Goal: Task Accomplishment & Management: Manage account settings

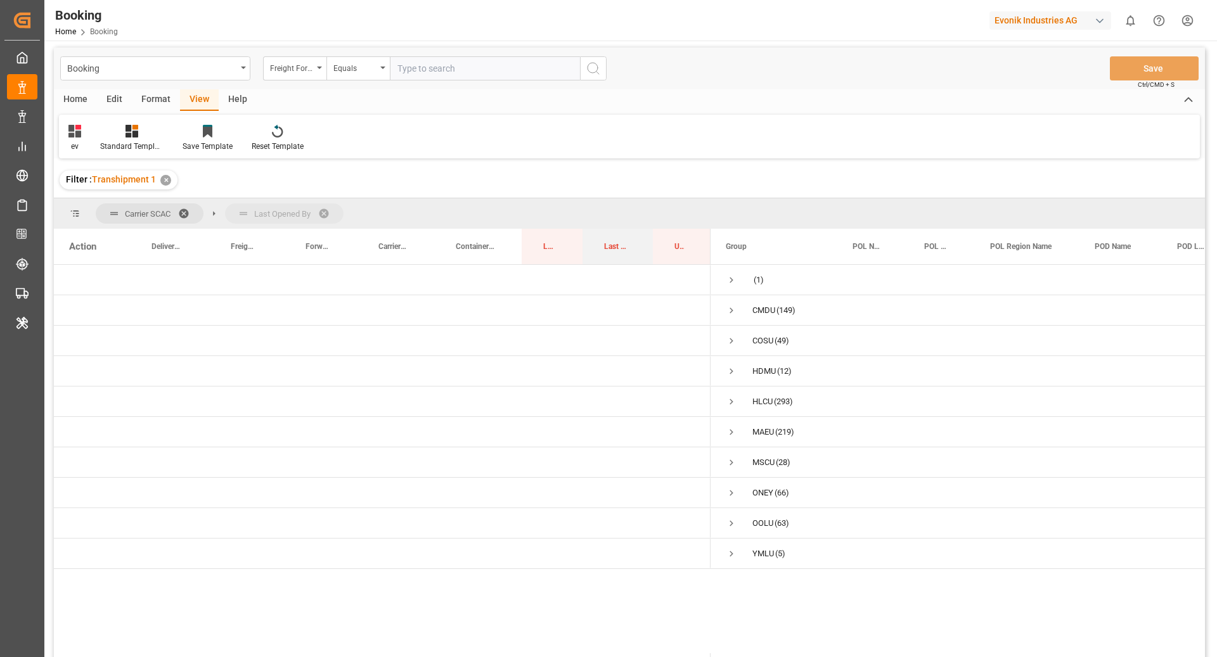
drag, startPoint x: 618, startPoint y: 249, endPoint x: 605, endPoint y: 199, distance: 51.1
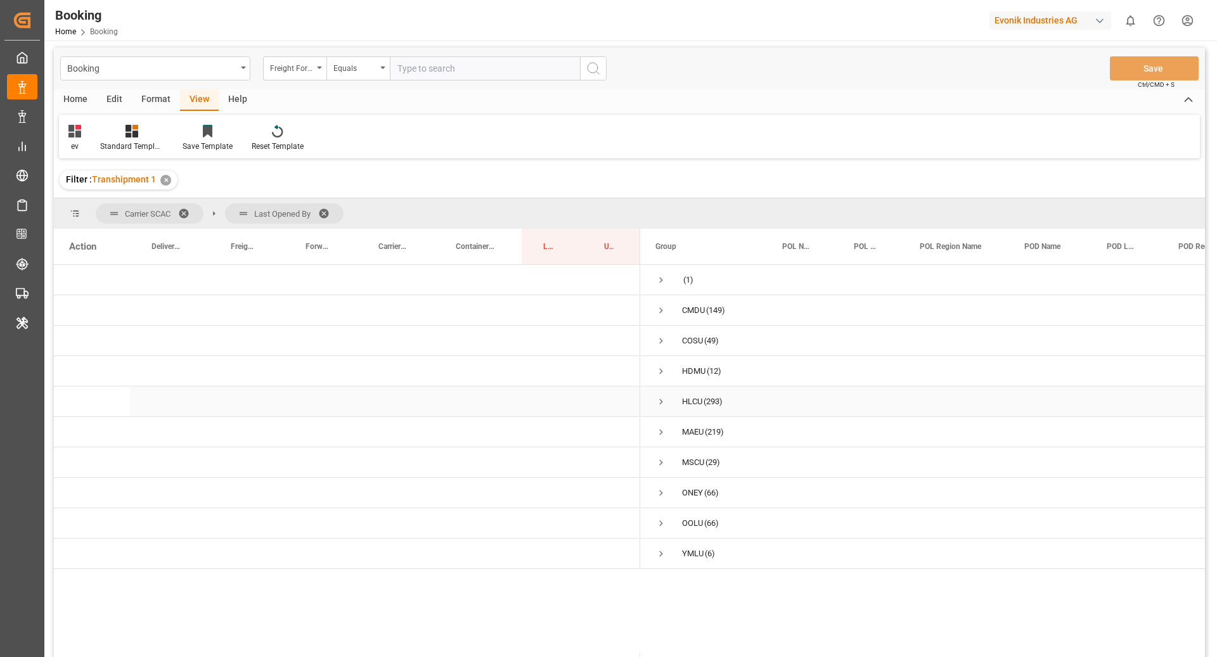
click at [660, 403] on span "Press SPACE to select this row." at bounding box center [661, 401] width 11 height 11
click at [687, 462] on span "Press SPACE to select this row." at bounding box center [687, 462] width 11 height 11
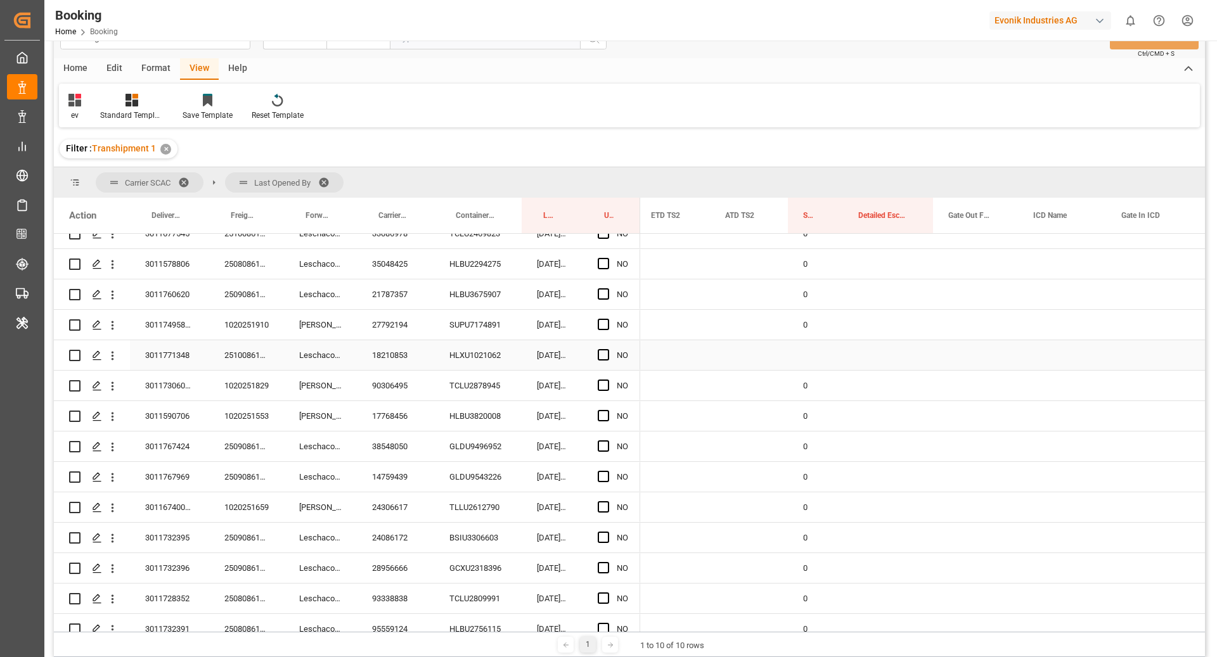
click at [818, 341] on div "Press SPACE to select this row." at bounding box center [815, 355] width 55 height 30
click at [824, 334] on div "0" at bounding box center [815, 325] width 55 height 30
drag, startPoint x: 841, startPoint y: 338, endPoint x: 842, endPoint y: 347, distance: 9.5
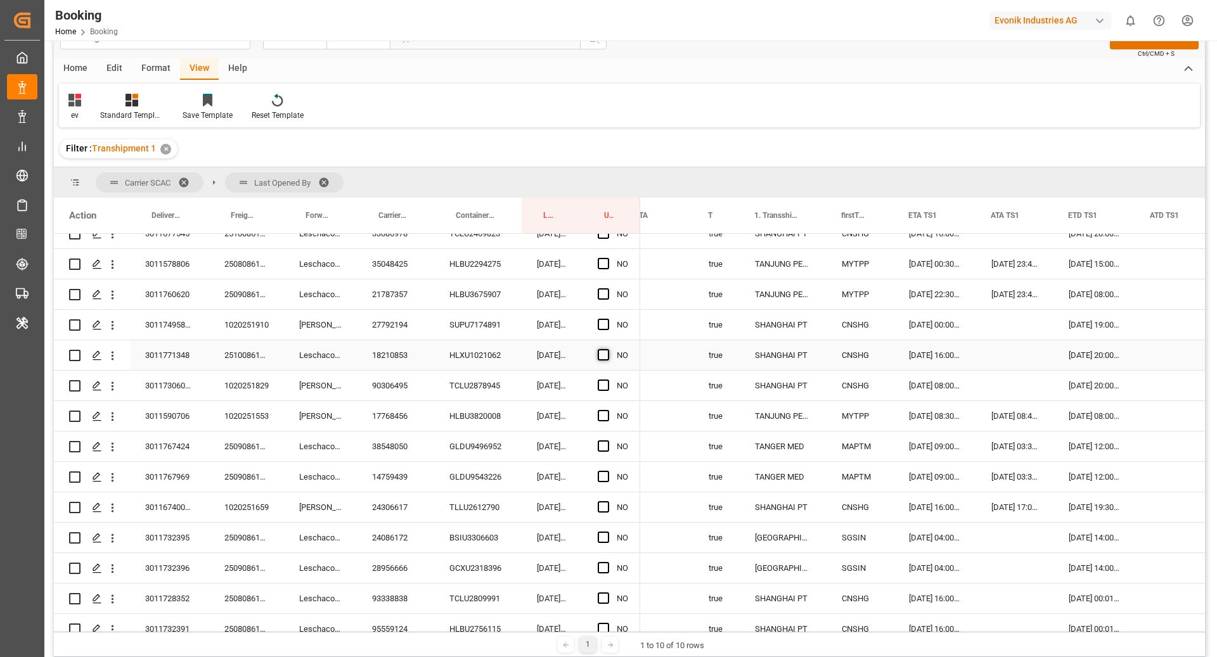
click at [607, 359] on span "Press SPACE to select this row." at bounding box center [603, 354] width 11 height 11
click at [607, 349] on input "Press SPACE to select this row." at bounding box center [607, 349] width 0 height 0
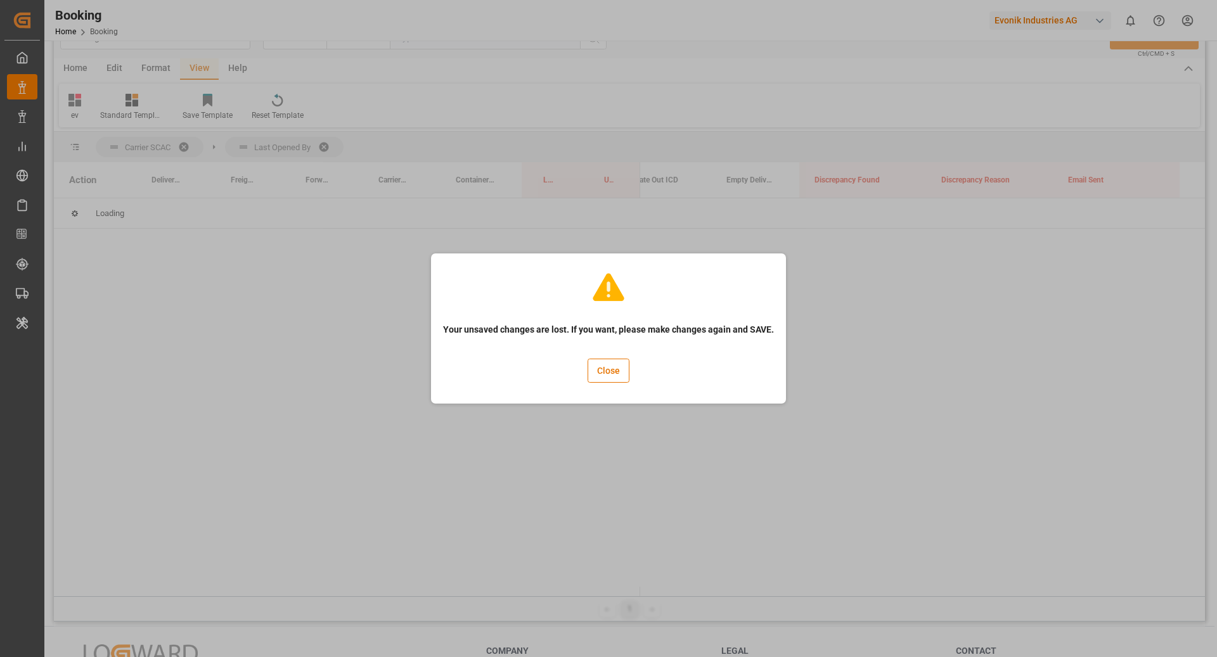
click at [875, 355] on div "Your unsaved changes are lost. If you want, please make changes again and SAVE.…" at bounding box center [608, 328] width 1217 height 657
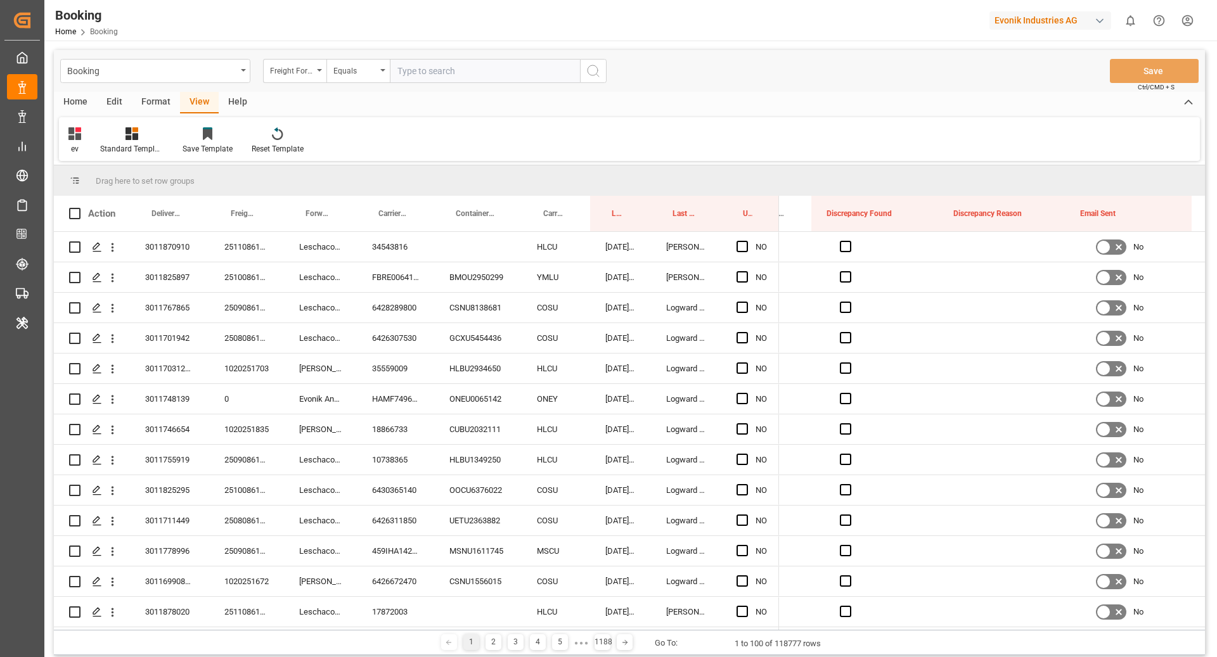
click at [157, 94] on div "Format" at bounding box center [156, 103] width 48 height 22
click at [88, 132] on icon at bounding box center [86, 135] width 9 height 10
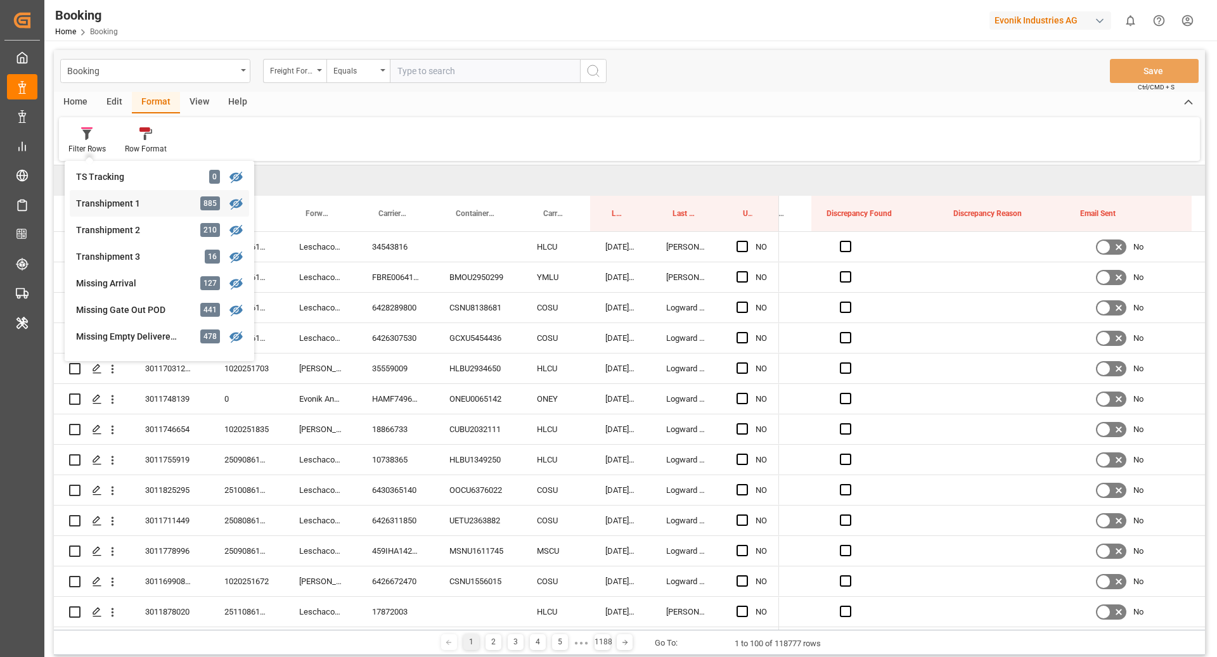
click at [145, 210] on div "Transhipment 1 885" at bounding box center [159, 203] width 179 height 27
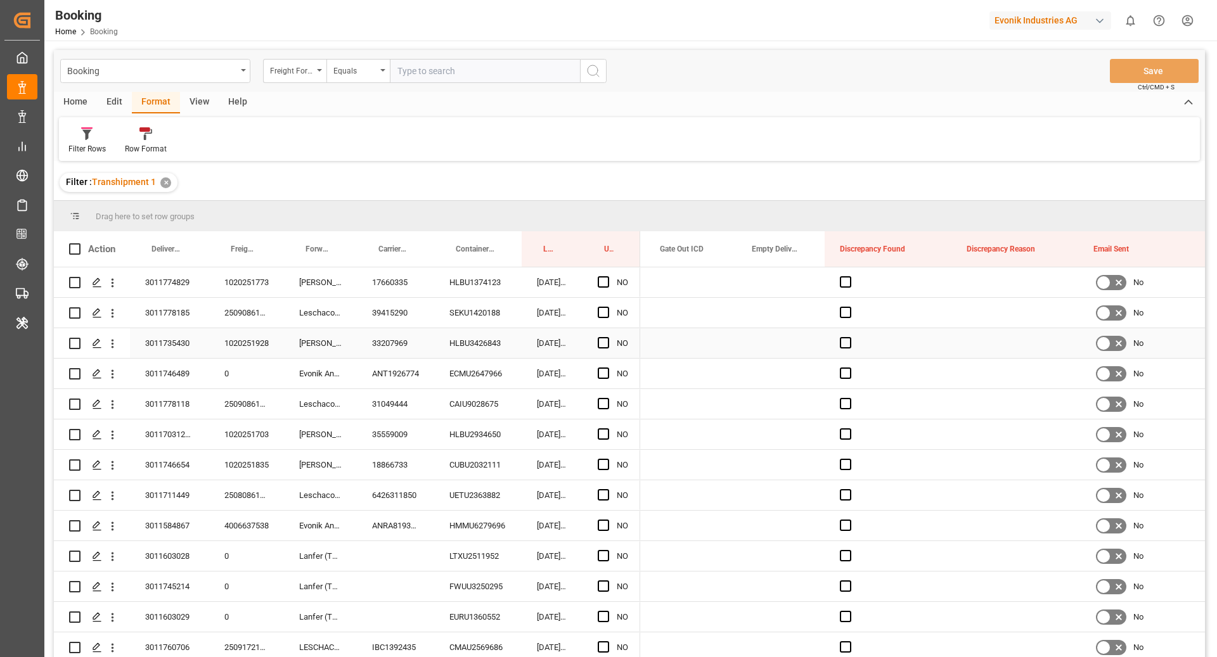
scroll to position [0, 2431]
drag, startPoint x: 389, startPoint y: 246, endPoint x: 209, endPoint y: 118, distance: 221.0
click at [391, 236] on div "Carrier Booking No." at bounding box center [393, 249] width 29 height 36
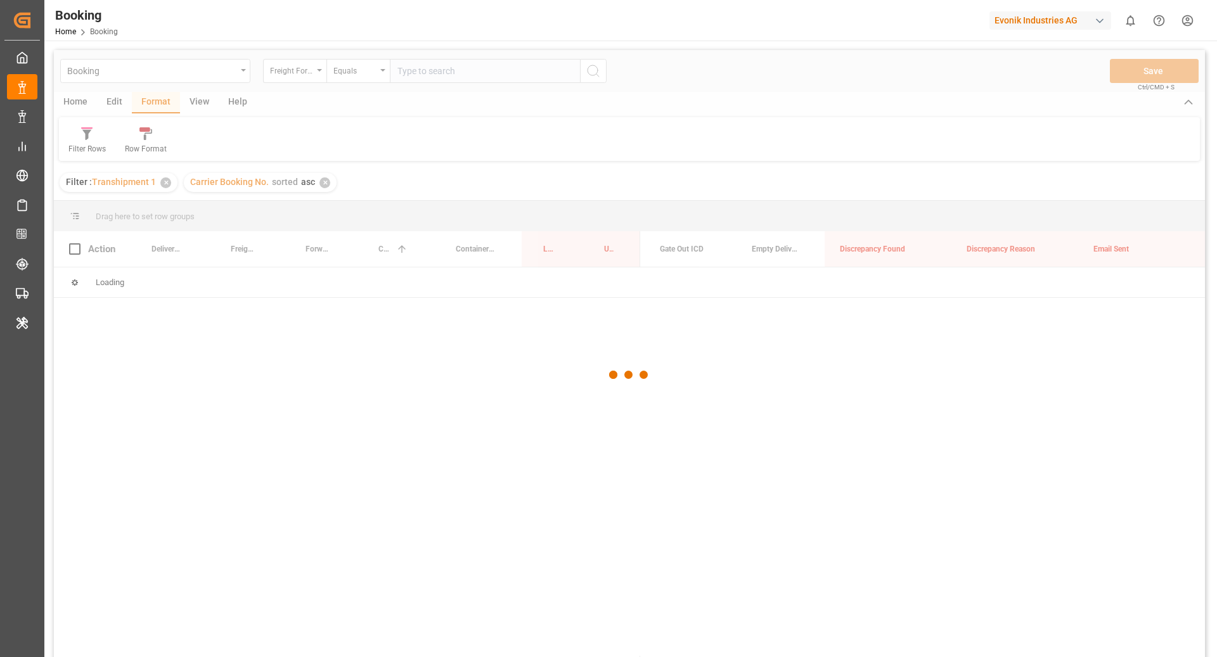
click at [195, 105] on div at bounding box center [629, 375] width 1151 height 650
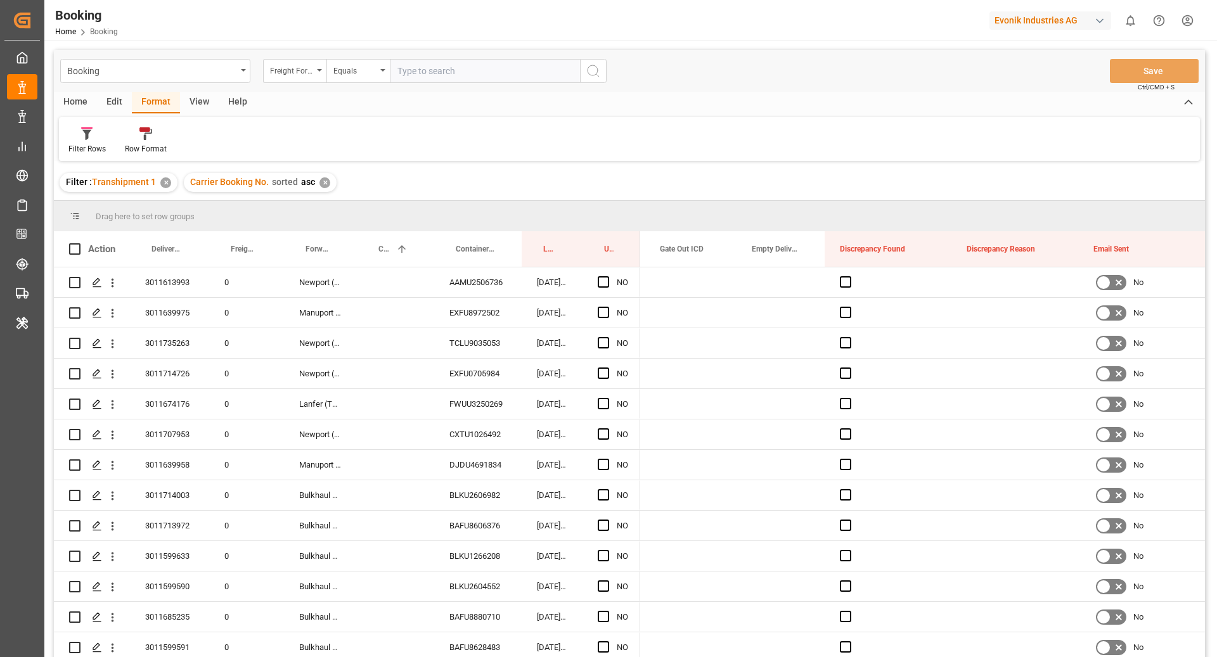
click at [191, 103] on div "View" at bounding box center [199, 103] width 39 height 22
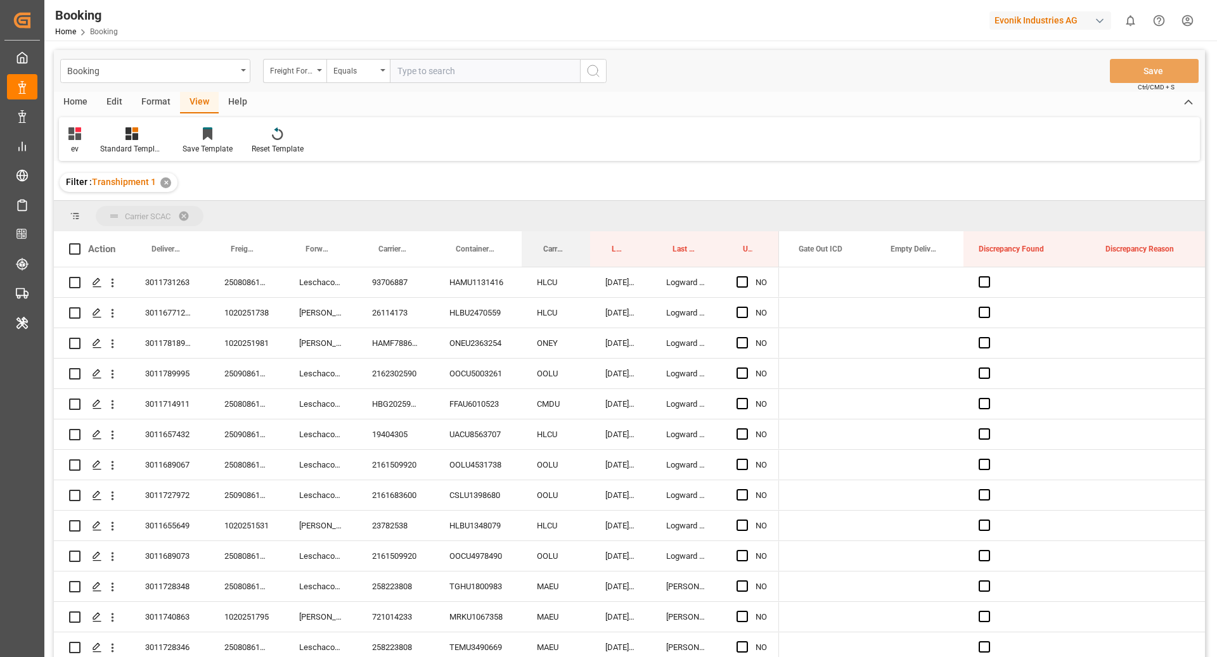
drag, startPoint x: 556, startPoint y: 249, endPoint x: 557, endPoint y: 209, distance: 40.0
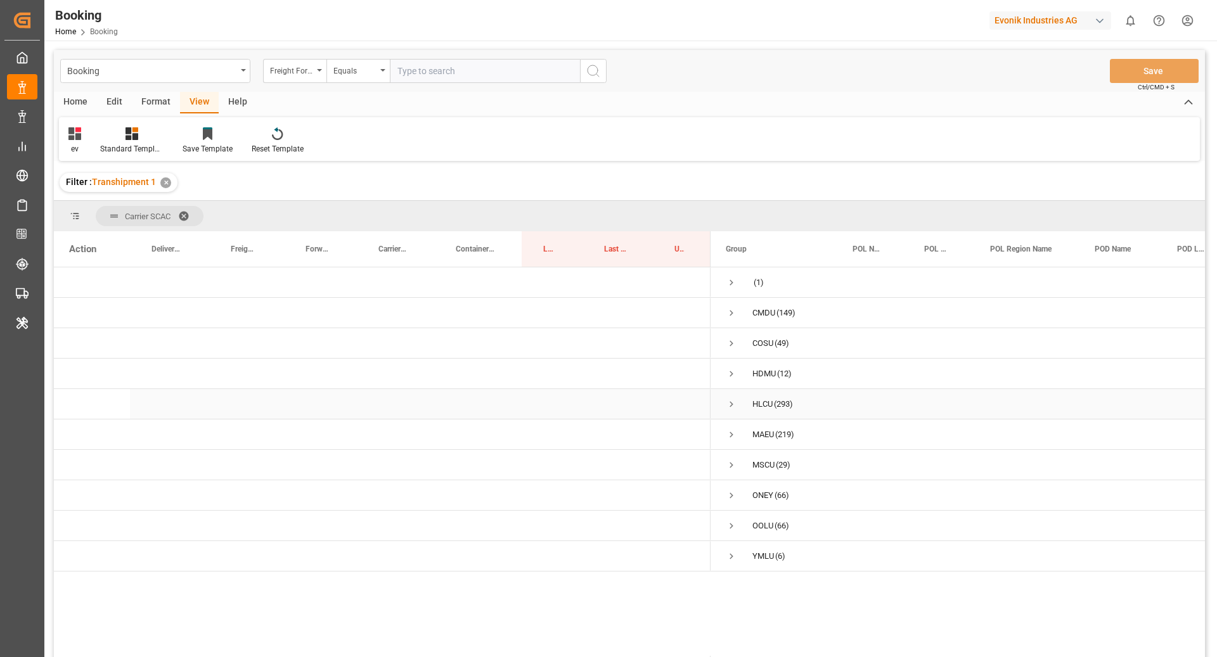
click at [729, 401] on span "Press SPACE to select this row." at bounding box center [731, 404] width 11 height 11
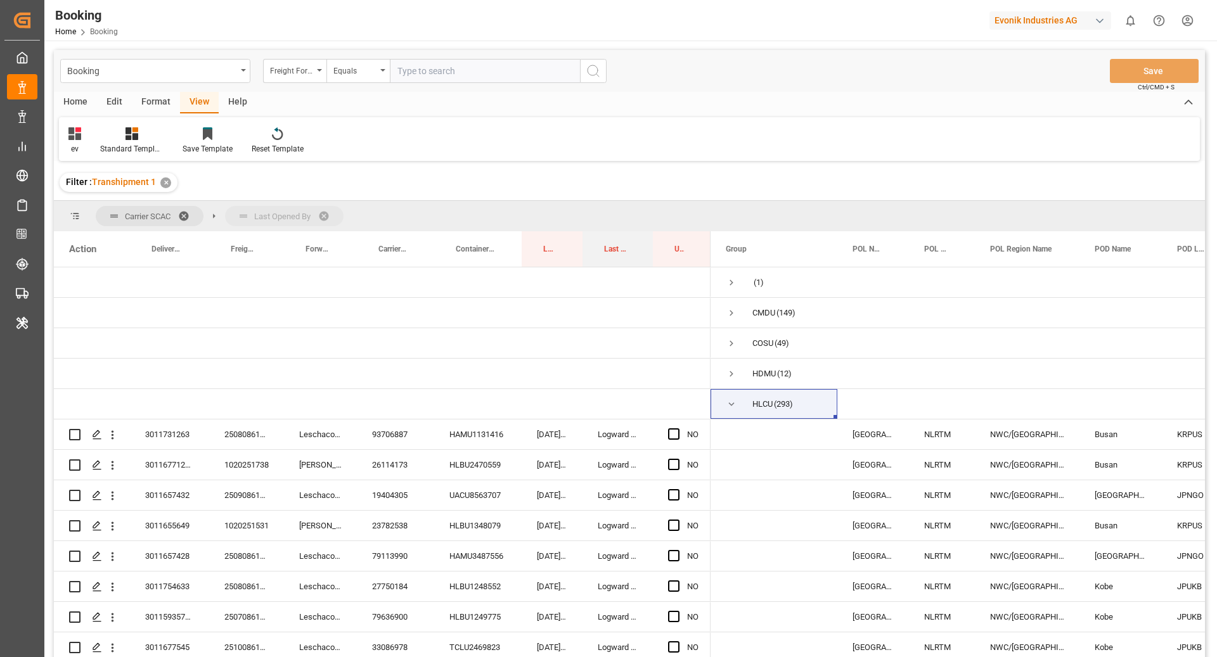
drag, startPoint x: 602, startPoint y: 253, endPoint x: 599, endPoint y: 208, distance: 45.1
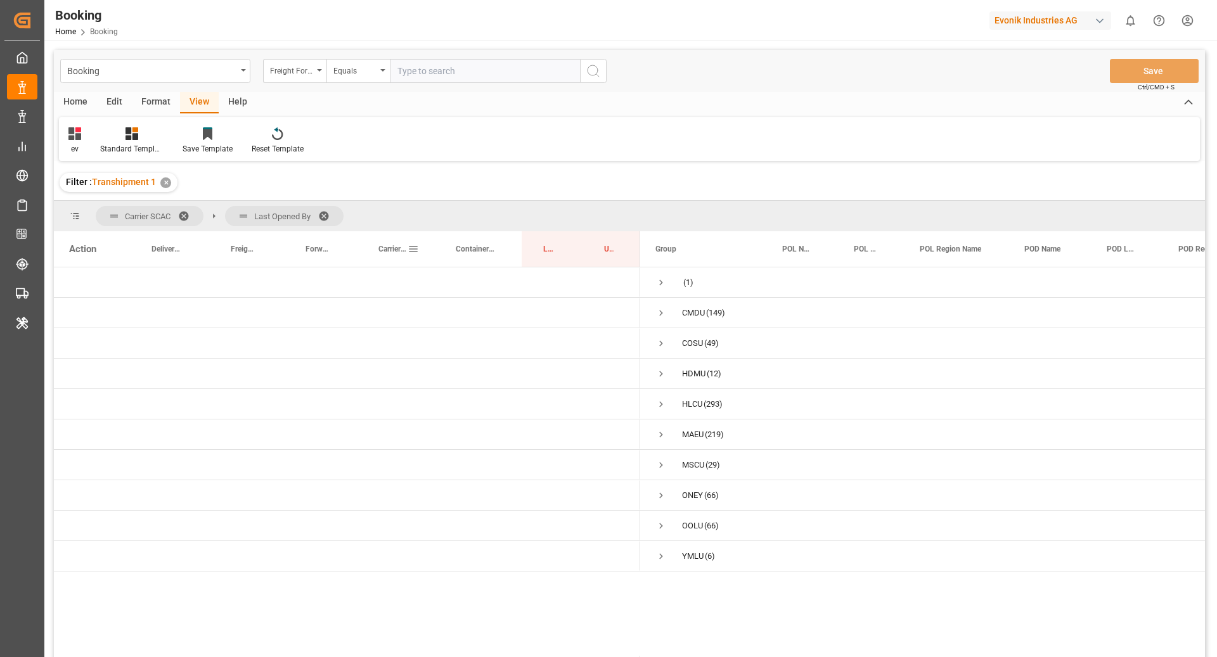
click at [399, 259] on div "Carrier Booking No." at bounding box center [393, 249] width 29 height 36
click at [656, 405] on span "Press SPACE to select this row." at bounding box center [661, 404] width 11 height 11
click at [689, 461] on span "Press SPACE to select this row." at bounding box center [687, 465] width 11 height 11
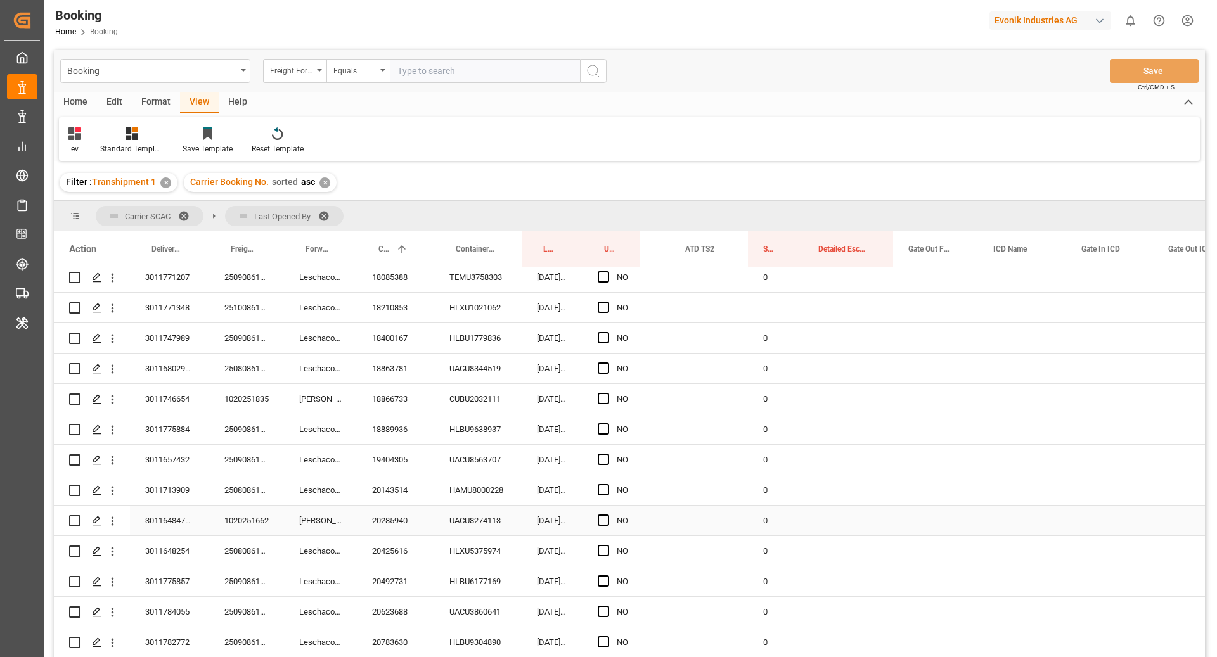
scroll to position [2045, 0]
click at [760, 346] on div "0" at bounding box center [775, 338] width 55 height 30
drag, startPoint x: 801, startPoint y: 351, endPoint x: 801, endPoint y: 358, distance: 7.6
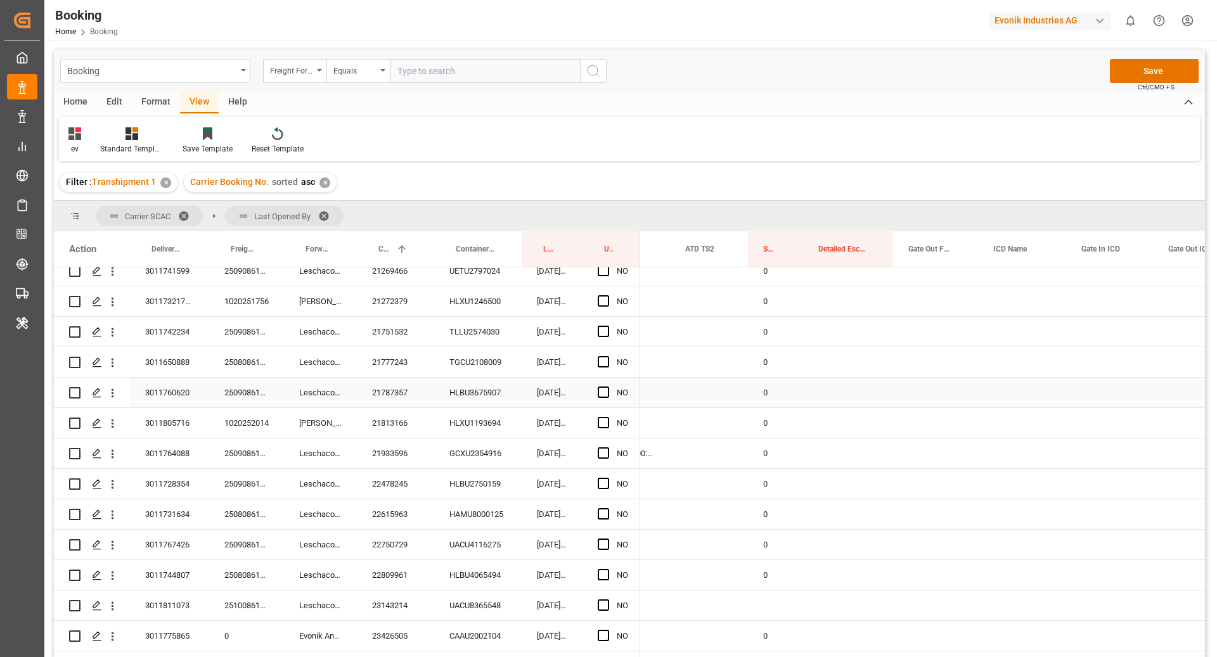
scroll to position [2757, 0]
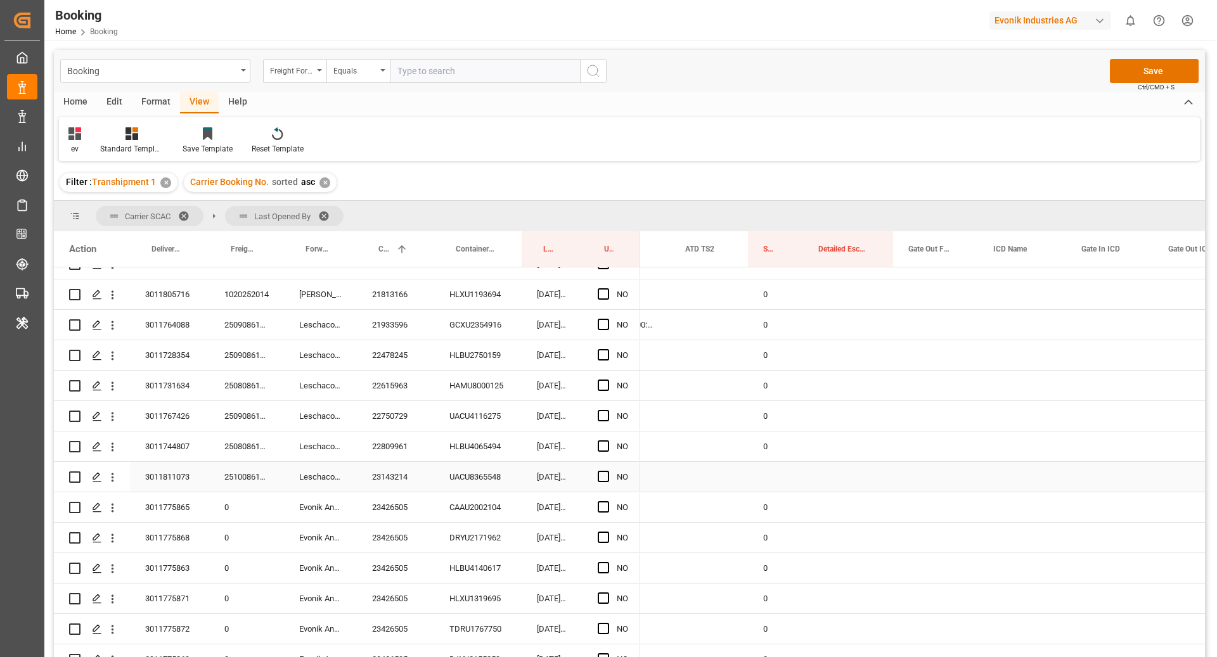
click at [400, 472] on div "23143214" at bounding box center [395, 477] width 77 height 30
click at [777, 455] on div "0" at bounding box center [775, 447] width 55 height 30
drag, startPoint x: 802, startPoint y: 460, endPoint x: 824, endPoint y: 481, distance: 30.5
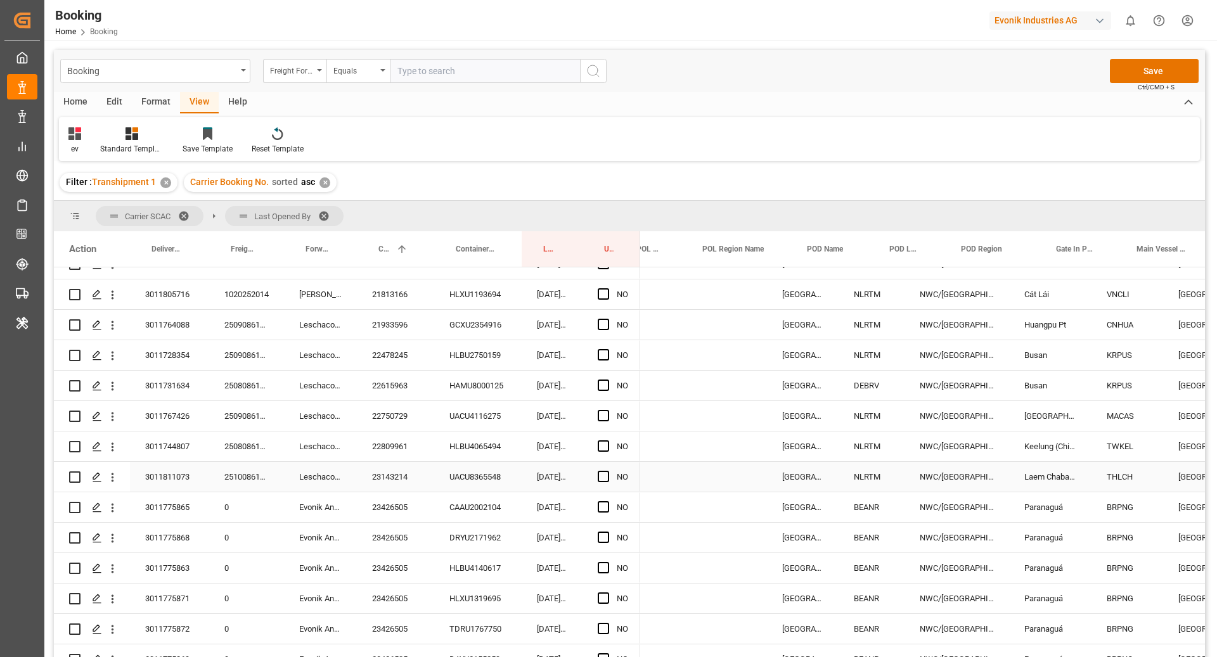
scroll to position [0, 0]
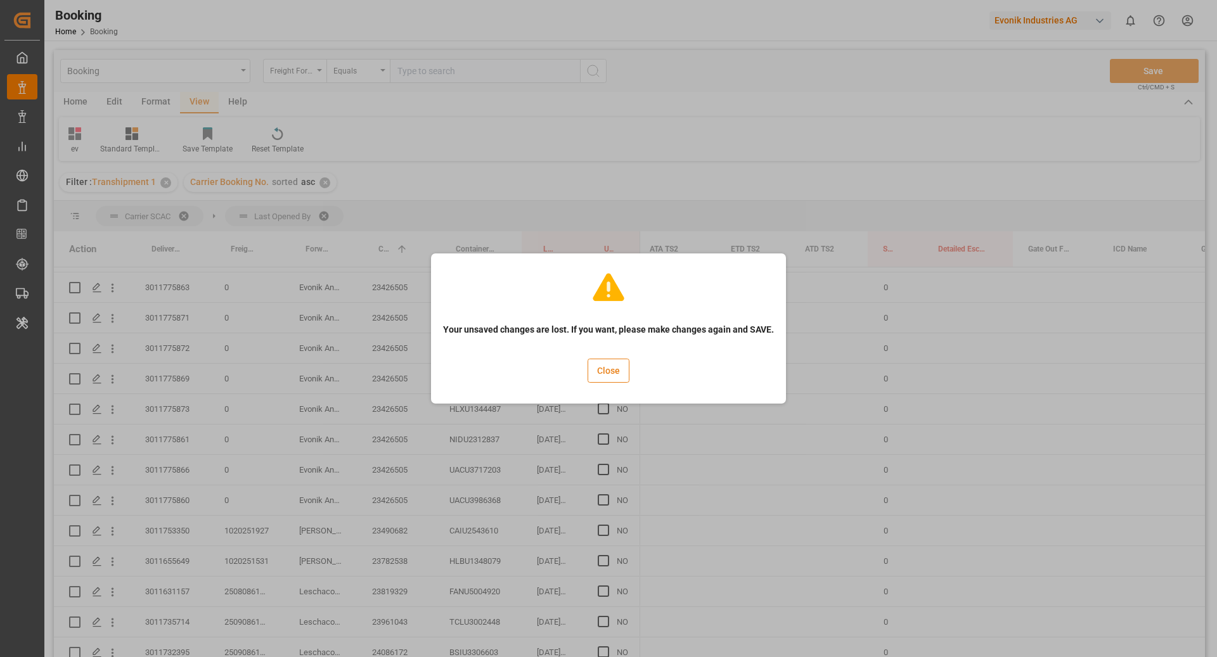
click at [609, 376] on button "Close" at bounding box center [609, 371] width 42 height 24
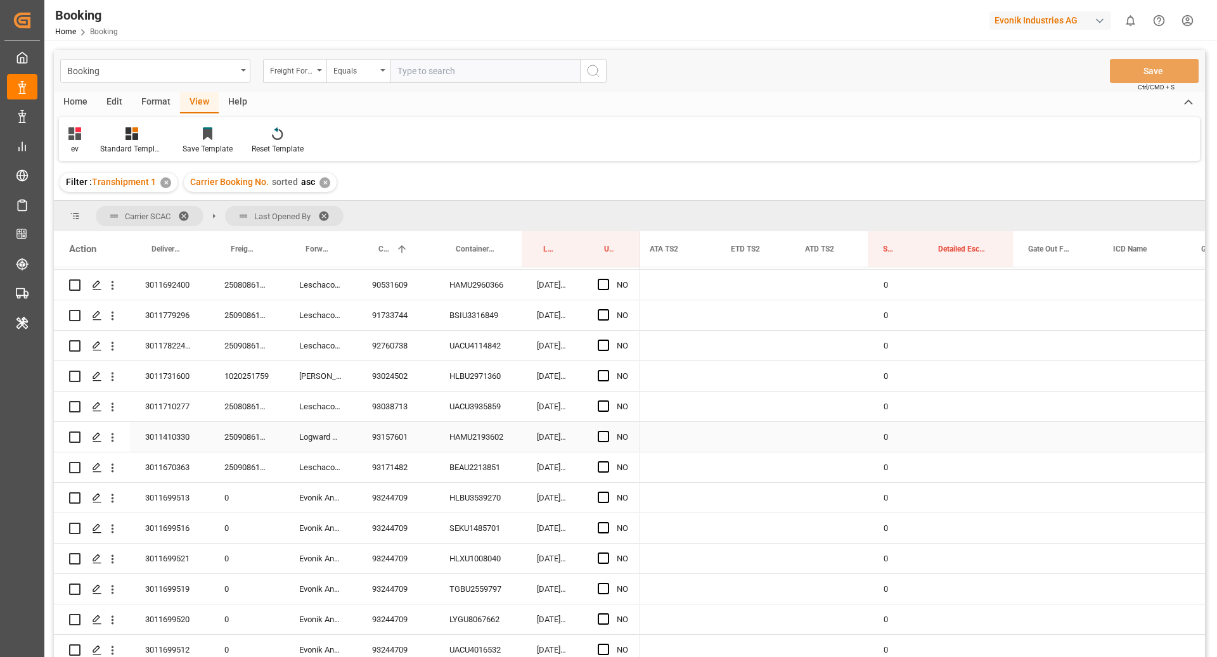
click at [738, 439] on div "Press SPACE to select this row." at bounding box center [753, 437] width 74 height 30
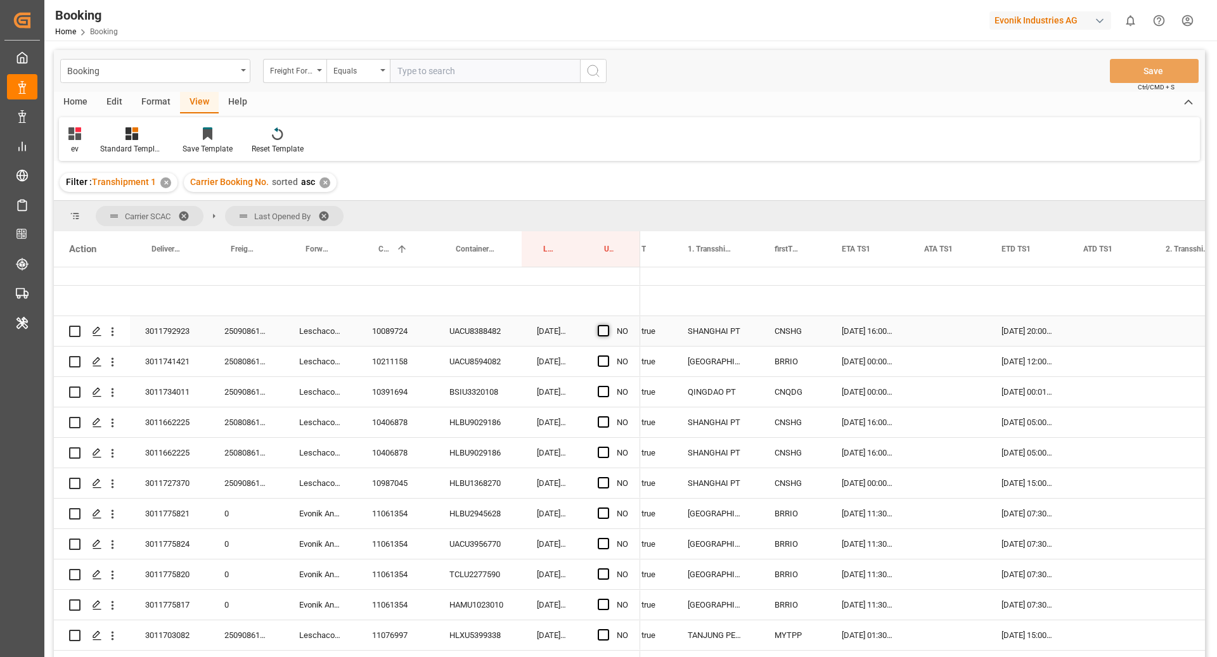
click at [600, 333] on span "Press SPACE to select this row." at bounding box center [603, 330] width 11 height 11
click at [607, 325] on input "Press SPACE to select this row." at bounding box center [607, 325] width 0 height 0
click at [599, 359] on span "Press SPACE to select this row." at bounding box center [603, 361] width 11 height 11
click at [607, 356] on input "Press SPACE to select this row." at bounding box center [607, 356] width 0 height 0
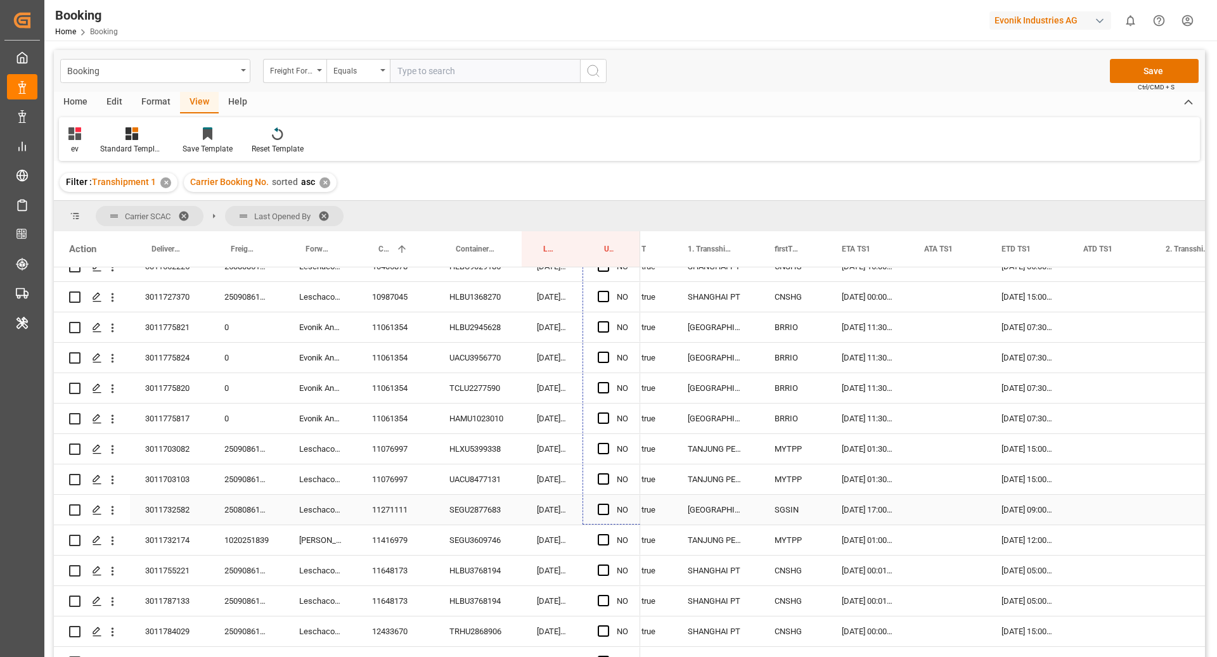
drag, startPoint x: 640, startPoint y: 375, endPoint x: 489, endPoint y: 533, distance: 218.4
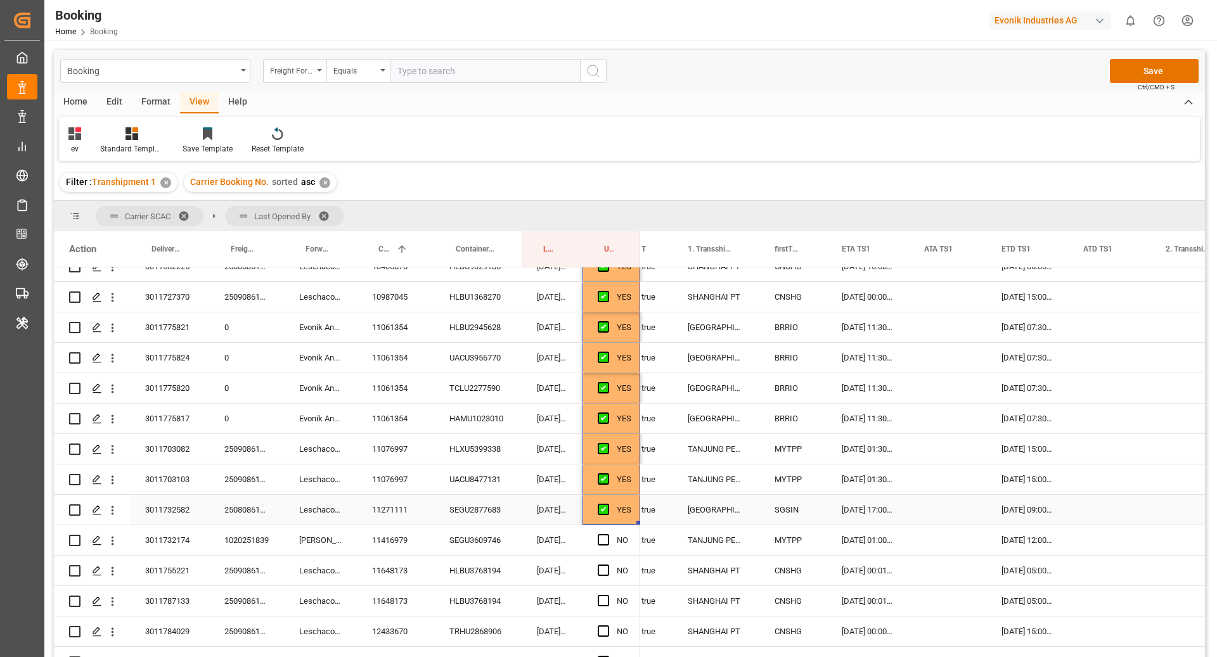
click at [394, 508] on div "11271111" at bounding box center [395, 510] width 77 height 30
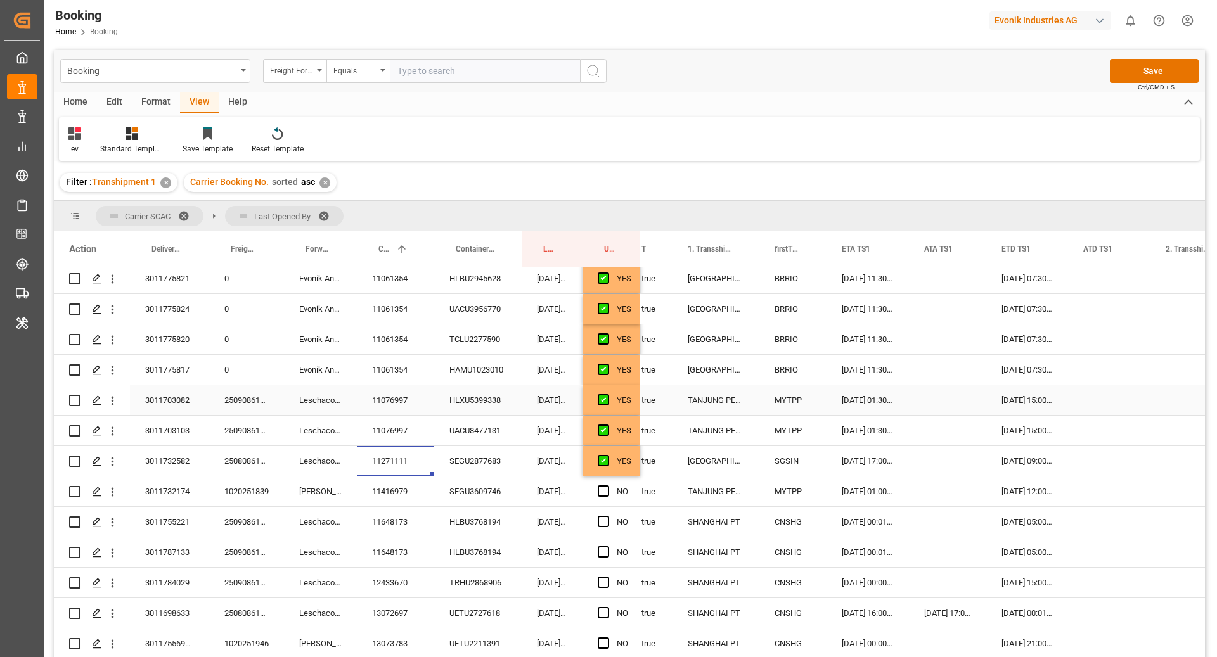
scroll to position [426, 0]
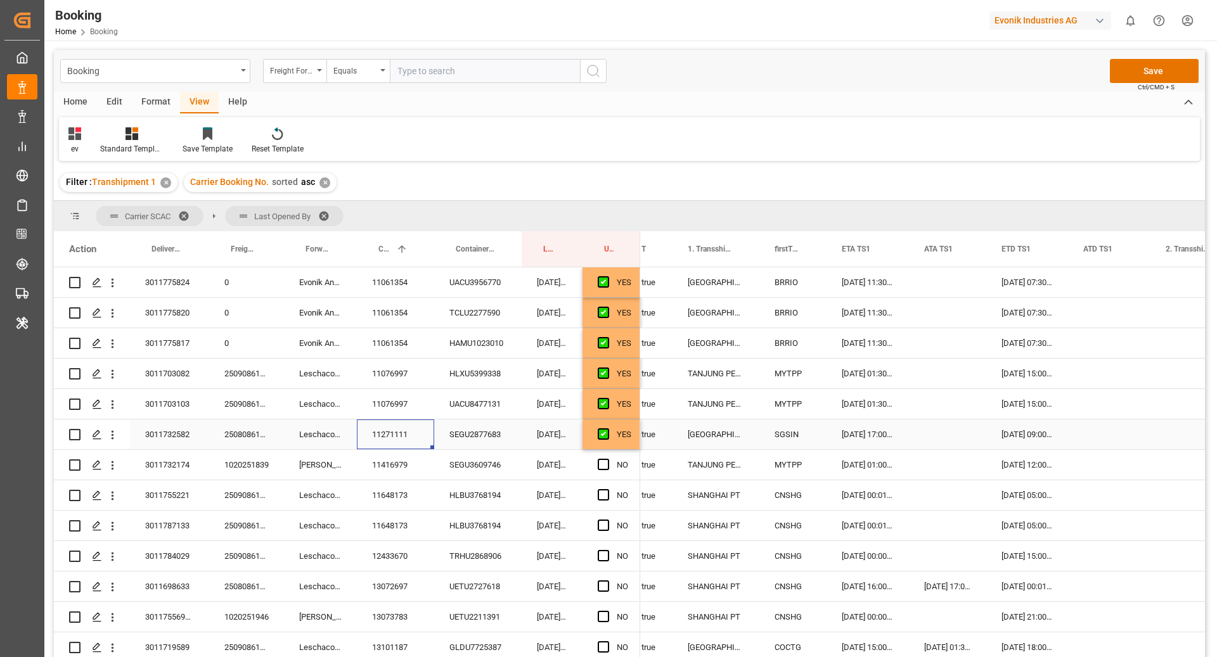
click at [638, 437] on div "YES" at bounding box center [612, 435] width 58 height 30
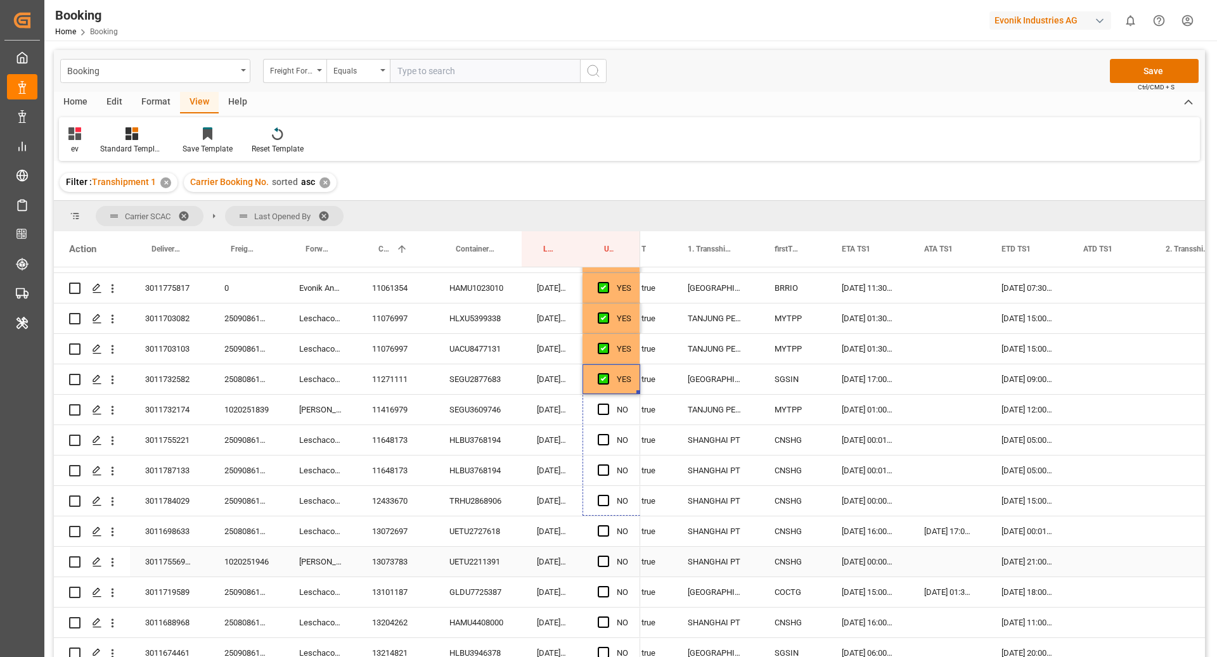
scroll to position [558, 0]
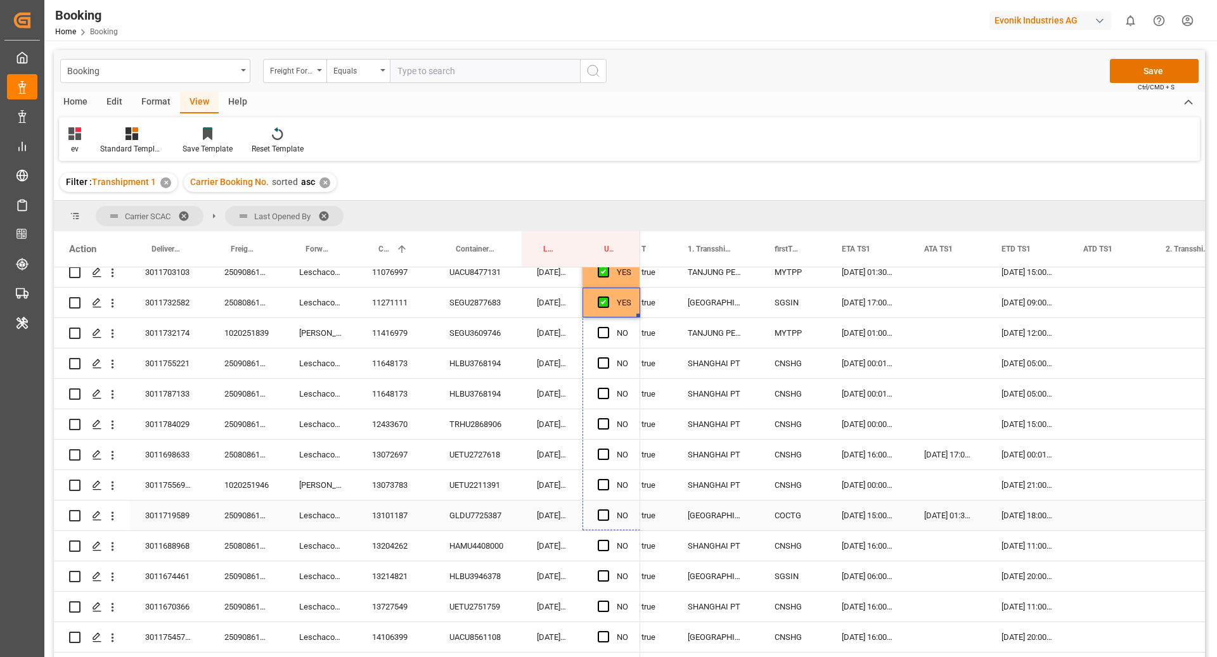
drag, startPoint x: 640, startPoint y: 448, endPoint x: 634, endPoint y: 524, distance: 76.9
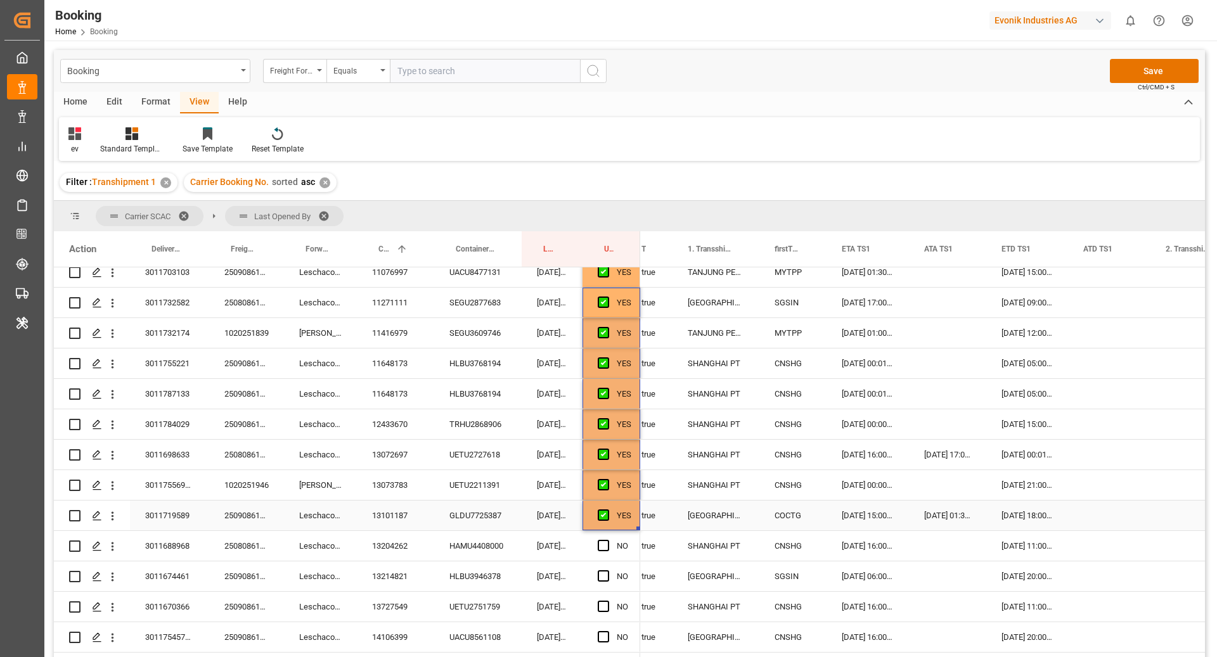
click at [397, 522] on div "13101187" at bounding box center [395, 516] width 77 height 30
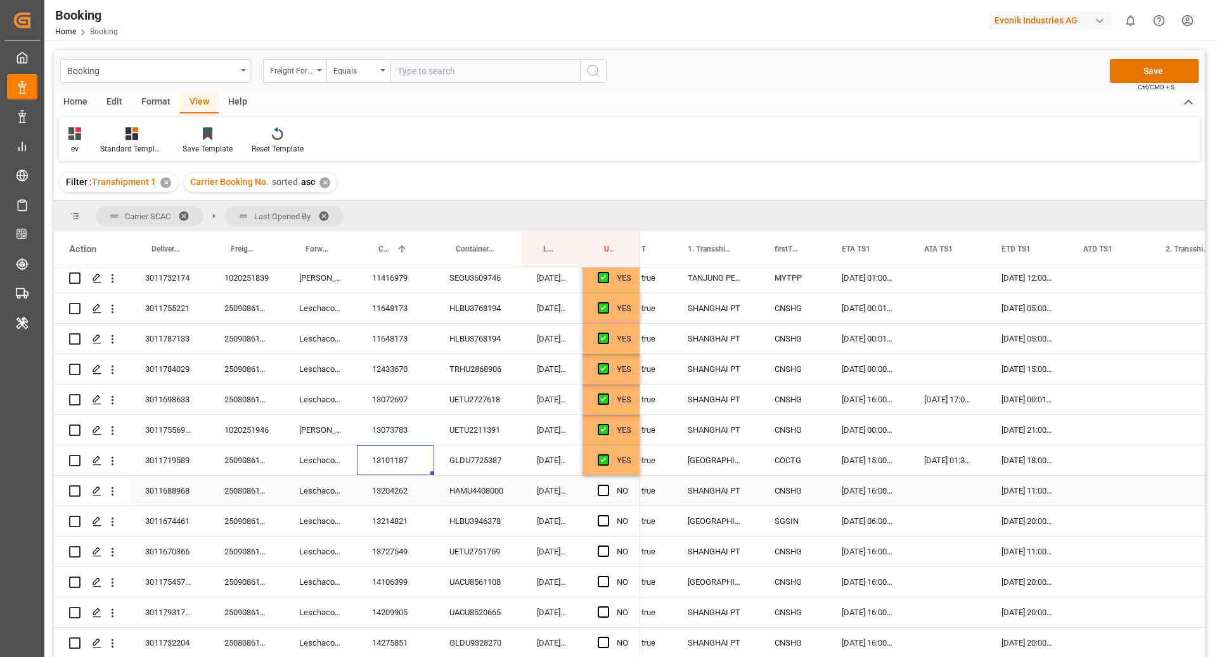
scroll to position [614, 0]
click at [623, 464] on div "YES" at bounding box center [624, 460] width 15 height 29
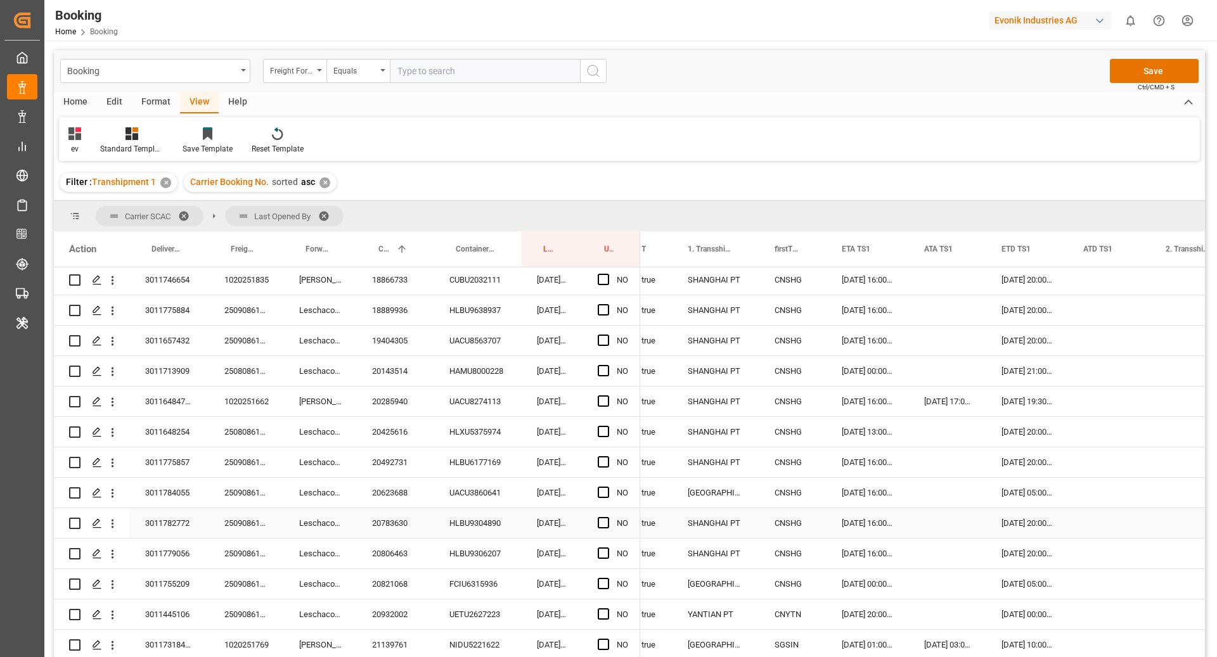
scroll to position [2224, 0]
drag, startPoint x: 638, startPoint y: 472, endPoint x: 622, endPoint y: 573, distance: 101.5
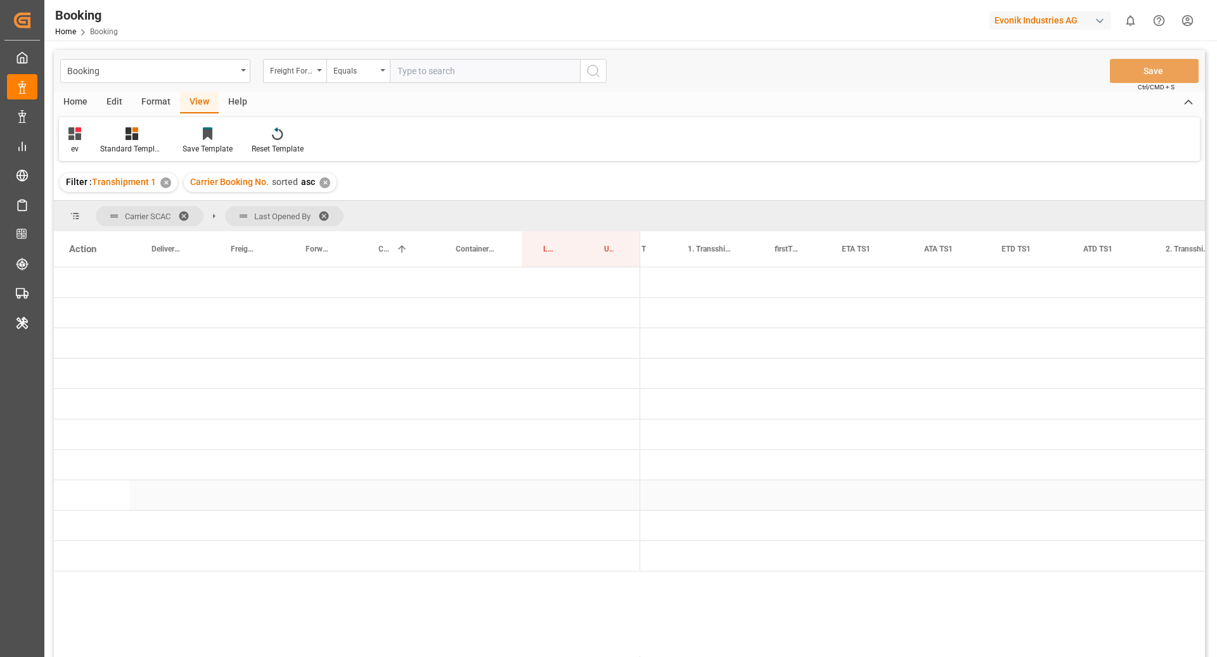
scroll to position [0, 0]
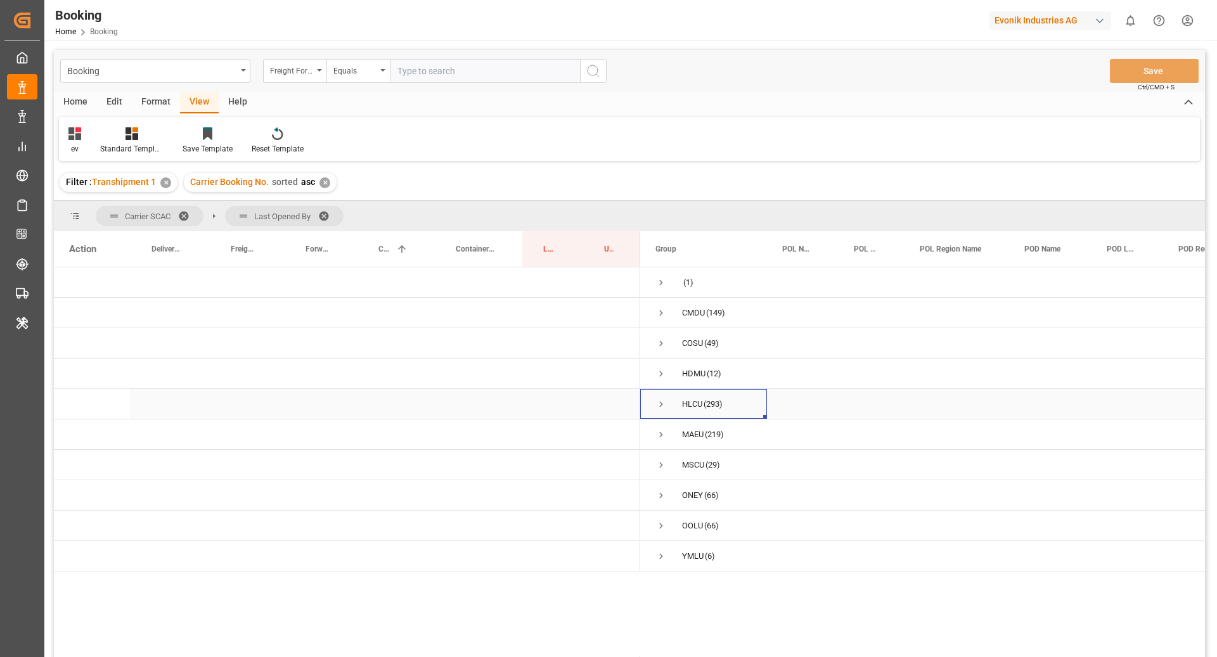
click at [663, 409] on span "Press SPACE to select this row." at bounding box center [661, 404] width 11 height 11
click at [687, 469] on span "Press SPACE to select this row." at bounding box center [687, 465] width 11 height 11
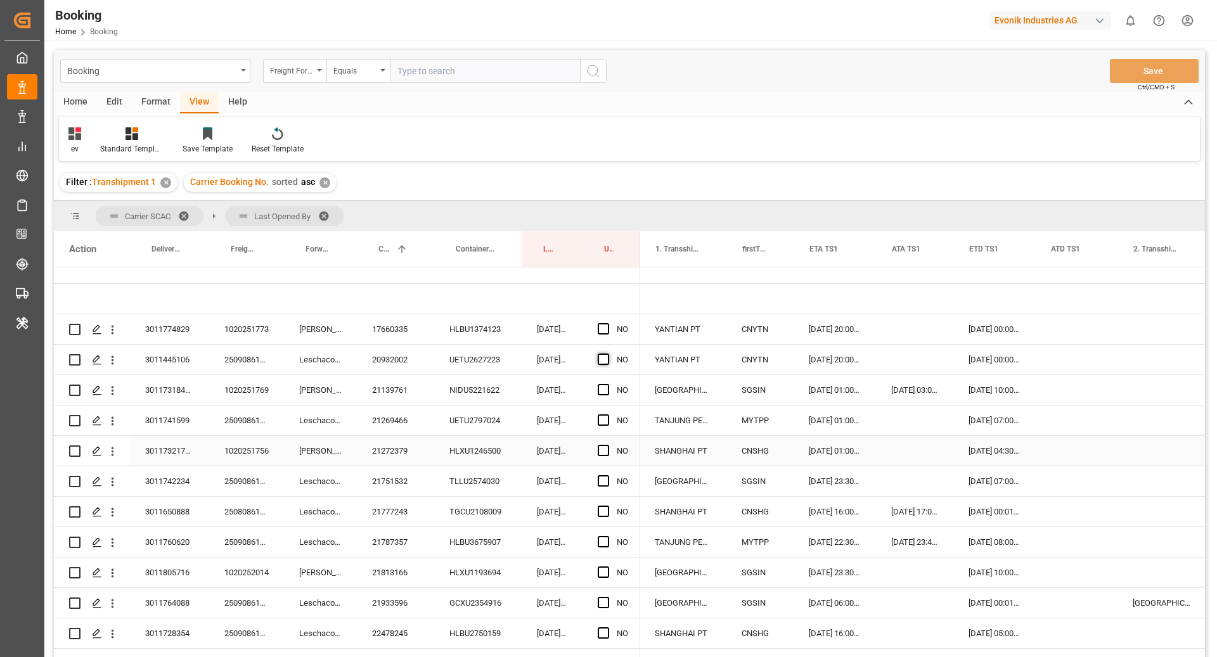
scroll to position [0, 1216]
click at [601, 329] on span "Press SPACE to select this row." at bounding box center [603, 328] width 11 height 11
click at [607, 323] on input "Press SPACE to select this row." at bounding box center [607, 323] width 0 height 0
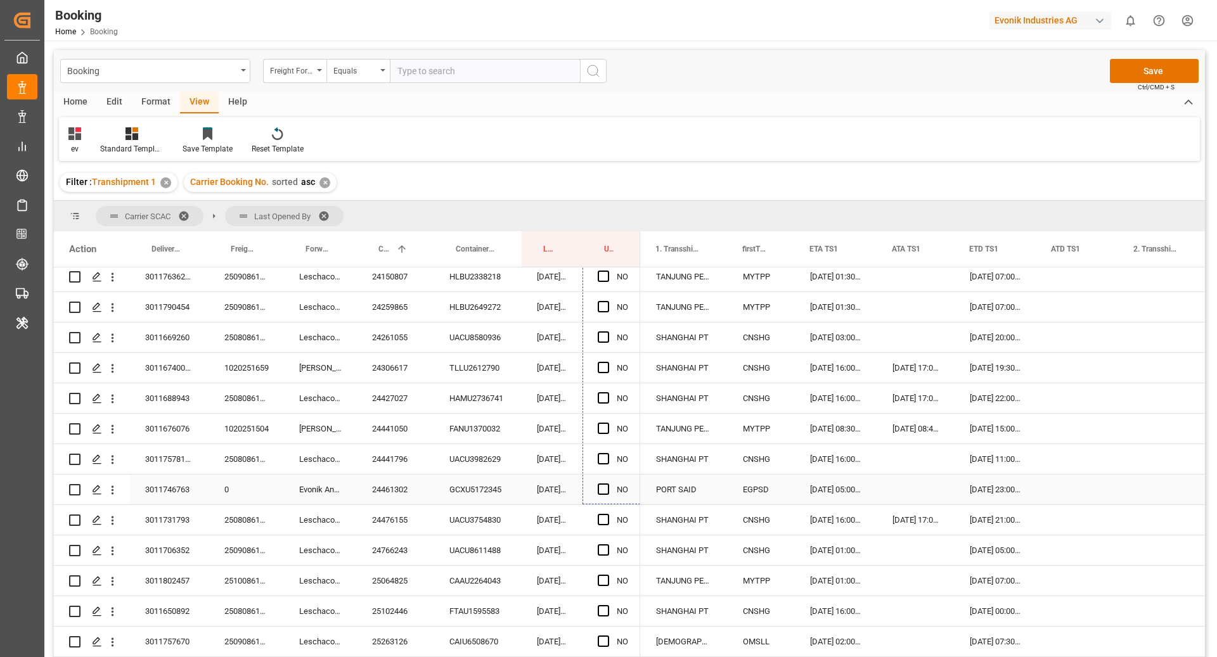
scroll to position [1132, 0]
drag, startPoint x: 638, startPoint y: 343, endPoint x: 633, endPoint y: 515, distance: 172.5
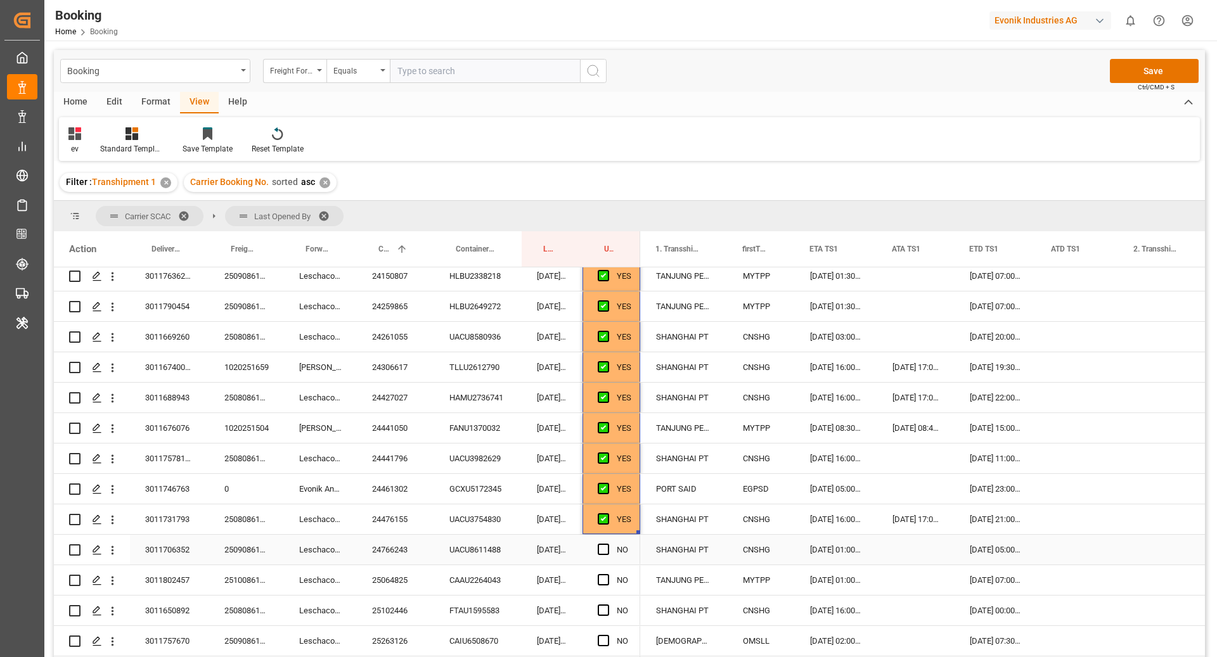
scroll to position [0, 1216]
click at [396, 522] on div "24476155" at bounding box center [395, 520] width 77 height 30
click at [1044, 527] on div "Press SPACE to select this row." at bounding box center [1078, 520] width 82 height 30
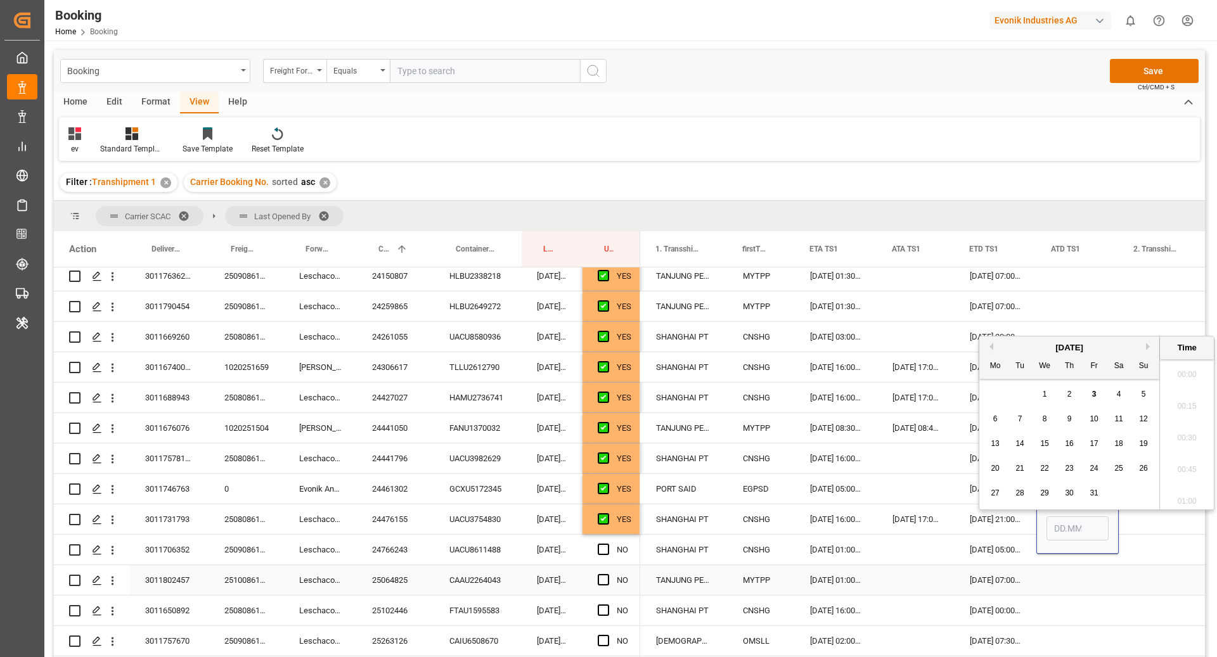
scroll to position [1811, 0]
drag, startPoint x: 1063, startPoint y: 389, endPoint x: 1023, endPoint y: 483, distance: 102.6
click at [1063, 389] on div "2" at bounding box center [1070, 388] width 16 height 15
type input "02.10.2025 00:00"
drag, startPoint x: 898, startPoint y: 526, endPoint x: 872, endPoint y: 523, distance: 25.6
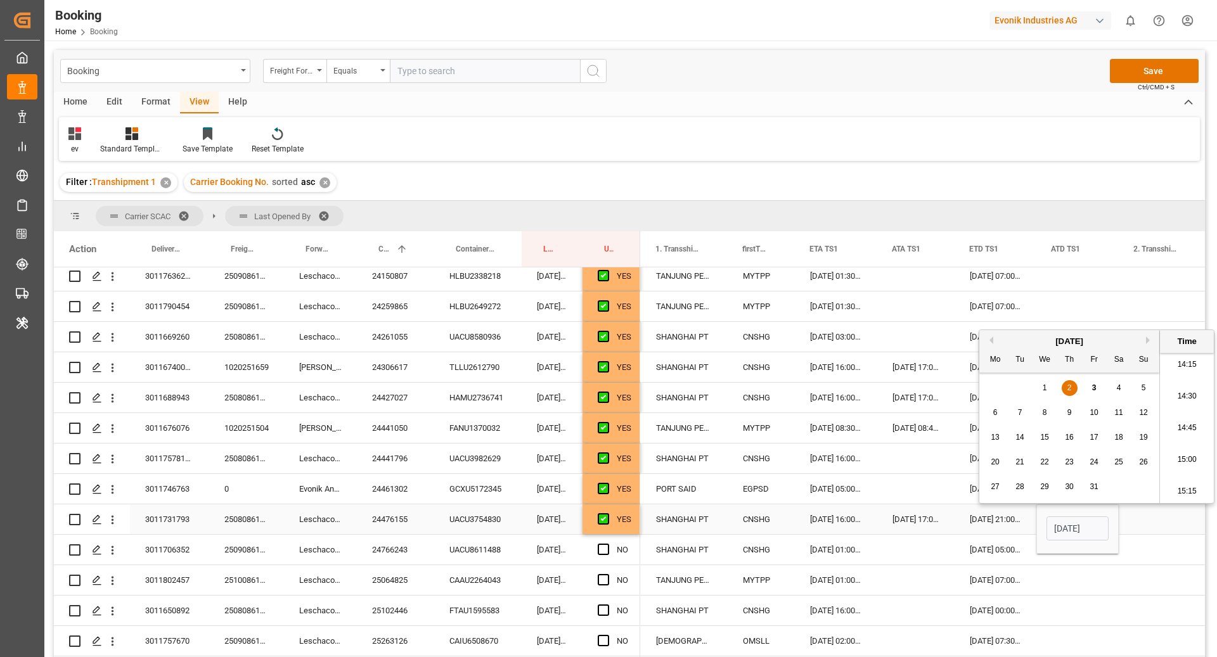
click at [898, 526] on div "[DATE] 17:01:00" at bounding box center [915, 520] width 77 height 30
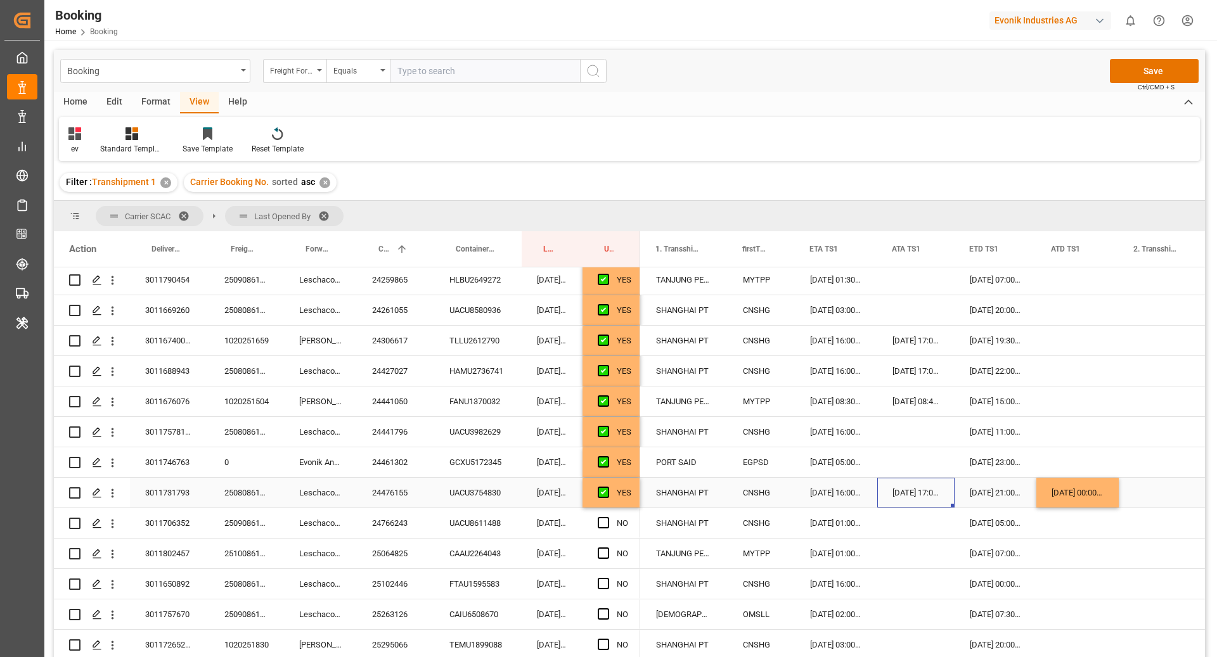
scroll to position [1159, 0]
click at [636, 504] on div "YES" at bounding box center [612, 493] width 58 height 30
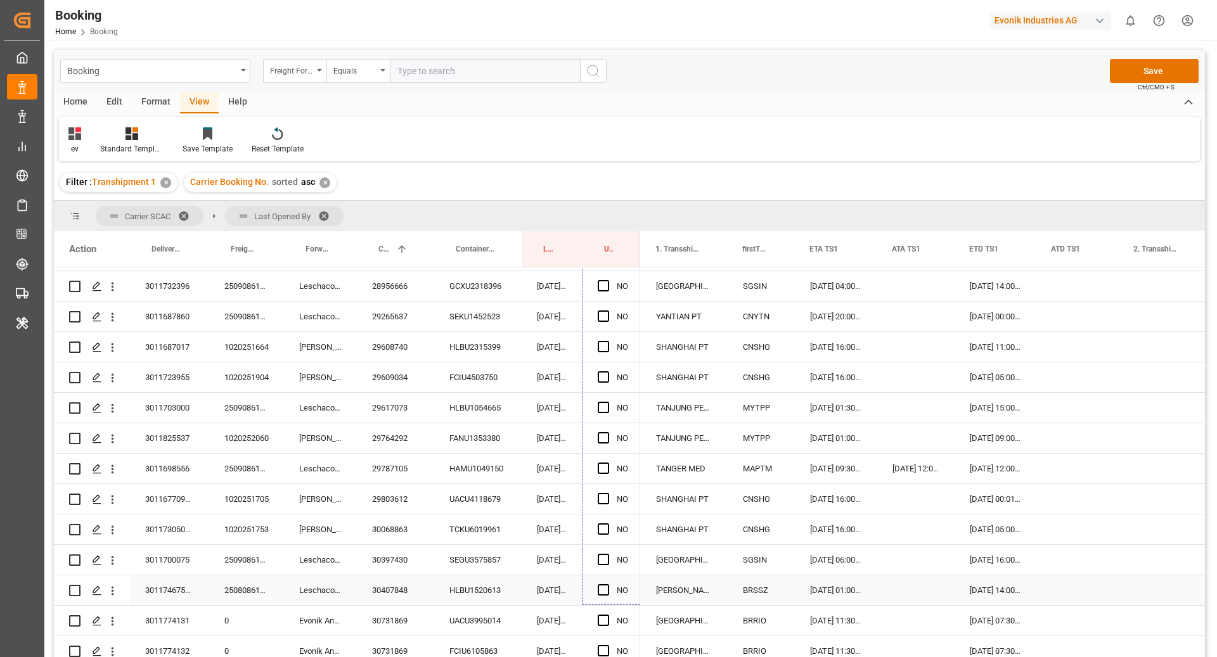
scroll to position [2099, 0]
drag, startPoint x: 638, startPoint y: 504, endPoint x: 626, endPoint y: 581, distance: 78.4
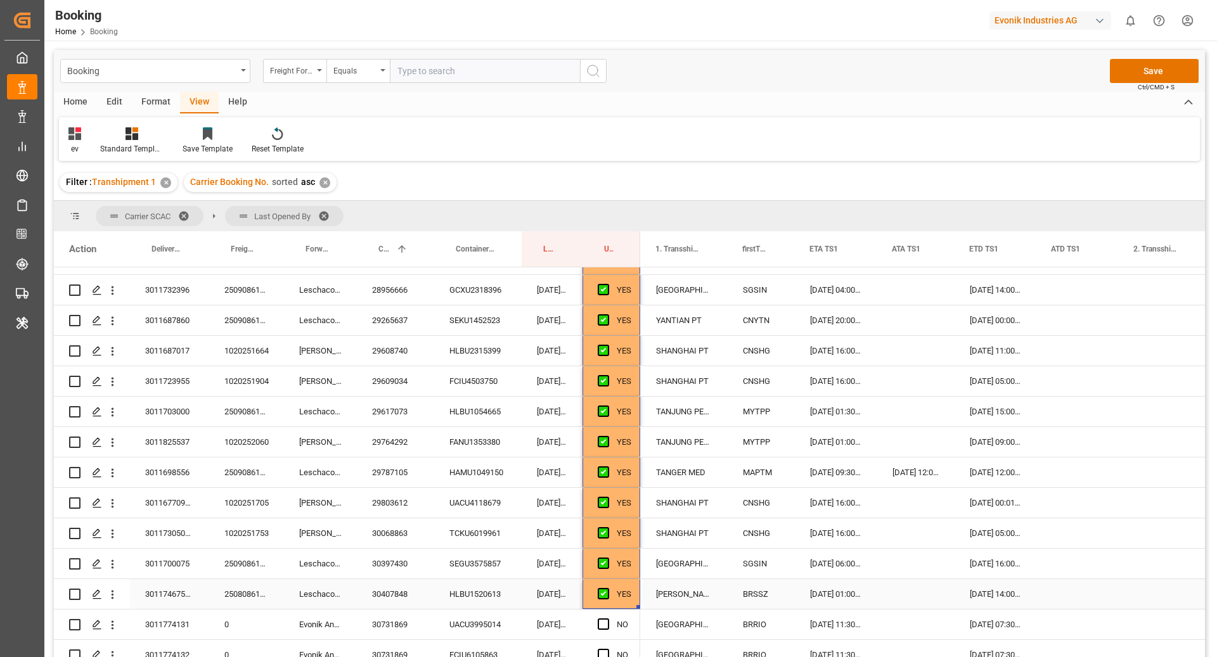
scroll to position [2089, 0]
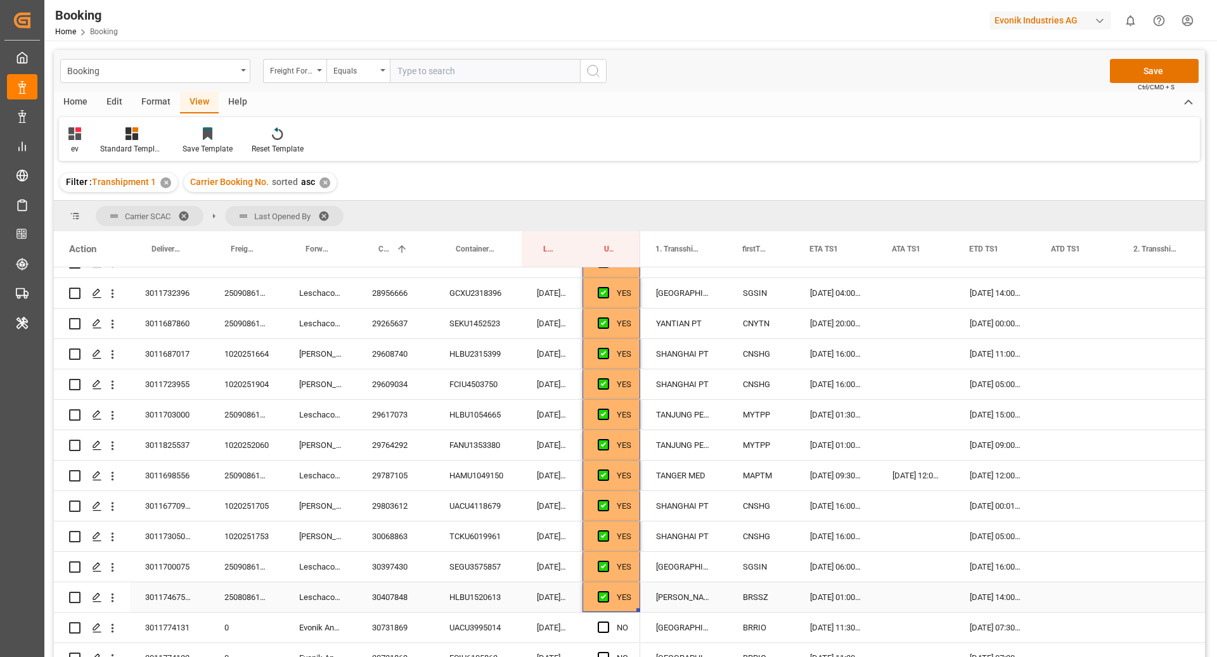
click at [389, 598] on div "30407848" at bounding box center [395, 598] width 77 height 30
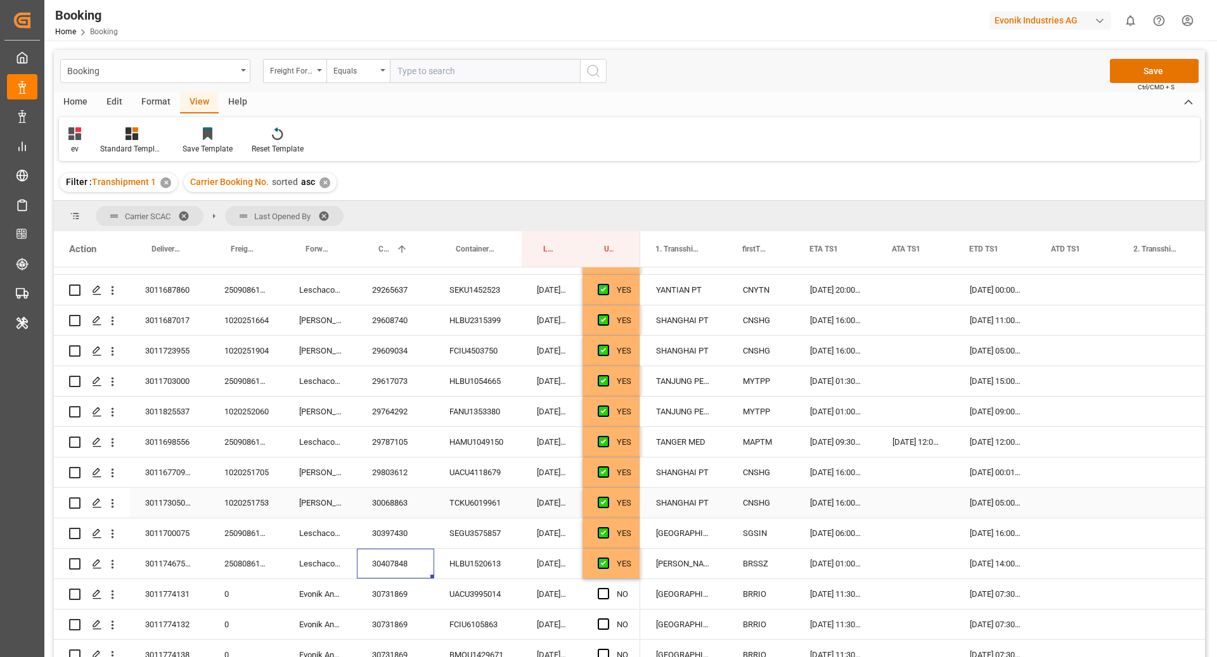
scroll to position [2138, 0]
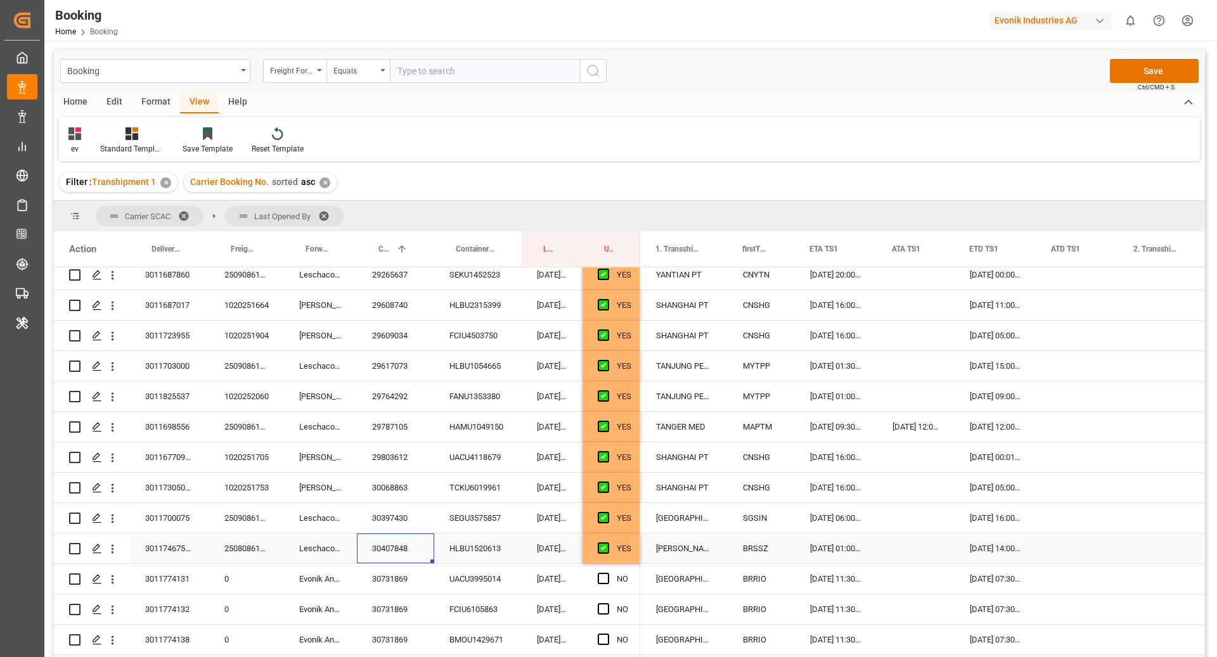
click at [841, 550] on div "02.10.2025 01:00:00" at bounding box center [836, 549] width 82 height 30
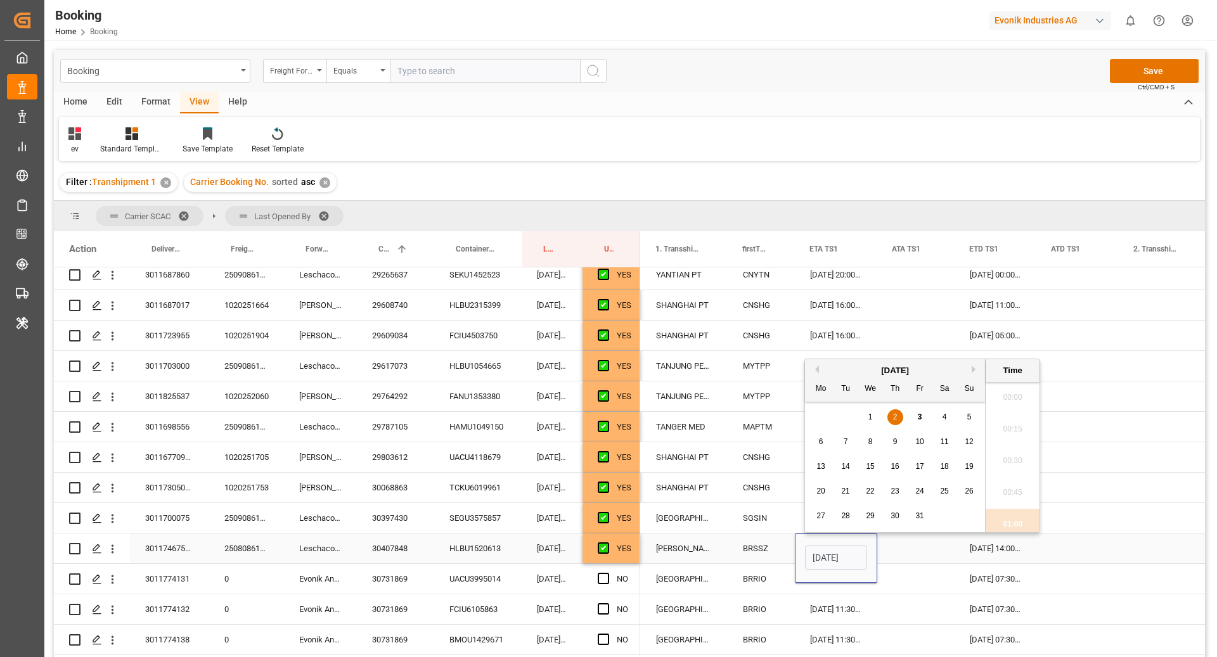
scroll to position [1811, 0]
click at [913, 417] on div "3" at bounding box center [920, 417] width 16 height 15
type input "03.10.2025 01:00"
click at [885, 557] on div "Press SPACE to select this row." at bounding box center [915, 549] width 77 height 30
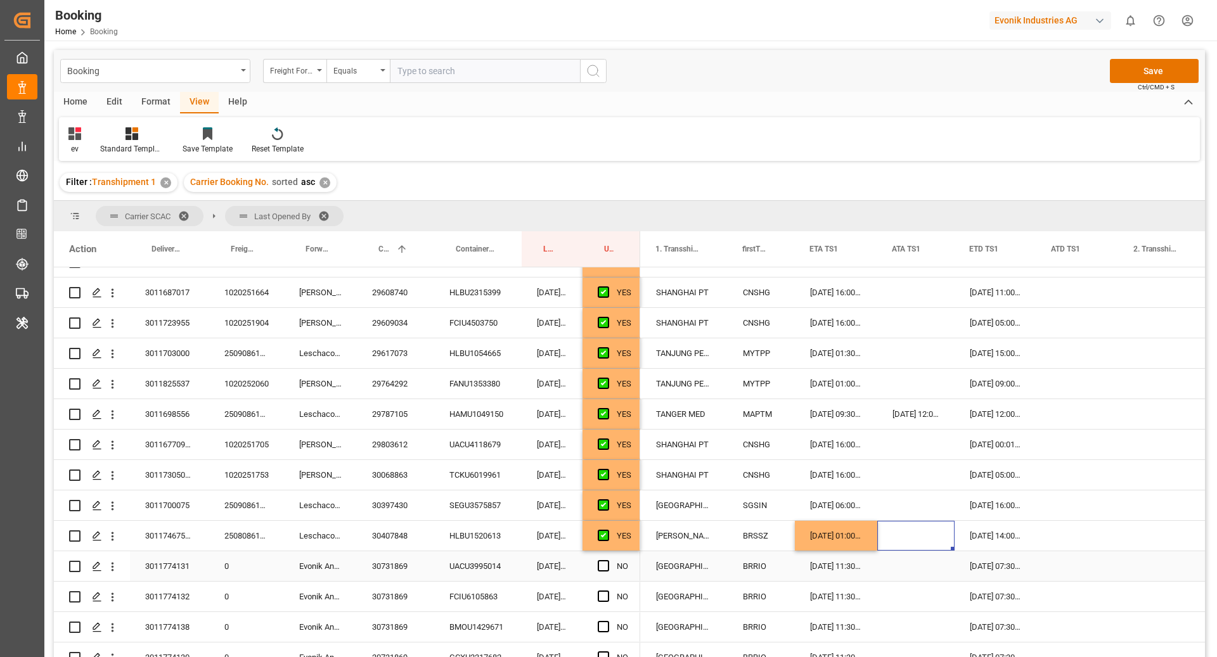
scroll to position [2219, 0]
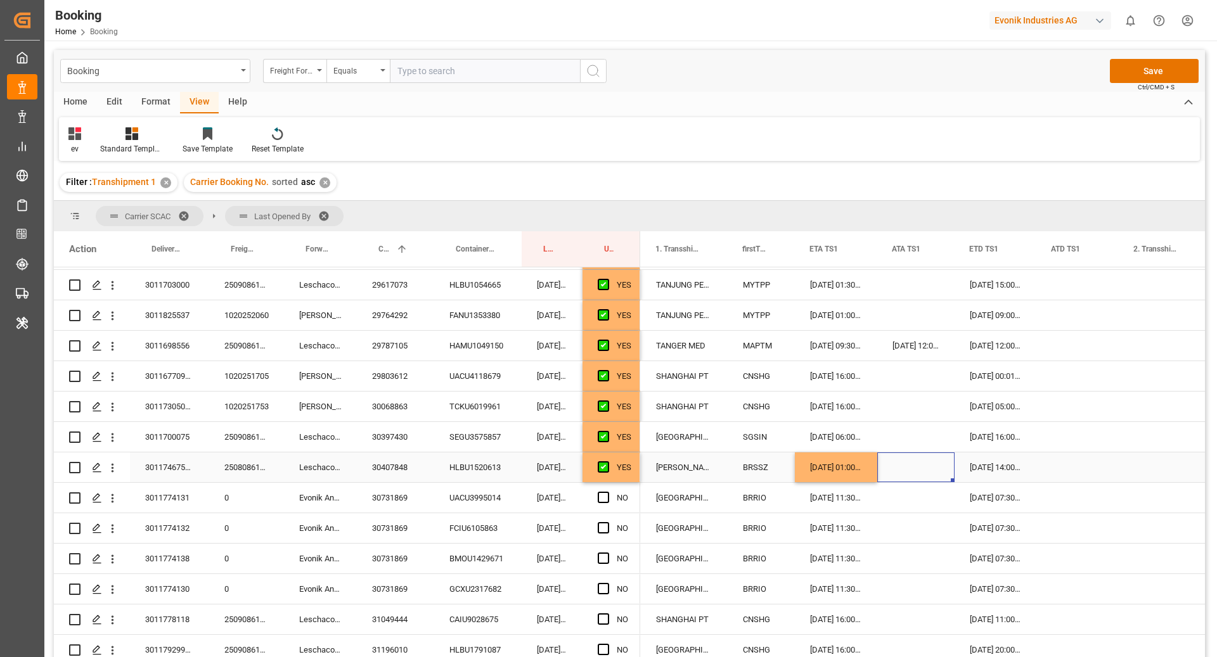
click at [638, 472] on div "YES" at bounding box center [612, 468] width 58 height 30
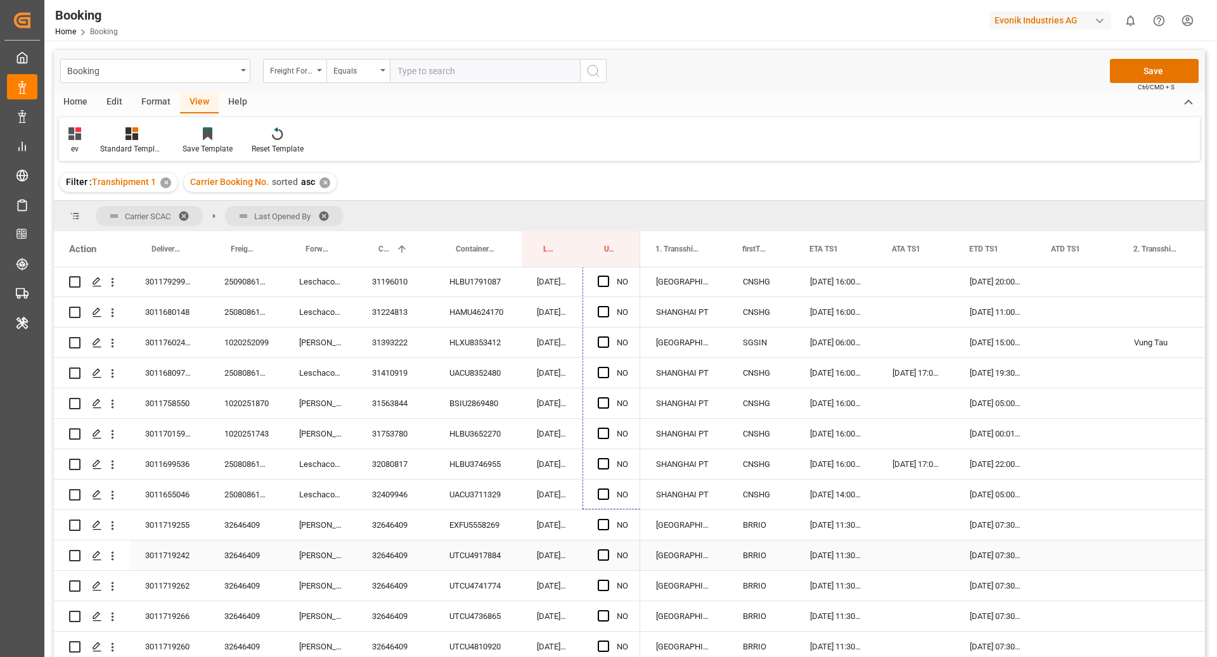
scroll to position [2590, 0]
drag, startPoint x: 638, startPoint y: 481, endPoint x: 759, endPoint y: 481, distance: 121.1
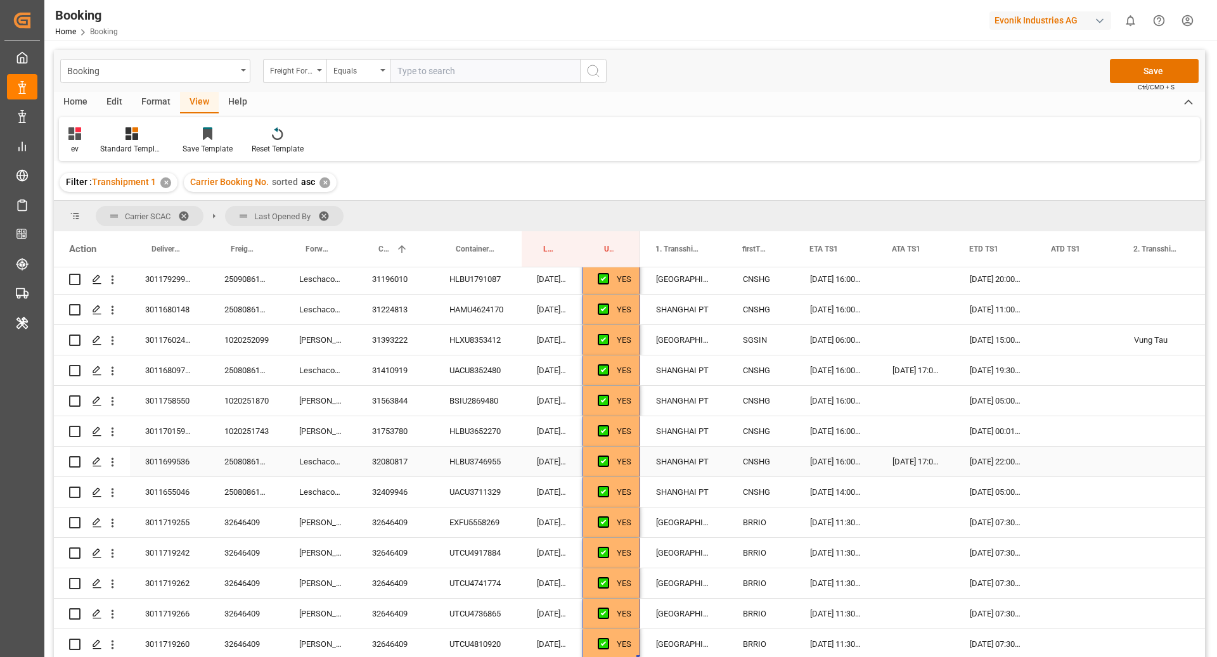
click at [425, 462] on div "32080817" at bounding box center [395, 462] width 77 height 30
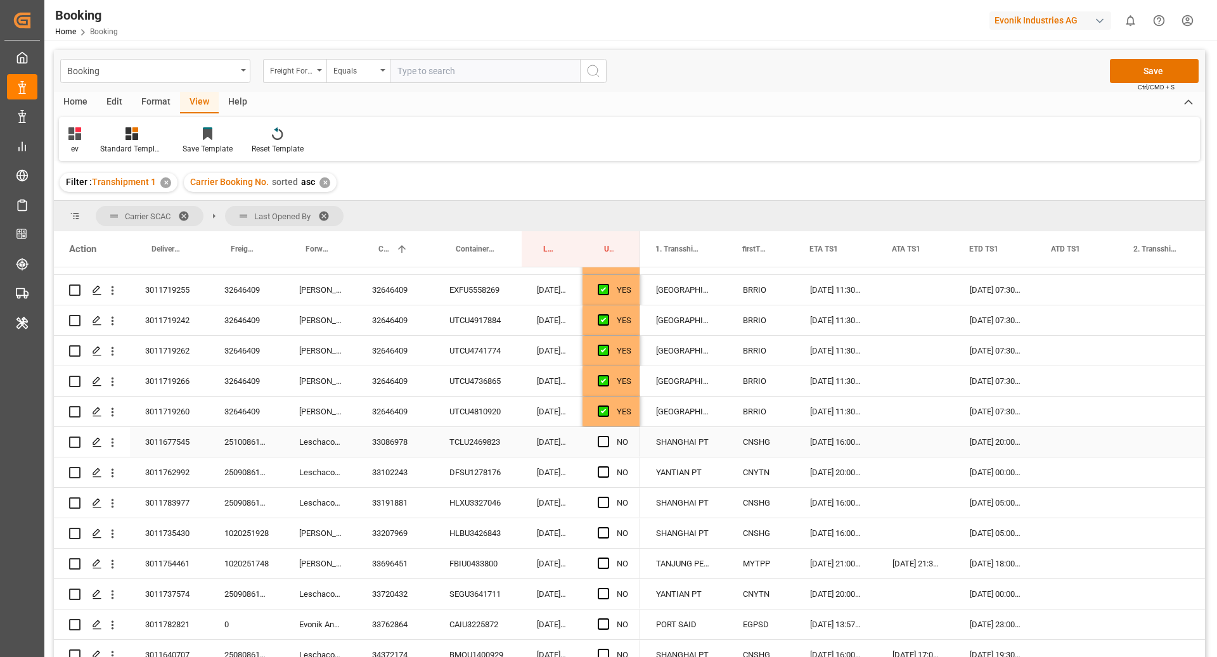
scroll to position [2838, 0]
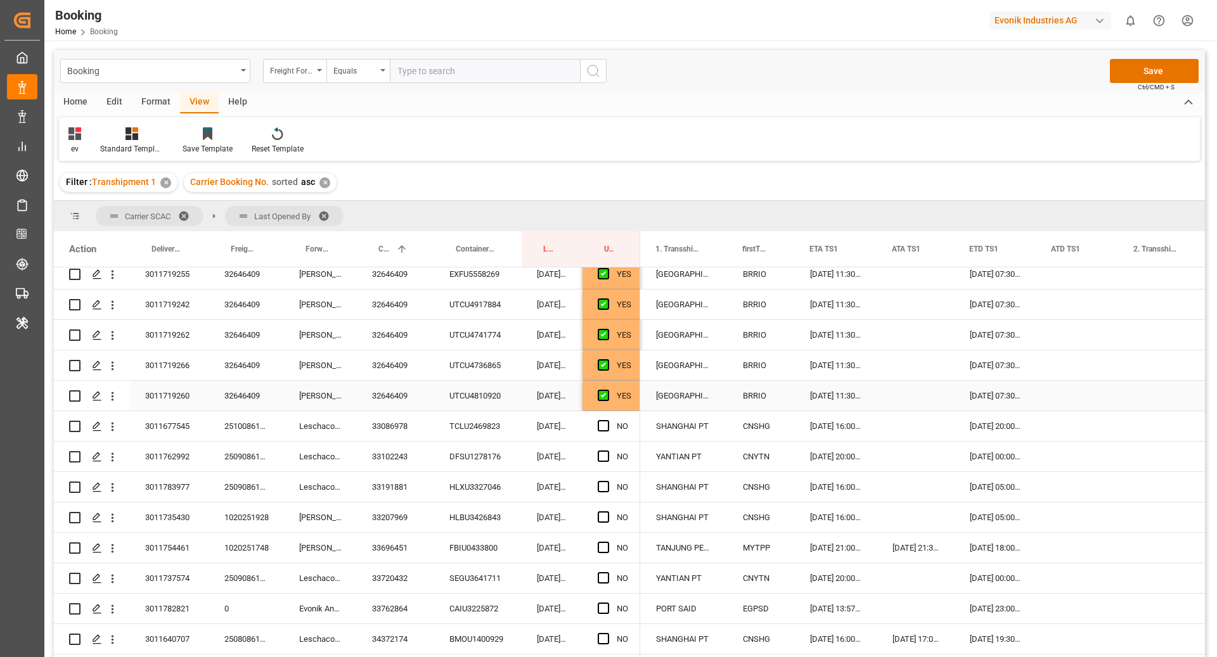
click at [630, 401] on div "YES" at bounding box center [624, 396] width 15 height 29
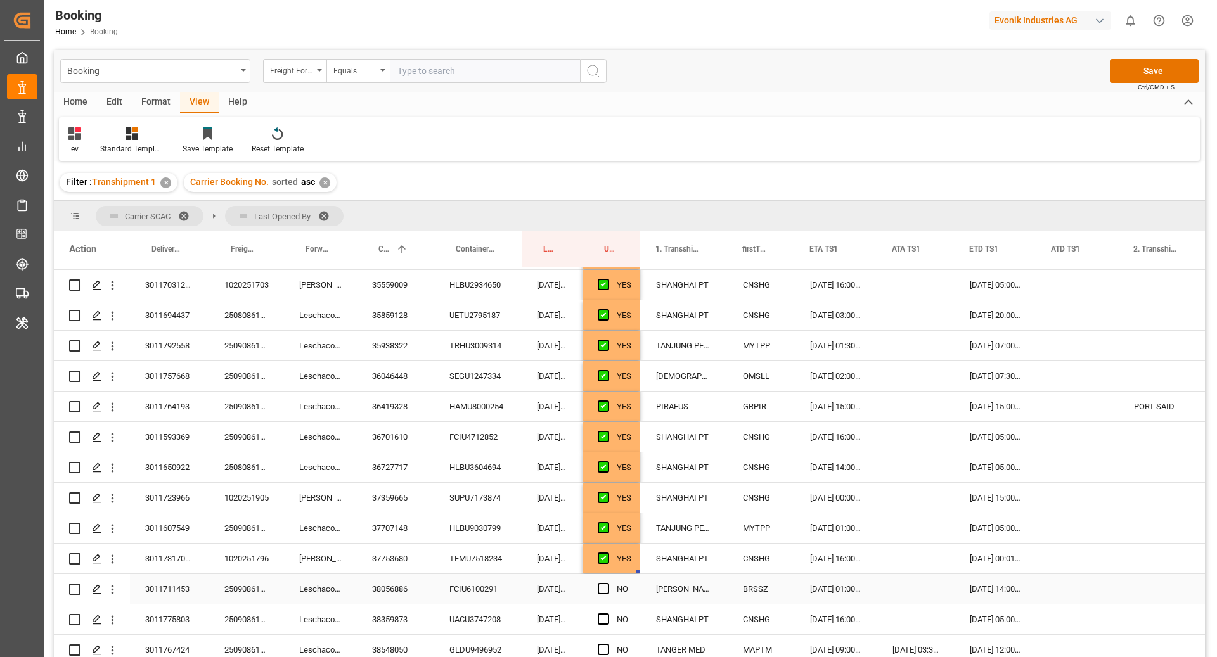
scroll to position [0, 1216]
click at [390, 588] on div "38056886" at bounding box center [395, 589] width 77 height 30
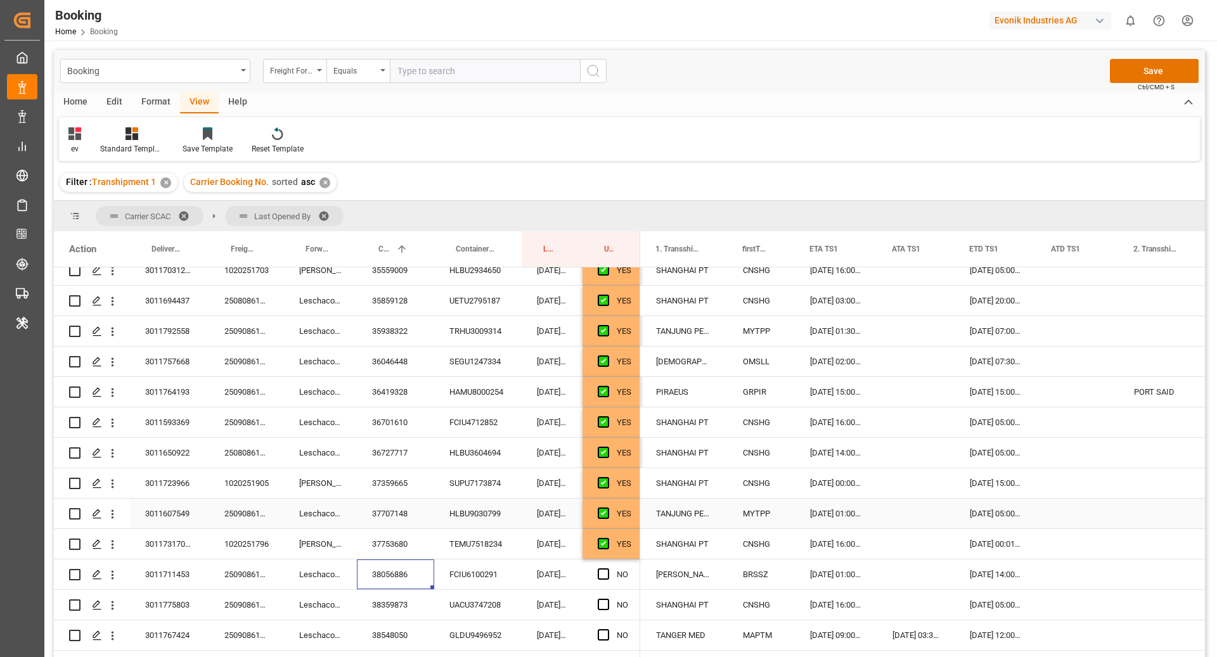
scroll to position [3398, 0]
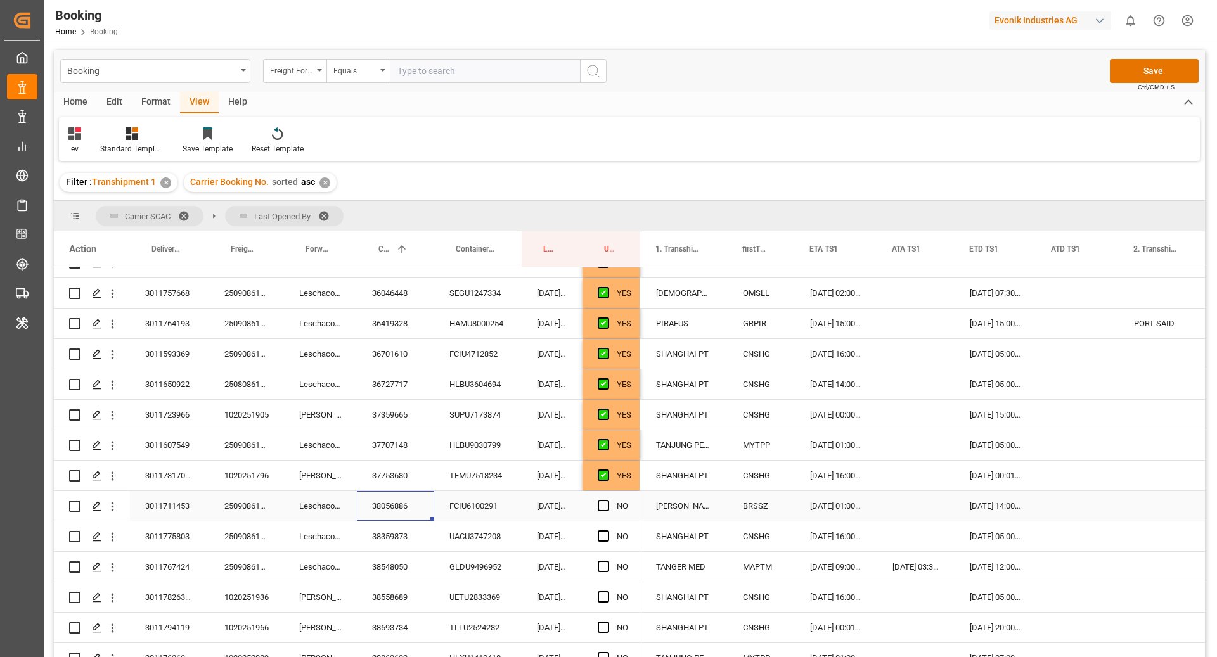
click at [846, 502] on div "02.10.2025 01:00:00" at bounding box center [836, 506] width 82 height 30
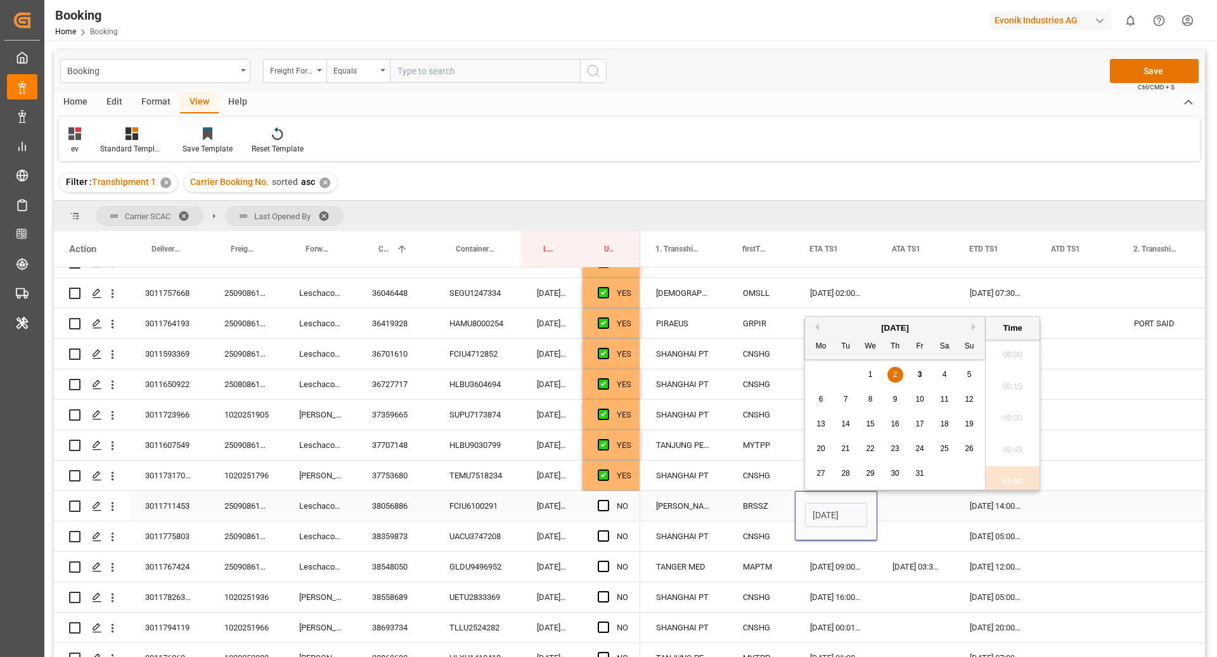
scroll to position [1811, 0]
click at [924, 373] on div "3" at bounding box center [920, 375] width 16 height 15
type input "03.10.2025 01:00"
click at [882, 509] on div "Press SPACE to select this row." at bounding box center [915, 506] width 77 height 30
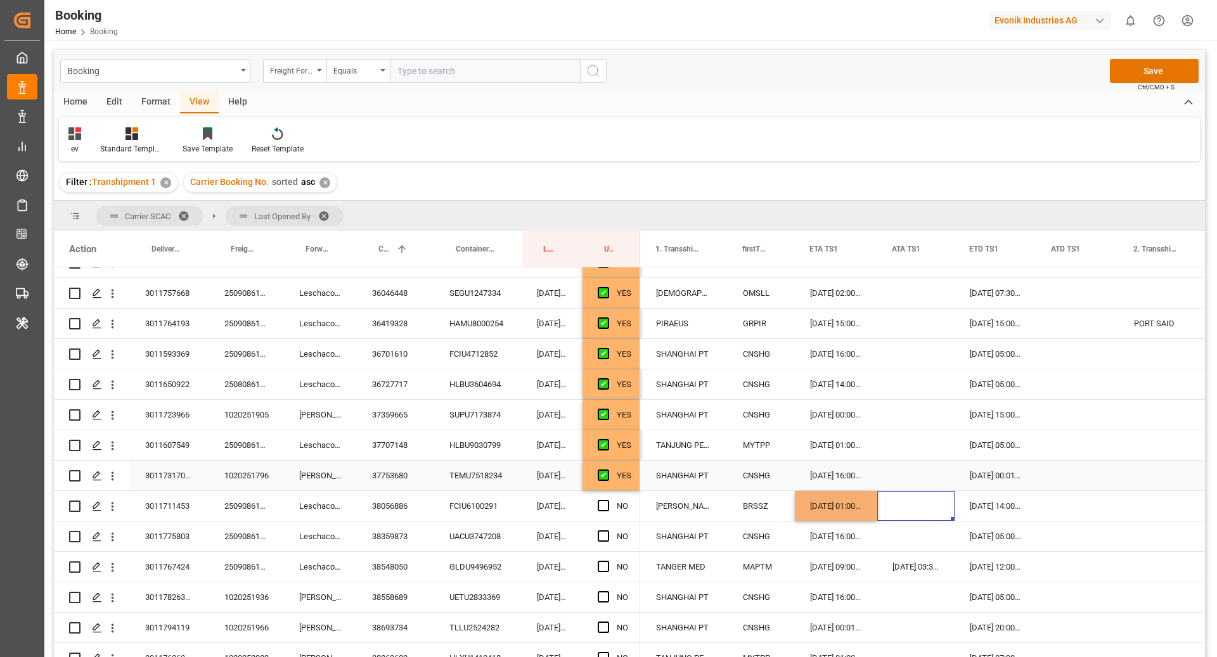
click at [427, 464] on div "37753680" at bounding box center [395, 476] width 77 height 30
click at [630, 476] on div "YES" at bounding box center [624, 476] width 15 height 29
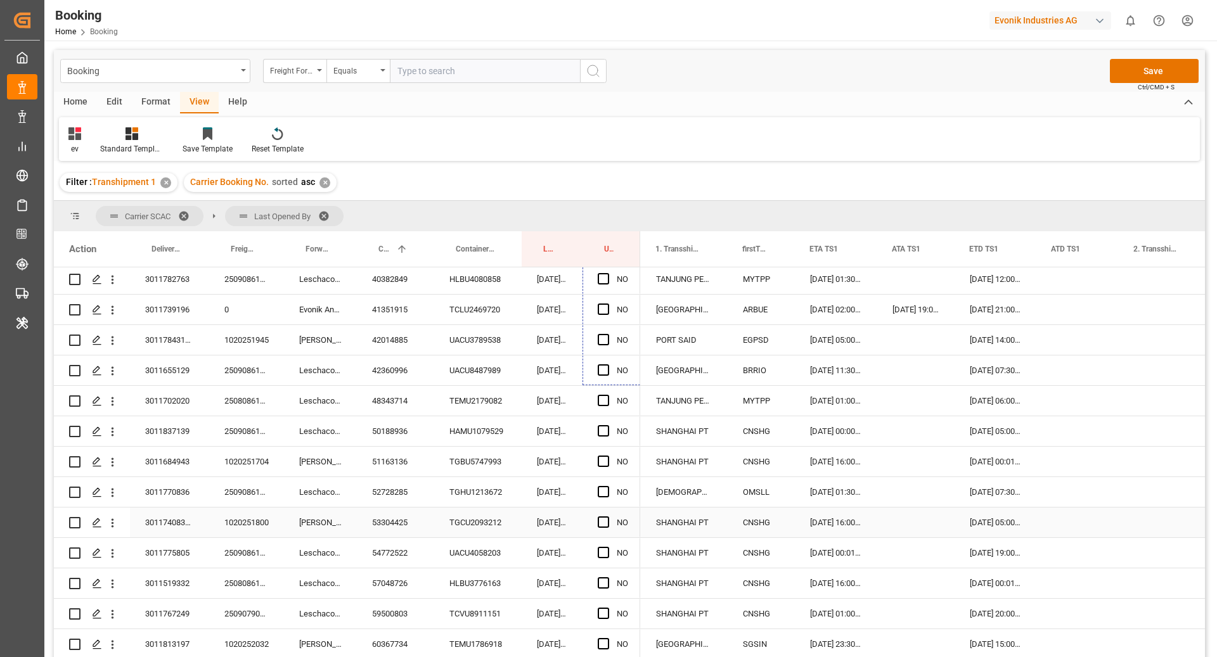
scroll to position [3973, 0]
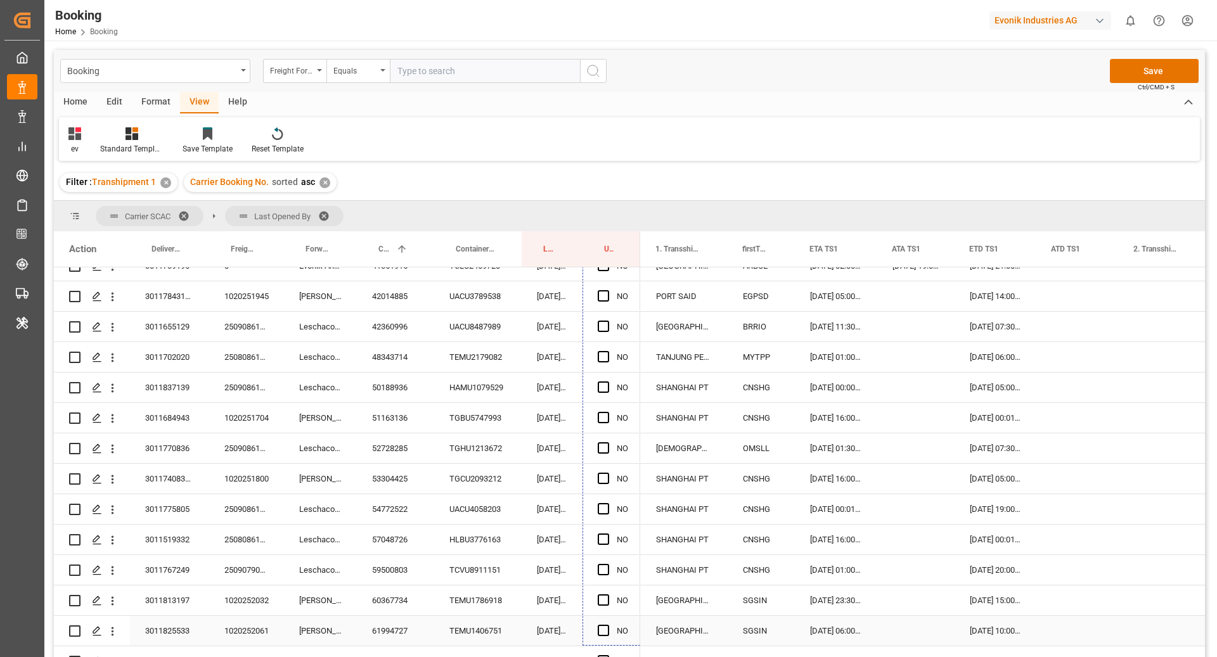
drag, startPoint x: 638, startPoint y: 488, endPoint x: 621, endPoint y: 617, distance: 129.8
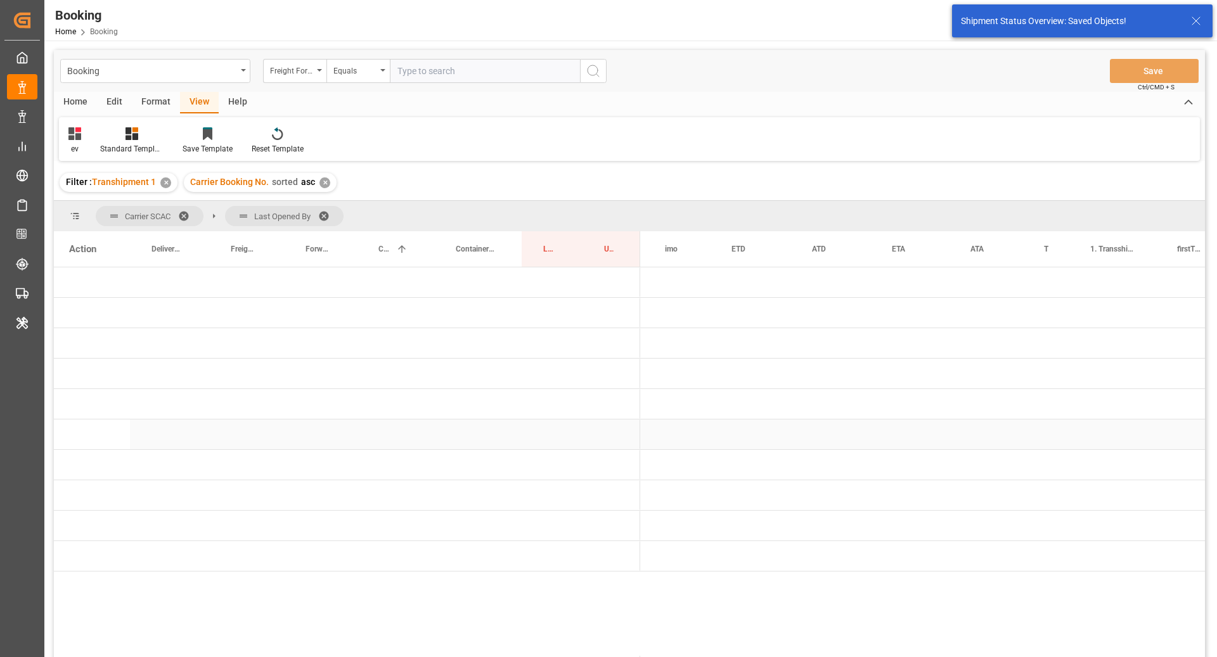
scroll to position [0, 0]
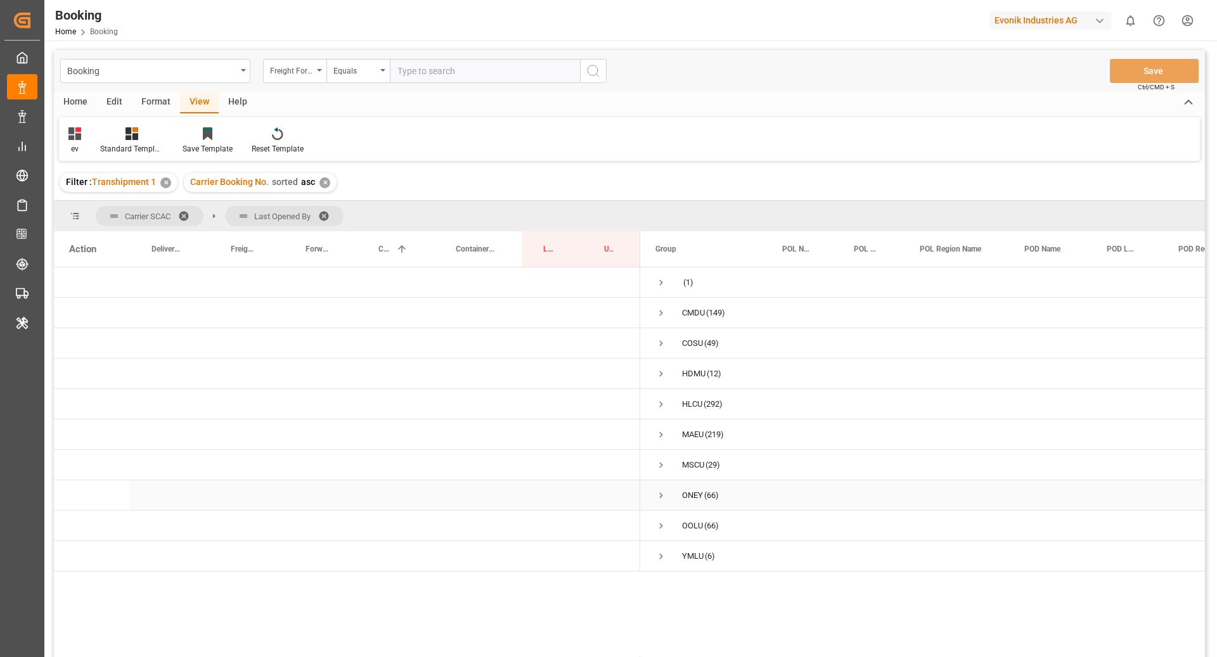
click at [664, 496] on span "Press SPACE to select this row." at bounding box center [661, 495] width 11 height 11
drag, startPoint x: 660, startPoint y: 496, endPoint x: 668, endPoint y: 519, distance: 24.3
click at [664, 490] on span "Press SPACE to select this row." at bounding box center [661, 495] width 11 height 11
click at [663, 490] on span "Press SPACE to select this row." at bounding box center [661, 495] width 11 height 11
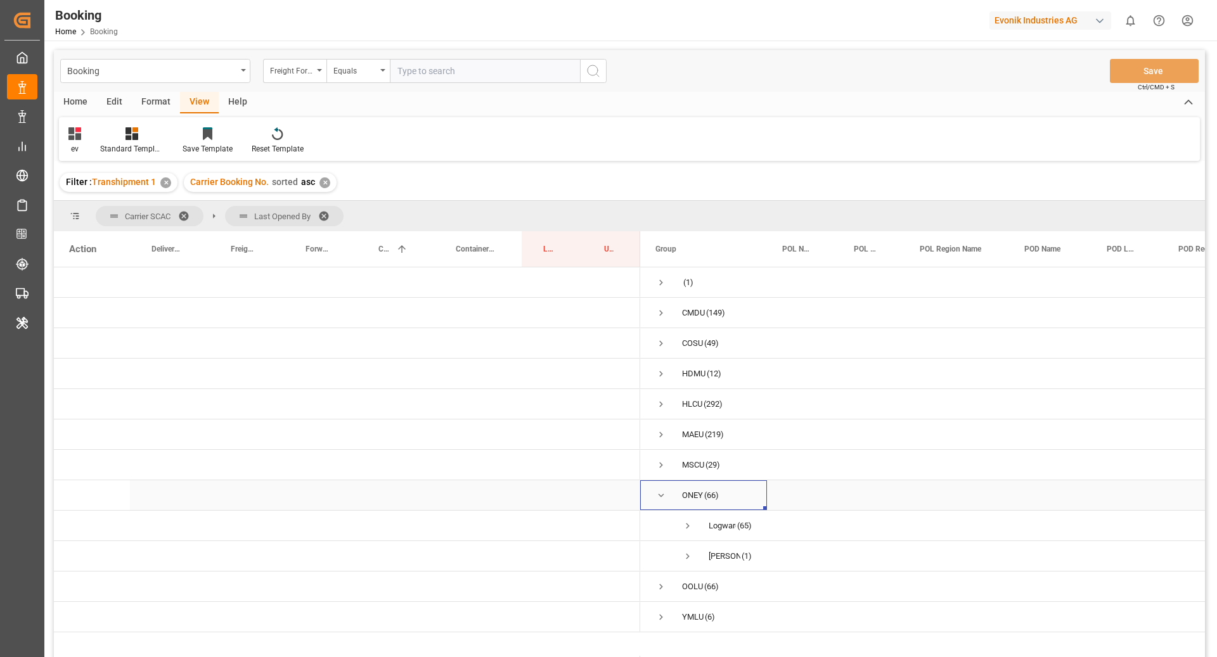
click at [663, 490] on span "Press SPACE to select this row." at bounding box center [661, 495] width 11 height 11
click at [665, 407] on span "Press SPACE to select this row." at bounding box center [661, 404] width 11 height 11
click at [687, 460] on span "Press SPACE to select this row." at bounding box center [687, 465] width 11 height 11
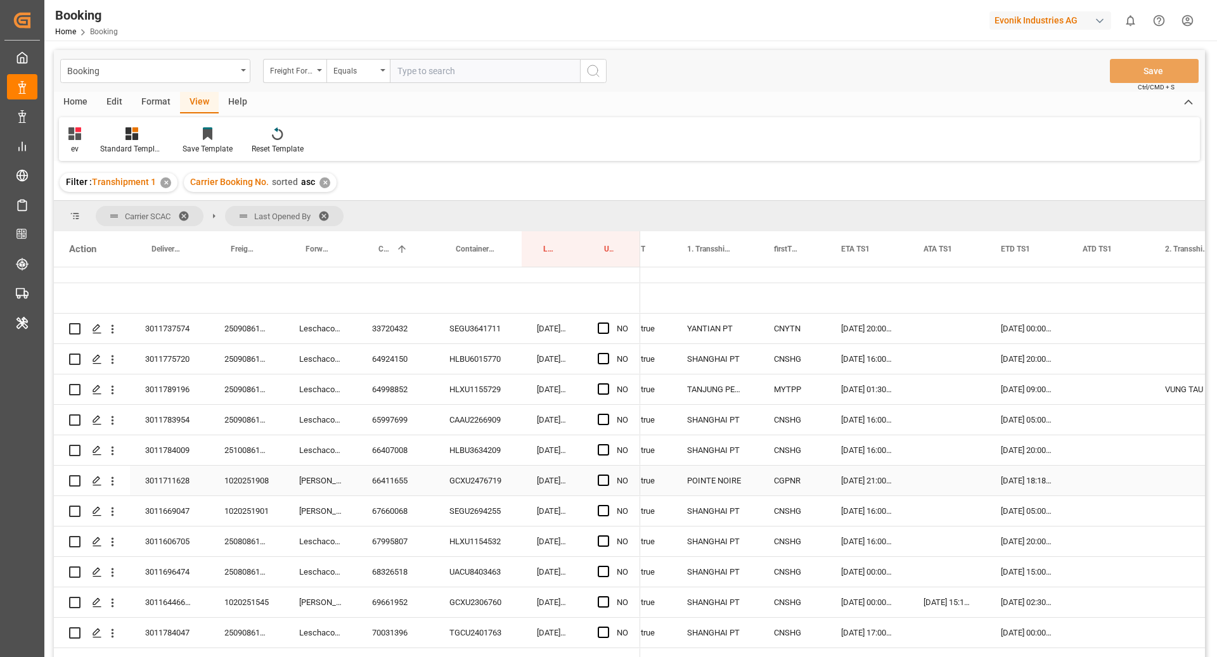
click at [588, 406] on div "NO" at bounding box center [612, 420] width 58 height 30
click at [604, 331] on span "Press SPACE to select this row." at bounding box center [603, 328] width 11 height 11
click at [607, 323] on input "Press SPACE to select this row." at bounding box center [607, 323] width 0 height 0
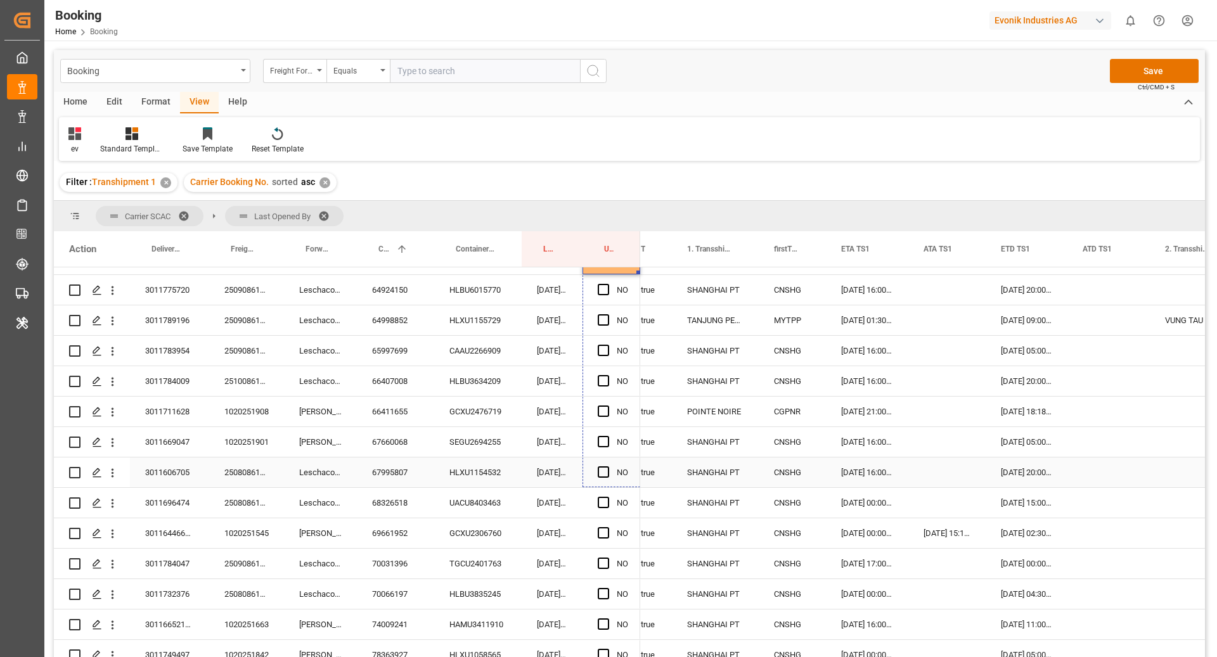
drag, startPoint x: 637, startPoint y: 342, endPoint x: 634, endPoint y: 469, distance: 126.8
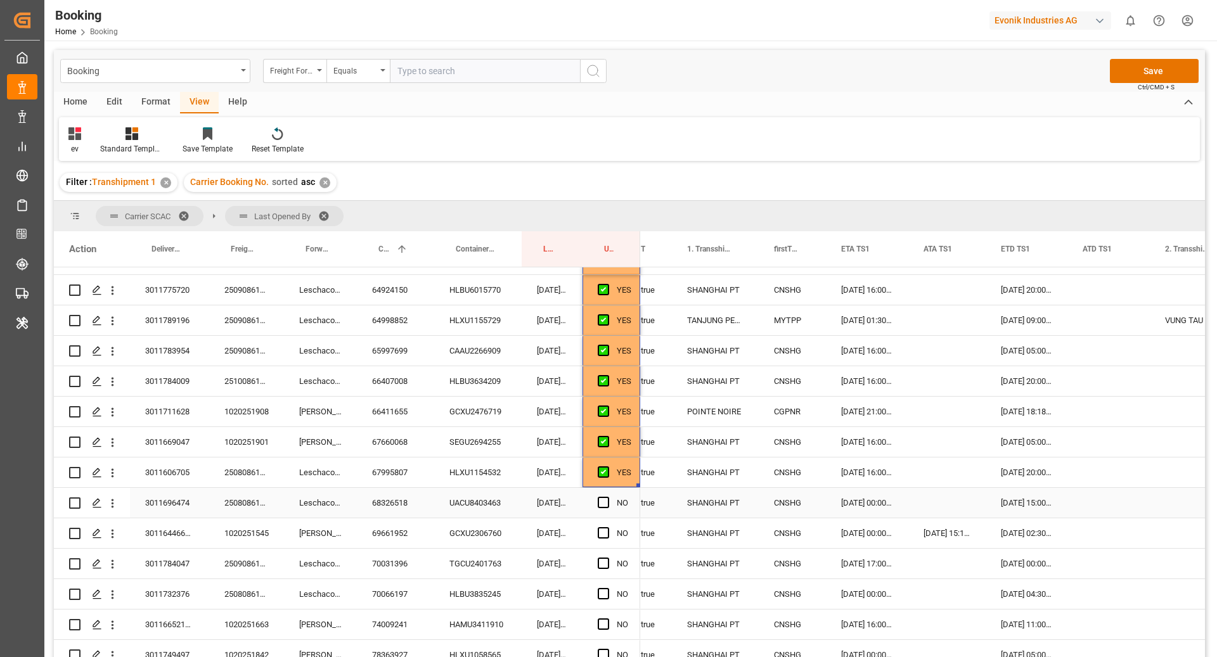
click at [377, 501] on div "68326518" at bounding box center [395, 503] width 77 height 30
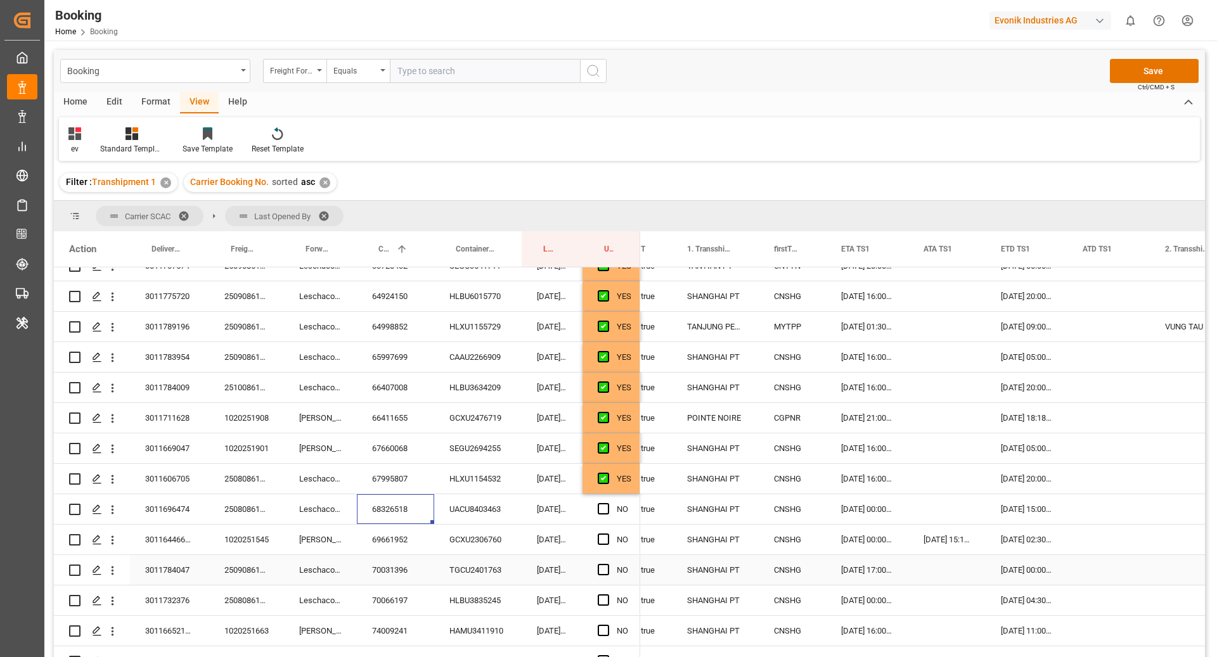
scroll to position [229, 0]
click at [109, 507] on icon "open menu" at bounding box center [112, 510] width 13 height 13
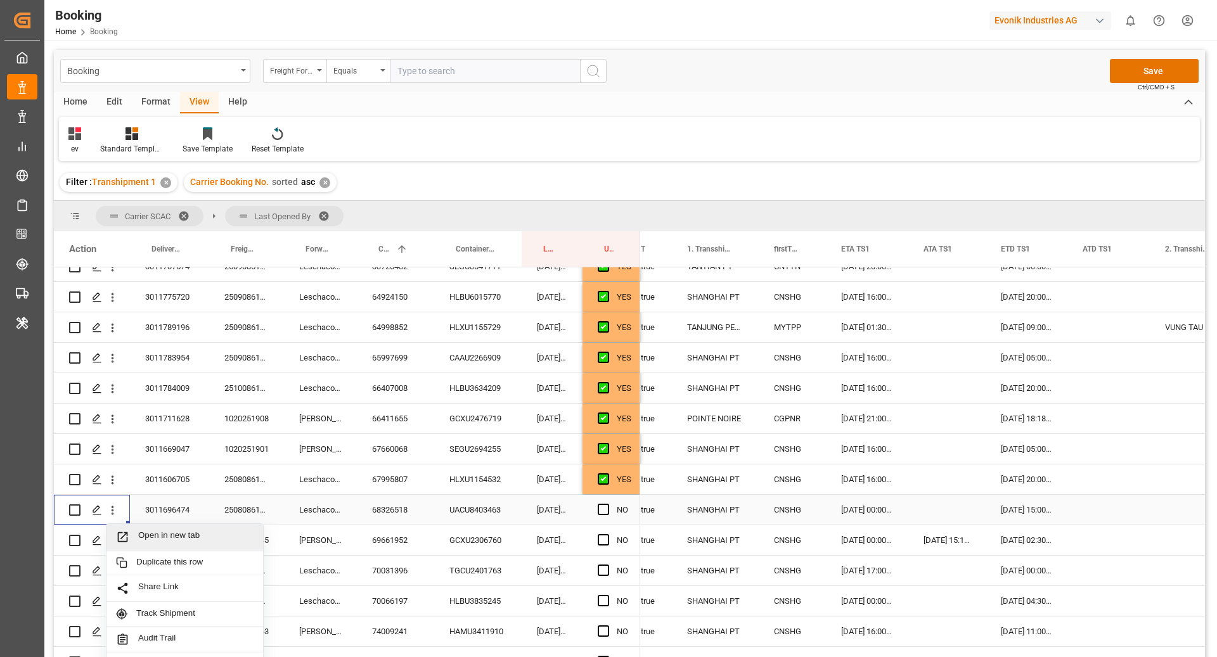
click at [191, 531] on span "Open in new tab" at bounding box center [195, 537] width 115 height 13
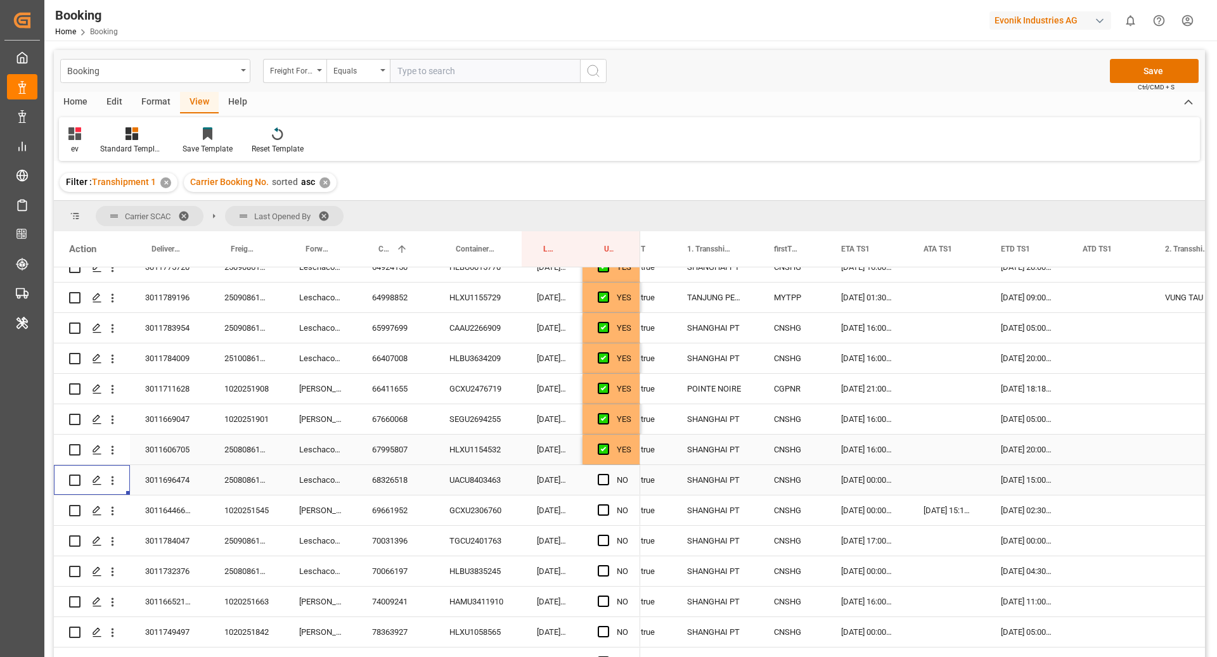
scroll to position [260, 0]
drag, startPoint x: 623, startPoint y: 458, endPoint x: 653, endPoint y: 470, distance: 33.0
click at [623, 458] on div "YES" at bounding box center [624, 448] width 15 height 29
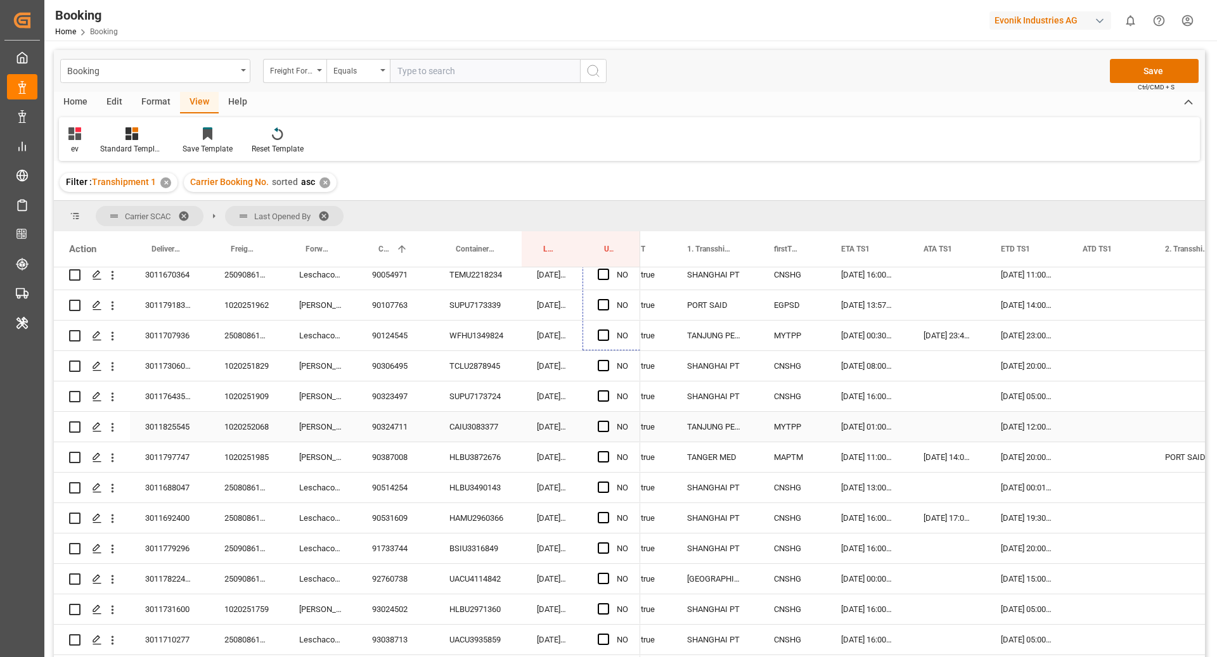
scroll to position [708, 0]
drag, startPoint x: 638, startPoint y: 461, endPoint x: 624, endPoint y: 555, distance: 95.5
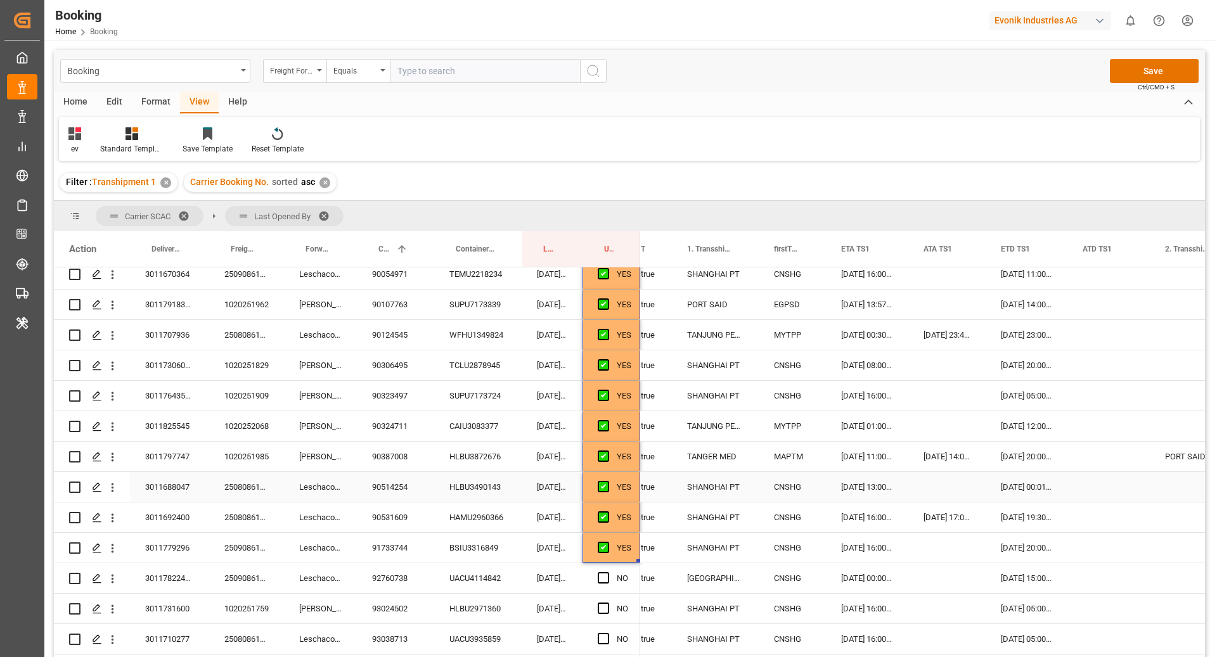
drag, startPoint x: 409, startPoint y: 493, endPoint x: 448, endPoint y: 496, distance: 38.8
click at [408, 493] on div "90514254" at bounding box center [395, 487] width 77 height 30
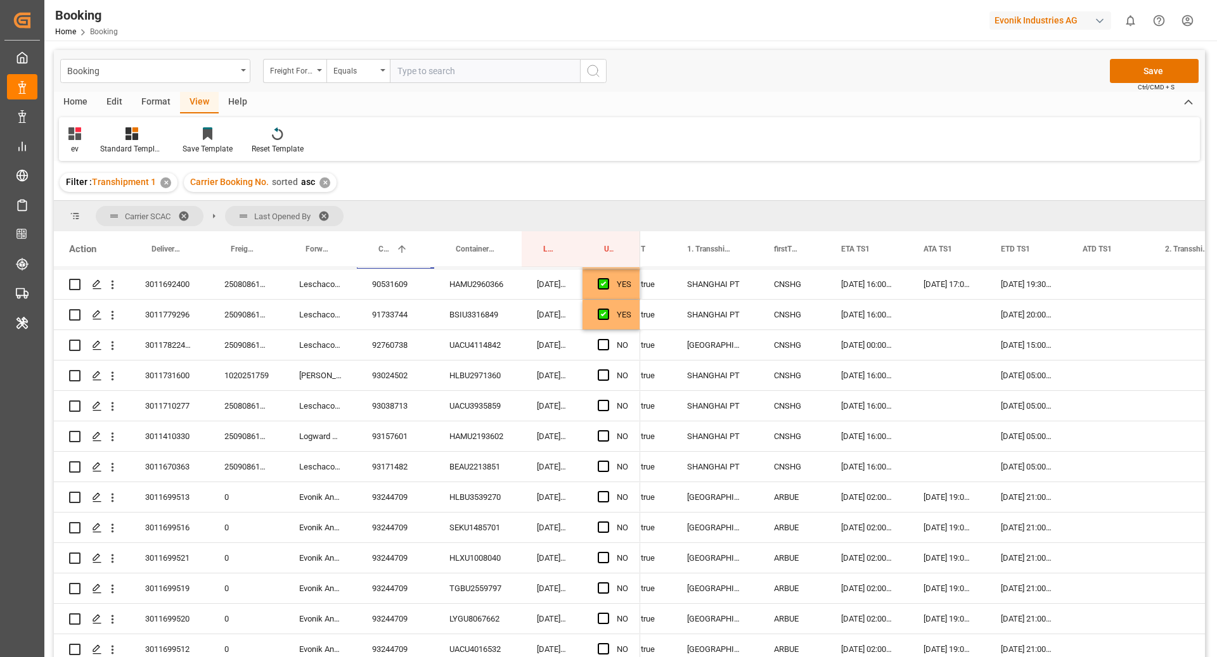
scroll to position [974, 0]
click at [628, 287] on div "YES" at bounding box center [624, 282] width 15 height 29
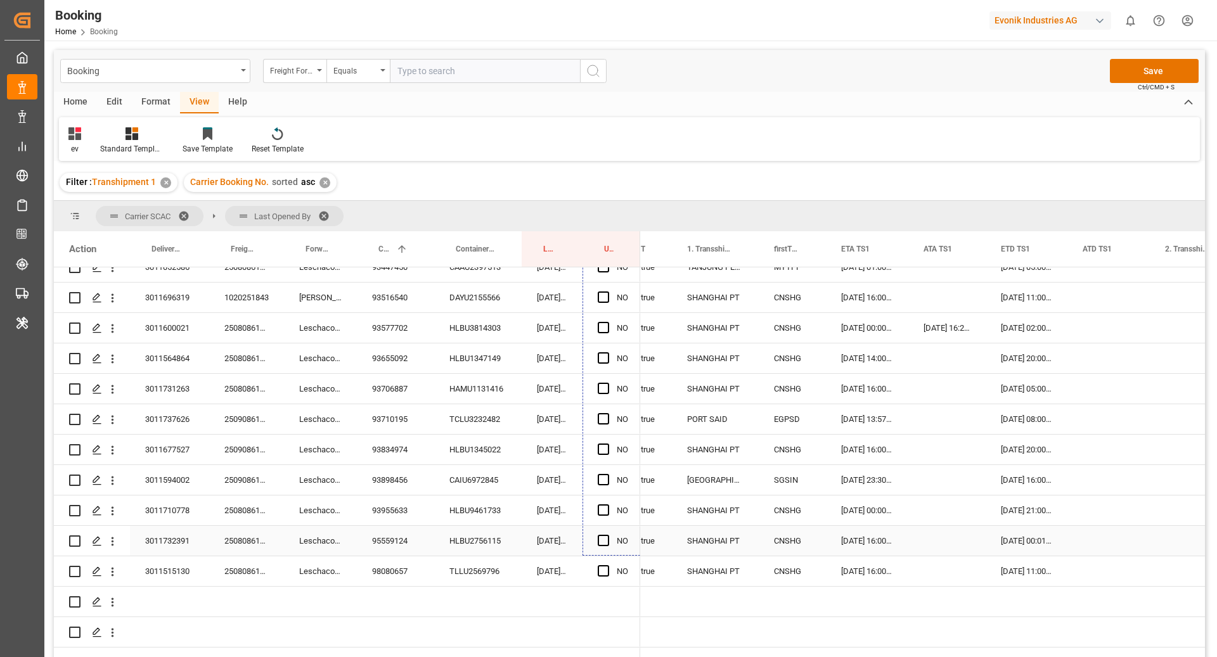
scroll to position [1599, 0]
drag, startPoint x: 637, startPoint y: 295, endPoint x: 585, endPoint y: 562, distance: 271.9
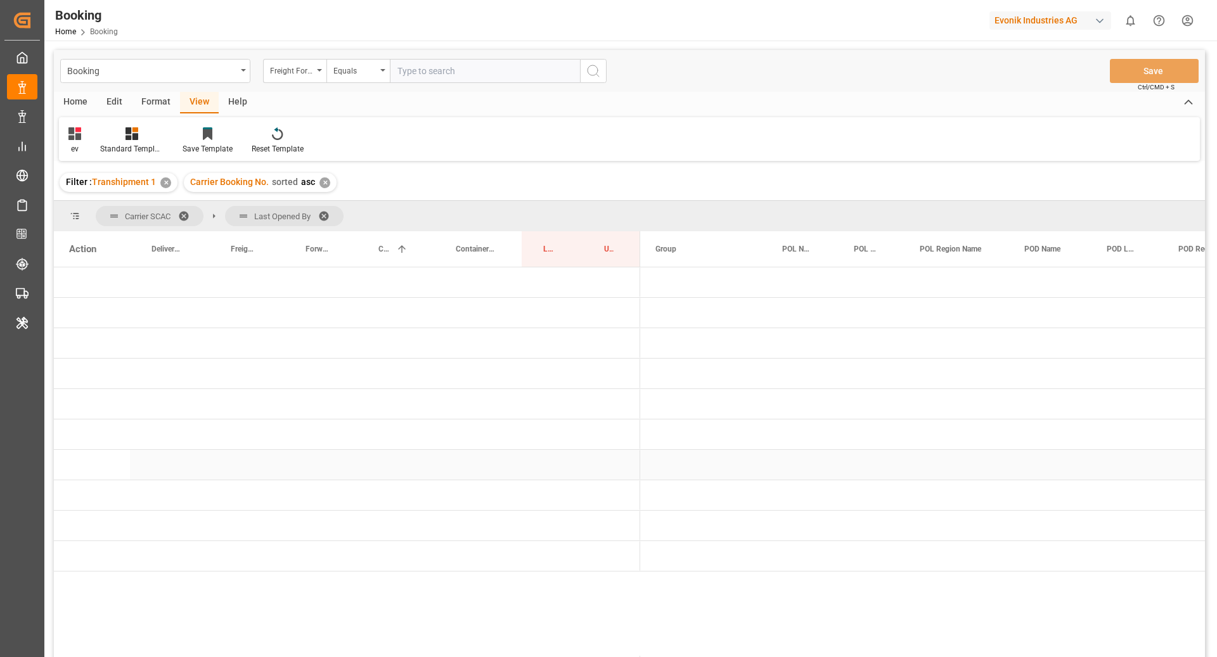
scroll to position [0, 0]
click at [657, 404] on span "Press SPACE to select this row." at bounding box center [661, 404] width 11 height 11
click at [688, 435] on span "Press SPACE to select this row." at bounding box center [687, 434] width 11 height 11
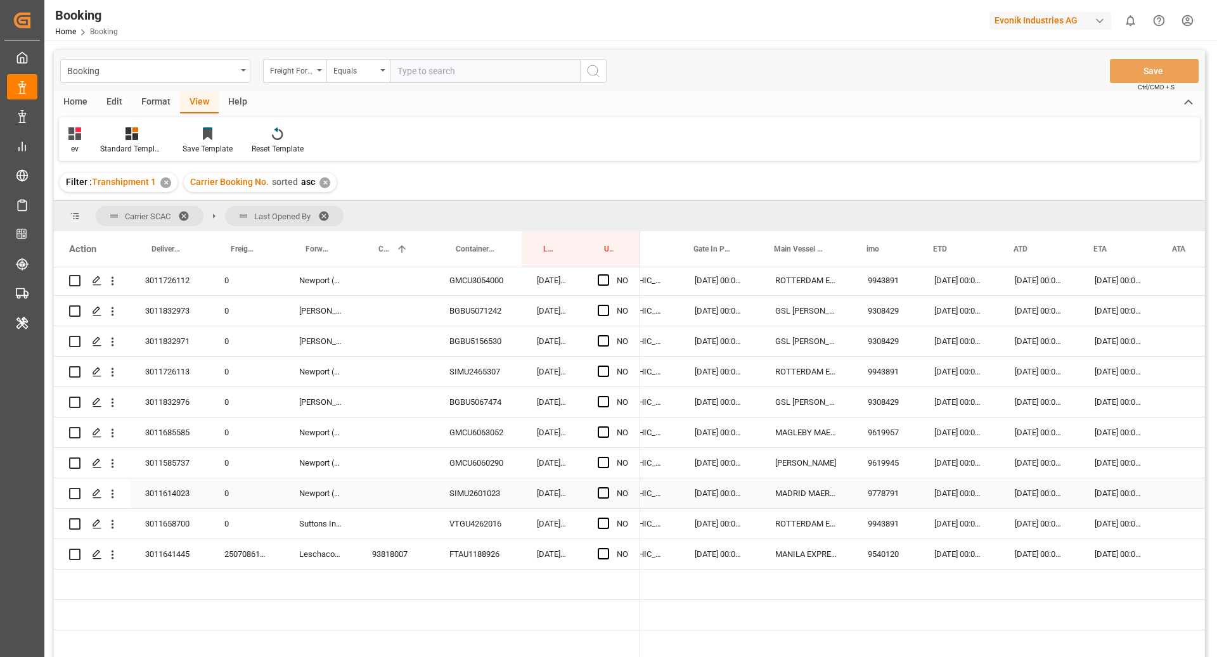
scroll to position [0, 662]
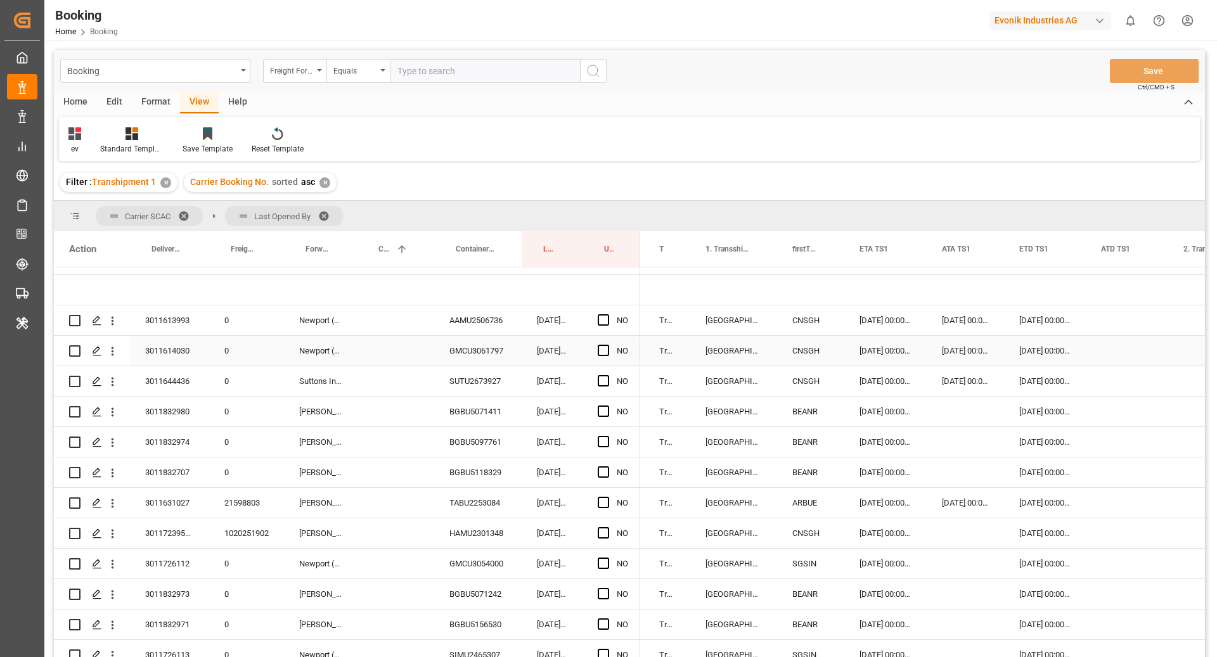
click at [477, 358] on div "GMCU3061797" at bounding box center [477, 351] width 87 height 30
click at [115, 349] on icon "open menu" at bounding box center [112, 351] width 13 height 13
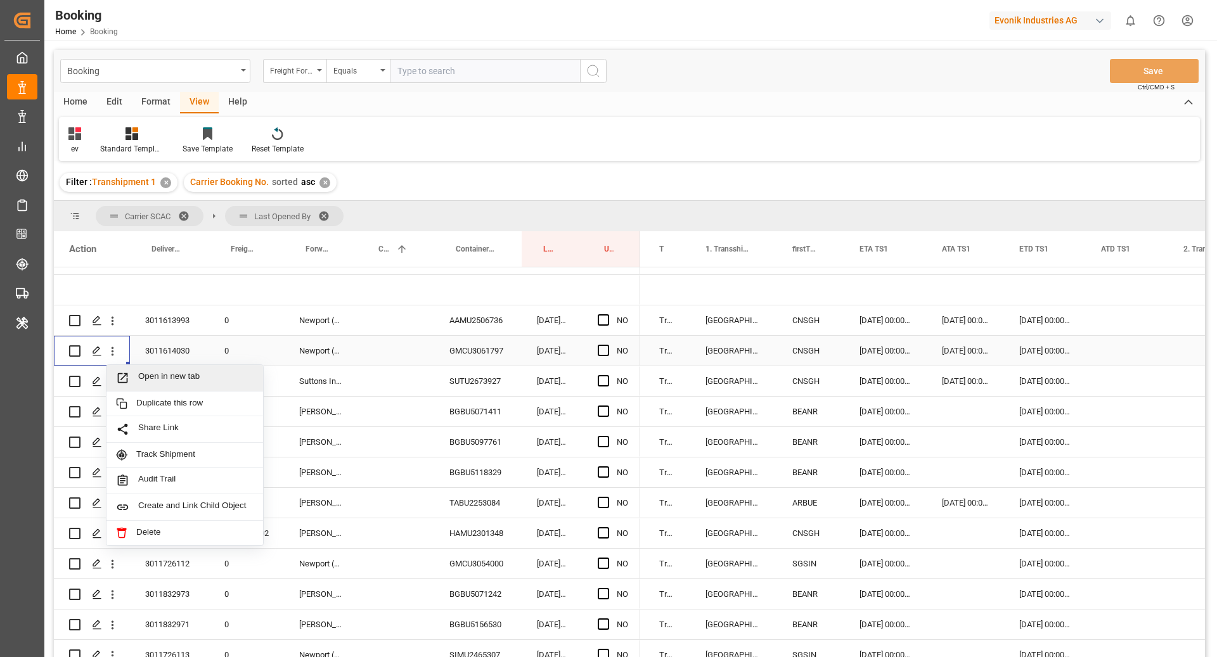
click at [159, 370] on div "Open in new tab" at bounding box center [185, 378] width 157 height 27
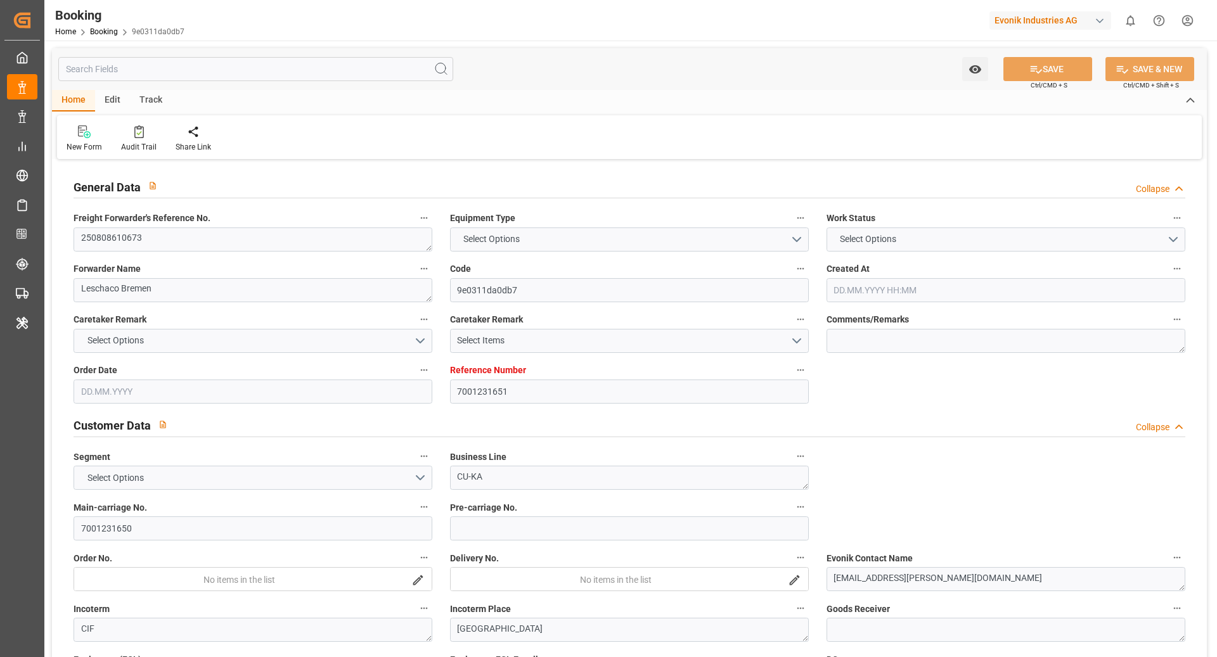
type input "7001231651"
type input "9780445"
type input "Hapag [PERSON_NAME]"
type input "Hapag [PERSON_NAME] Aktiengesellschaft"
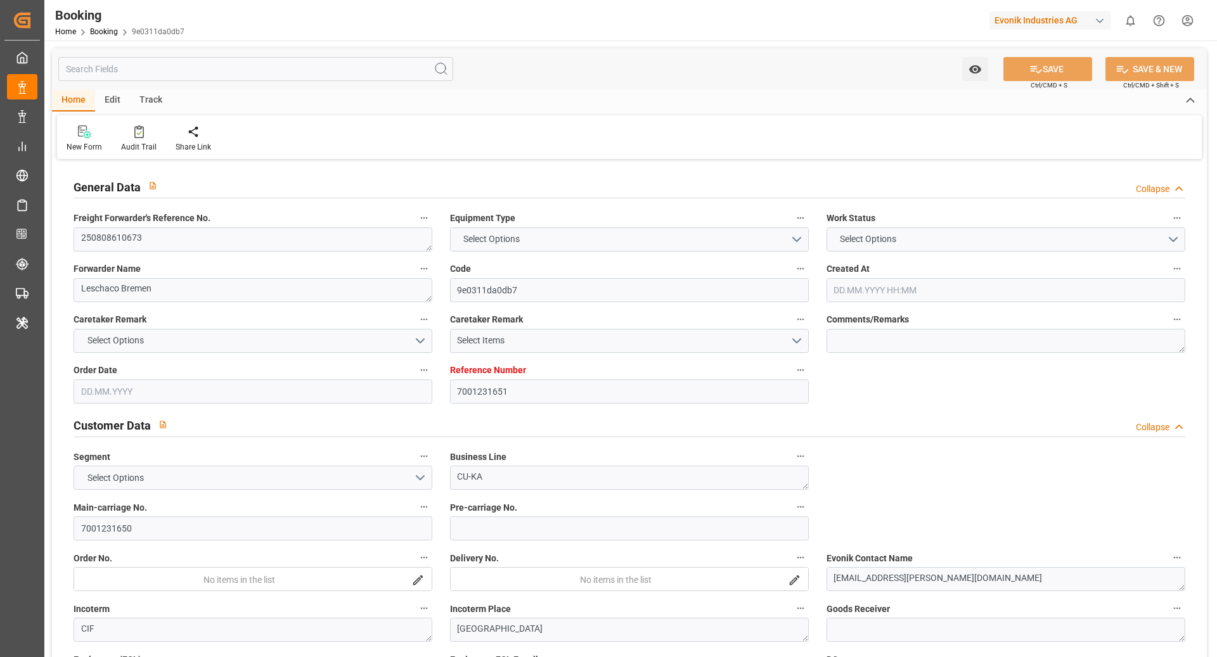
type input "DEHAM"
type input "KRPUS"
type input "CNSHG"
type input "0"
type input "DEHAM"
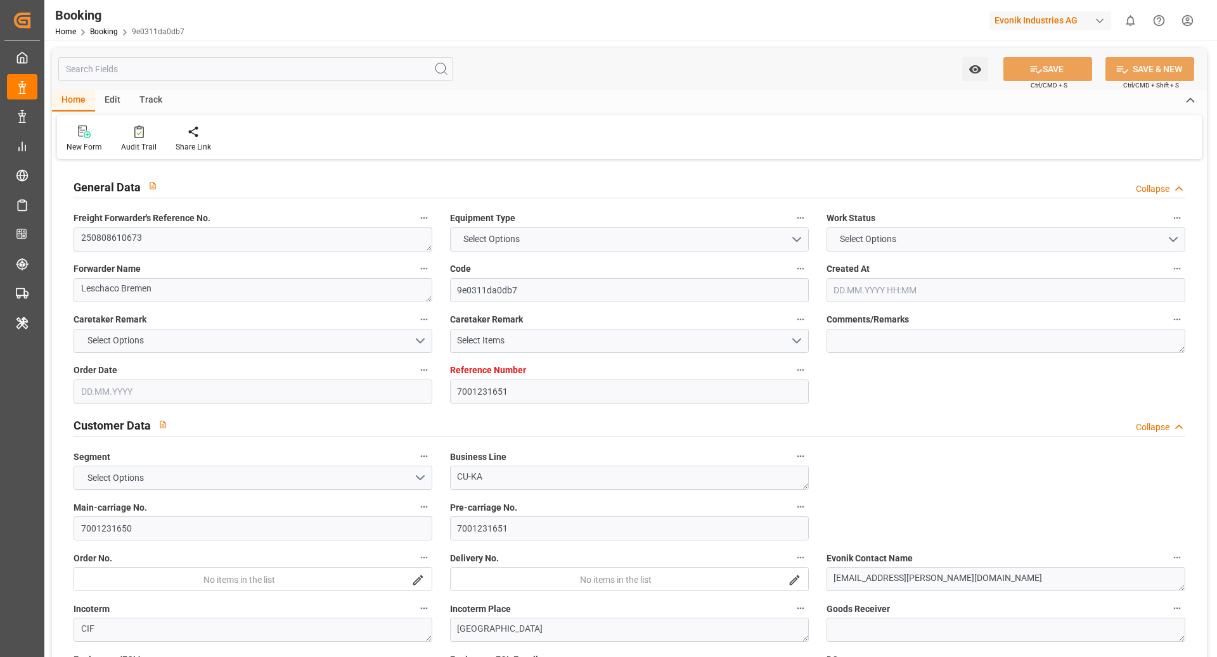
type input "KRPUS"
type input "9978963"
type input "9307243"
type input "24.07.2025 13:31"
type input "24.07.2025"
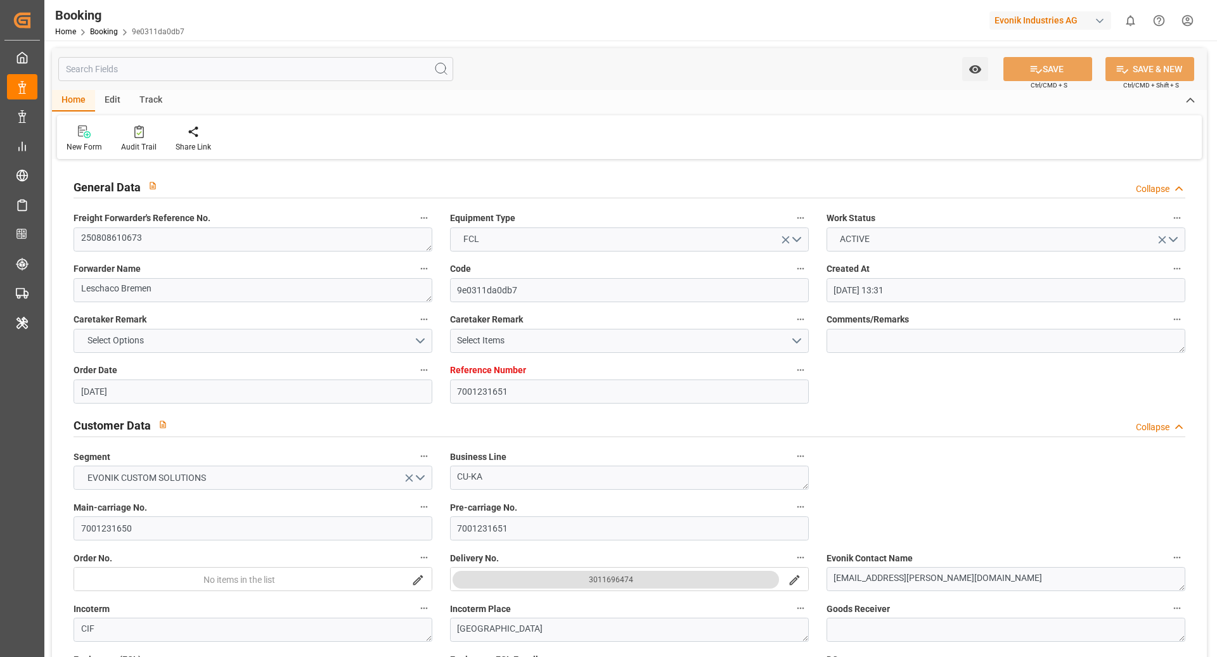
type input "05.10.2025"
type input "05.08.2025"
type input "25.07.2025"
type input "18.08.2025"
type input "18.08.2025 01:00"
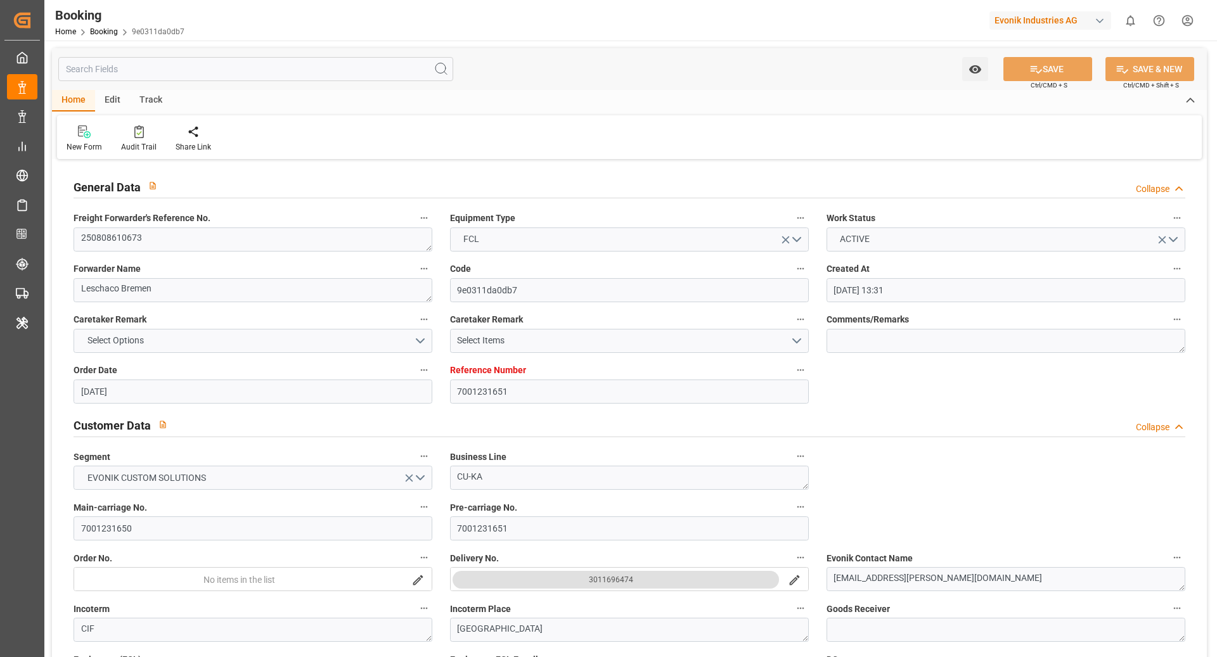
type input "16.08.2025 00:00"
type input "18.08.2025 01:12"
type input "11.08.2025 13:14"
type input "11.10.2025 20:00"
type input "11.10.2025 00:00"
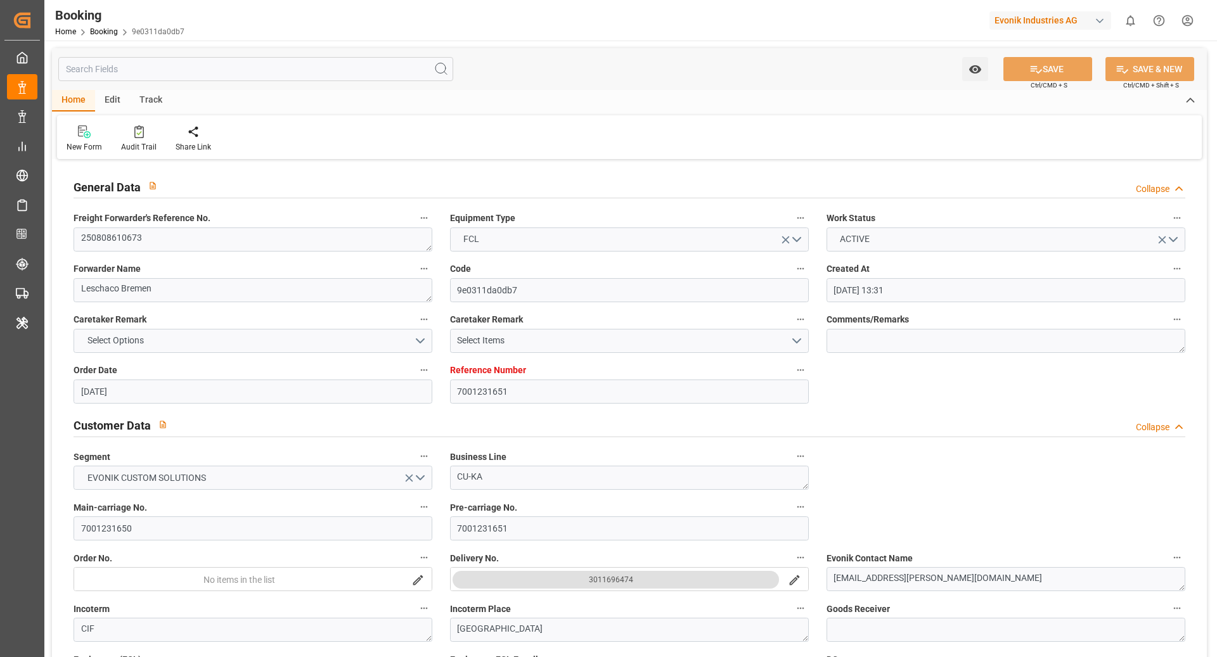
type input "[DATE] 00:00"
type input "05.10.2025 00:00"
type input "06.10.2025 15:00"
type input "06.10.2025 00:00"
type input "18.08.2025"
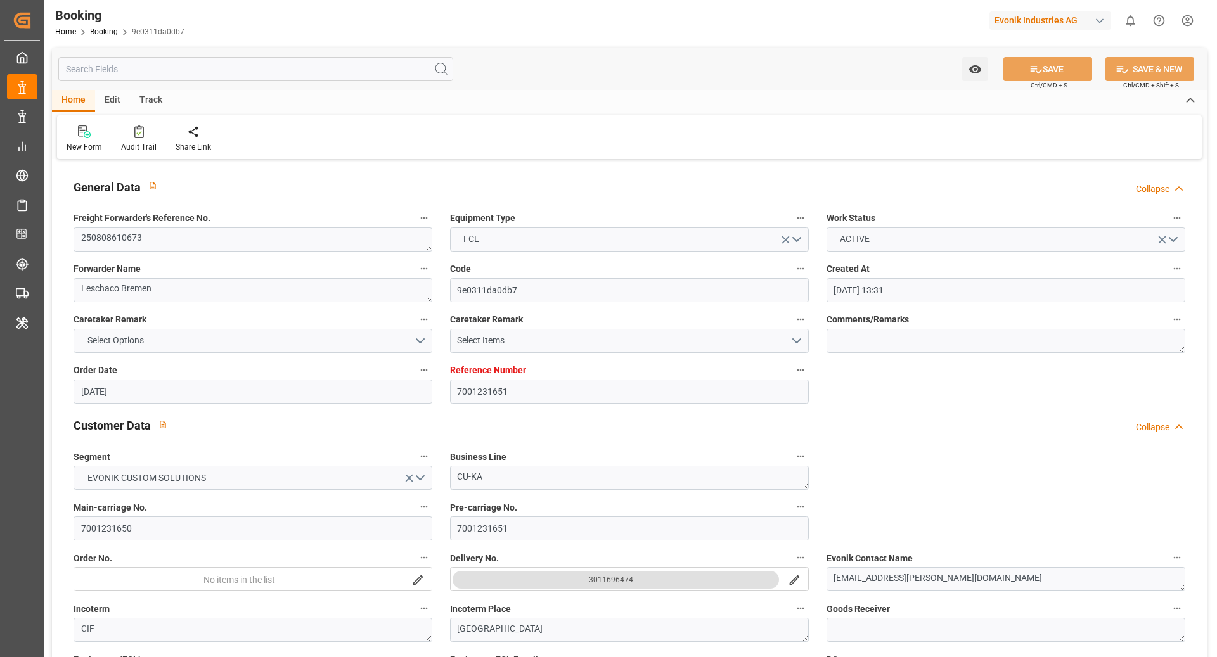
type input "03.10.2025 07:34"
type input "03.10.2025"
type input "08.08.2025 07:37"
type input "17.08.2025 02:06"
type input "18.08.2025 01:00"
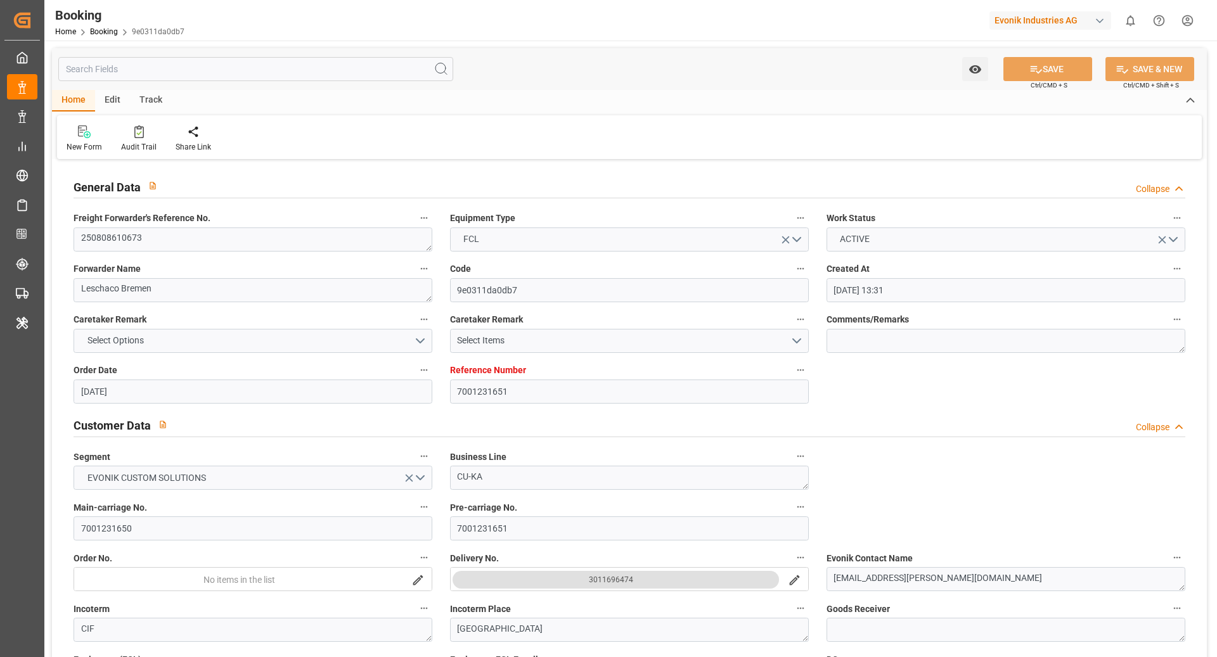
type input "18.08.2025 01:44"
type input "03.10.2025 13:00"
type input "03.10.2025 13:30"
type input "30.09.2025 20:00"
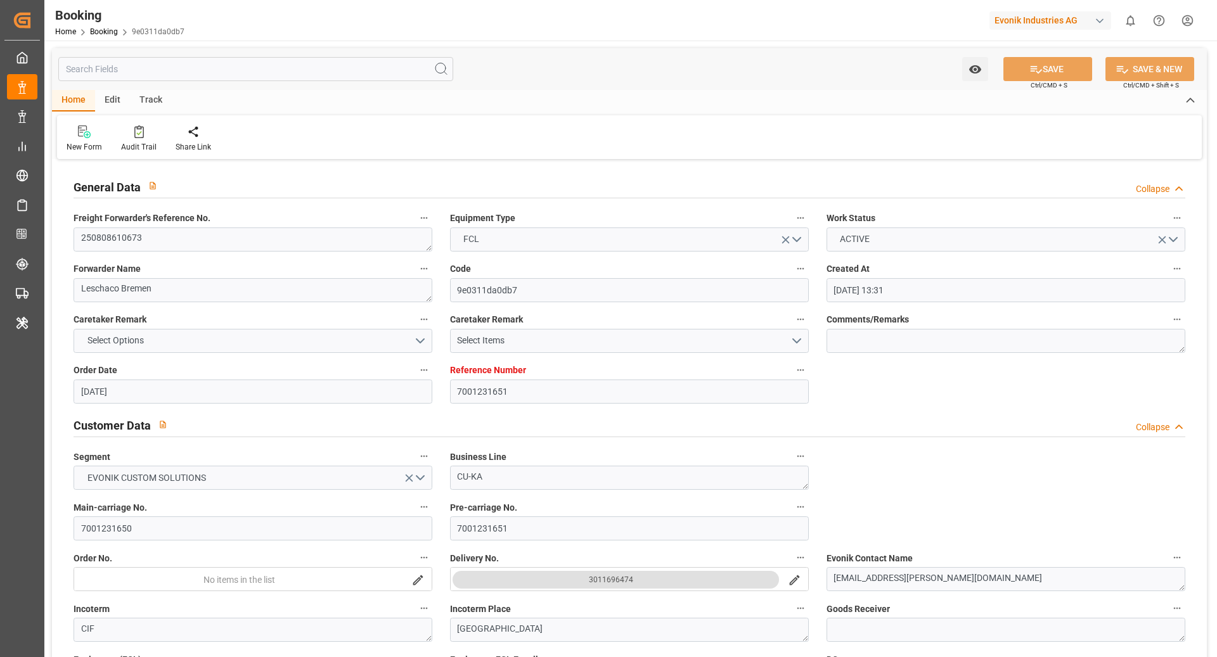
type input "03.10.2025 22:22"
type input "06.10.2025 15:00"
type input "11.10.2025 20:00"
type input "12.10.2025 09:33"
type input "16.10.2025 09:33"
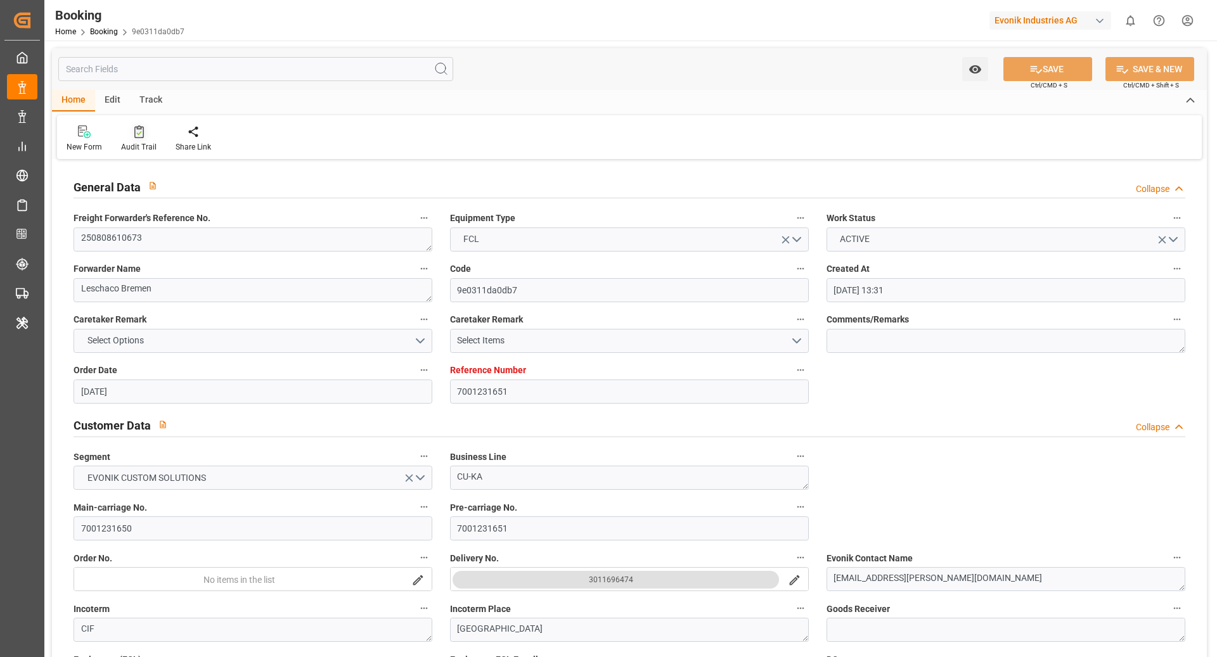
click at [122, 141] on div "Audit Trail" at bounding box center [139, 146] width 36 height 11
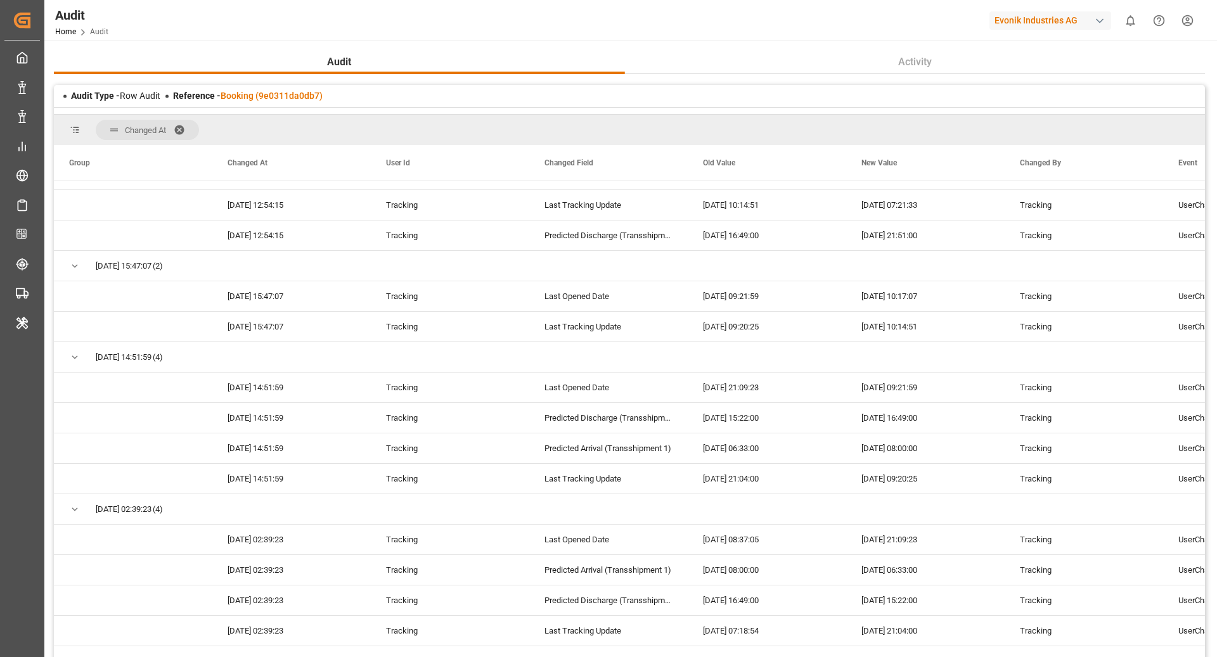
scroll to position [286, 0]
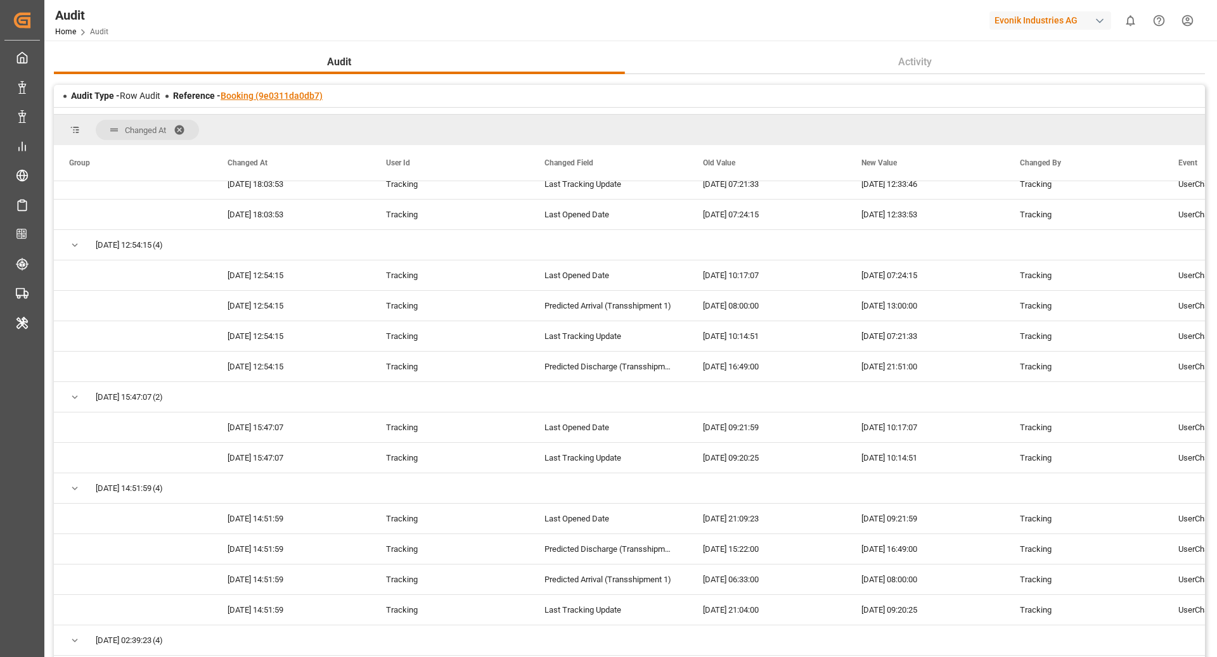
click at [271, 95] on link "Booking (9e0311da0db7)" at bounding box center [272, 96] width 102 height 10
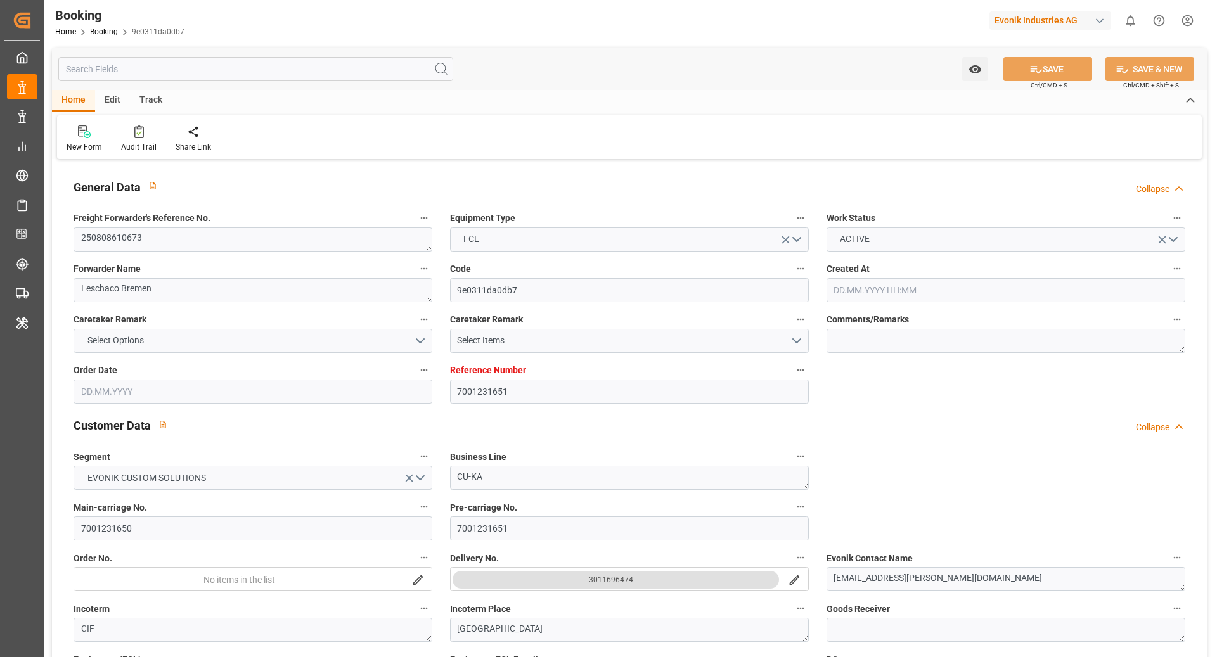
type input "7001231651"
type input "9780445"
type input "Hapag Lloyd"
type input "Hapag Lloyd Aktiengesellschaft"
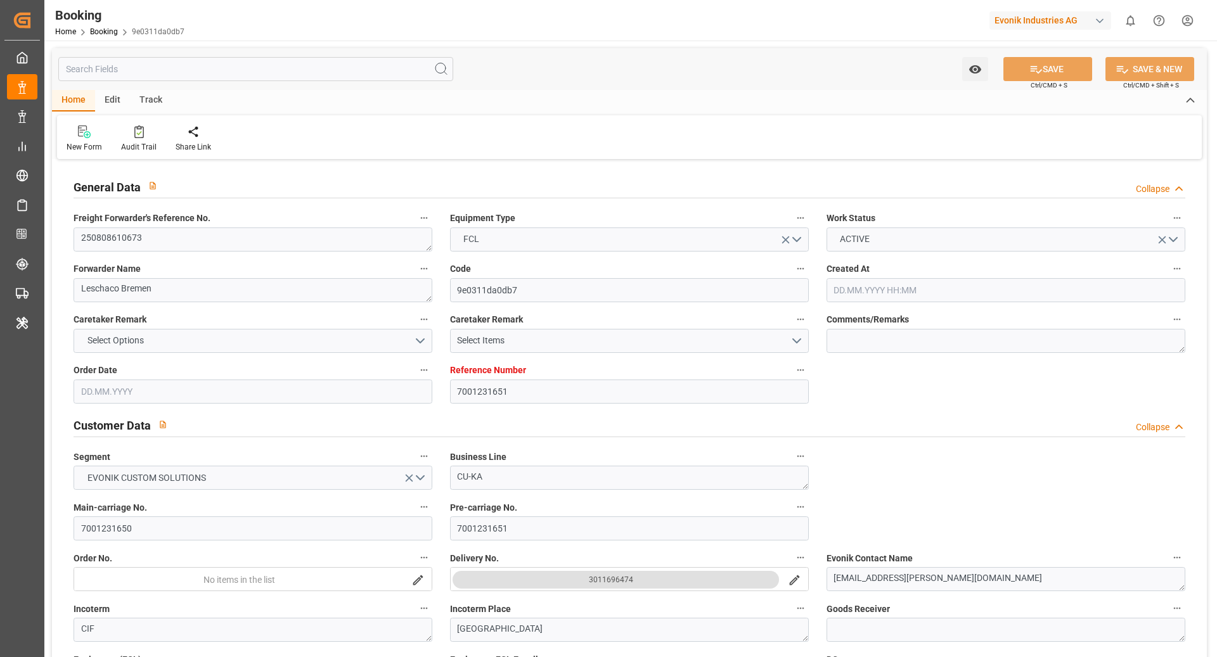
type input "DEHAM"
type input "KRPUS"
type input "CNSHG"
type input "0"
type input "DEHAM"
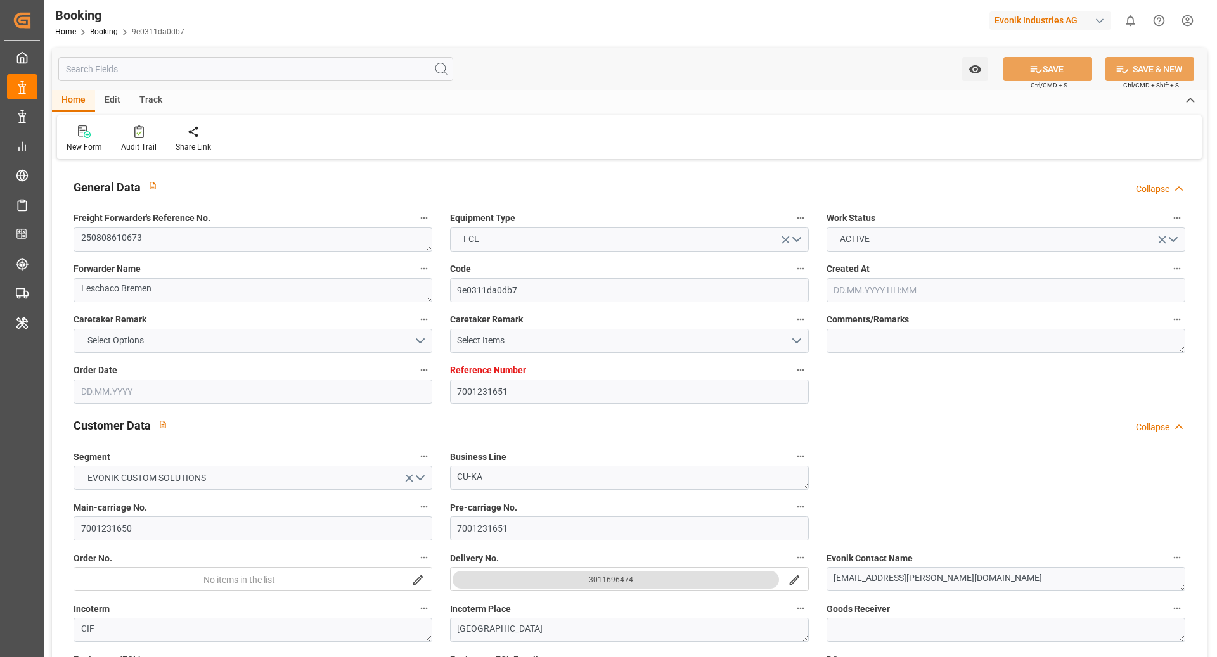
type input "KRPUS"
type input "9978963"
type input "9307243"
type input "24.07.2025 13:31"
type input "24.07.2025"
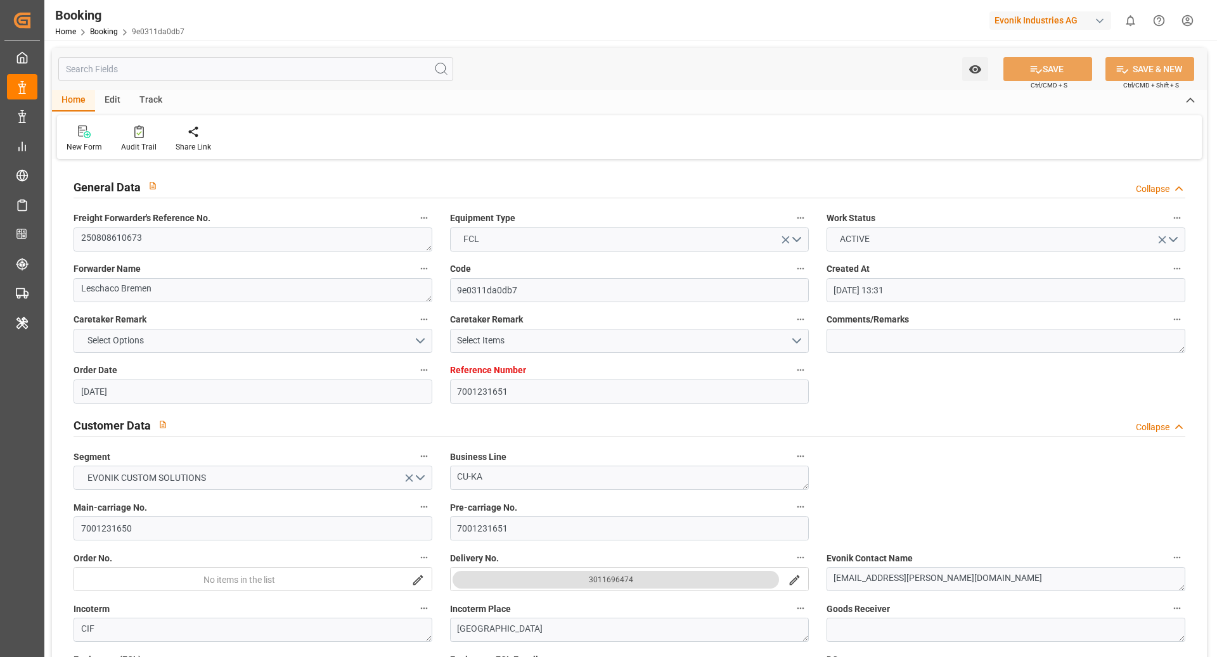
type input "05.10.2025"
type input "05.08.2025"
type input "25.07.2025"
type input "18.08.2025"
type input "18.08.2025 01:00"
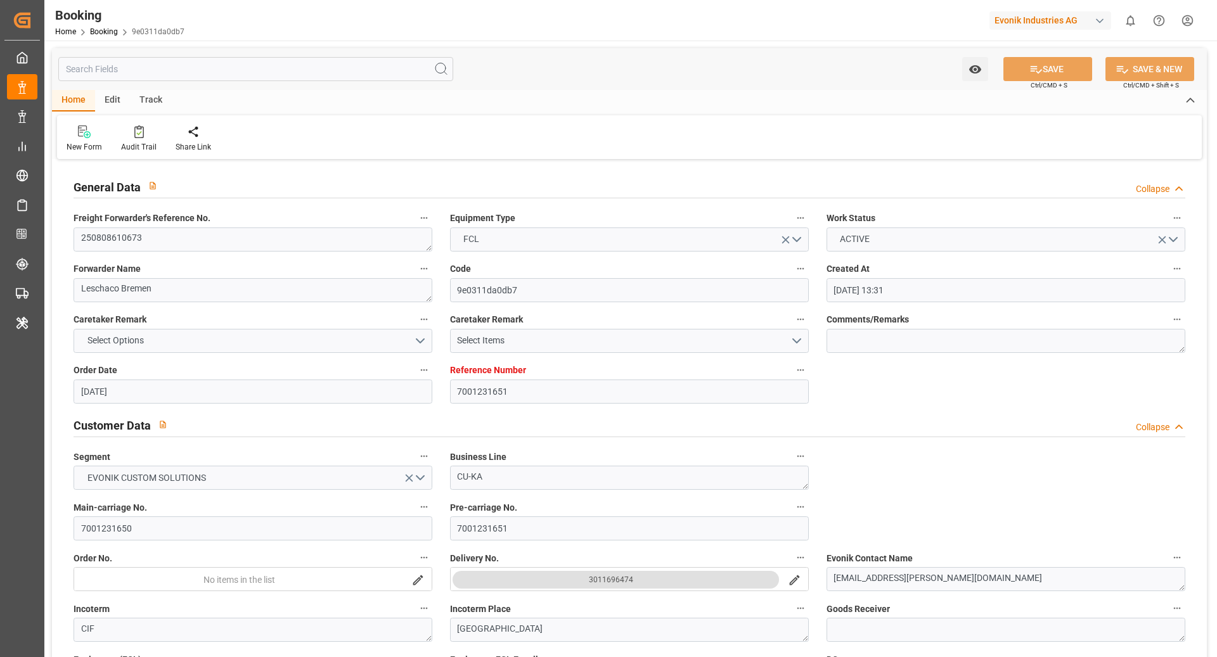
type input "16.08.2025 00:00"
type input "18.08.2025 01:12"
type input "11.08.2025 13:14"
type input "11.10.2025 20:00"
type input "11.10.2025 00:00"
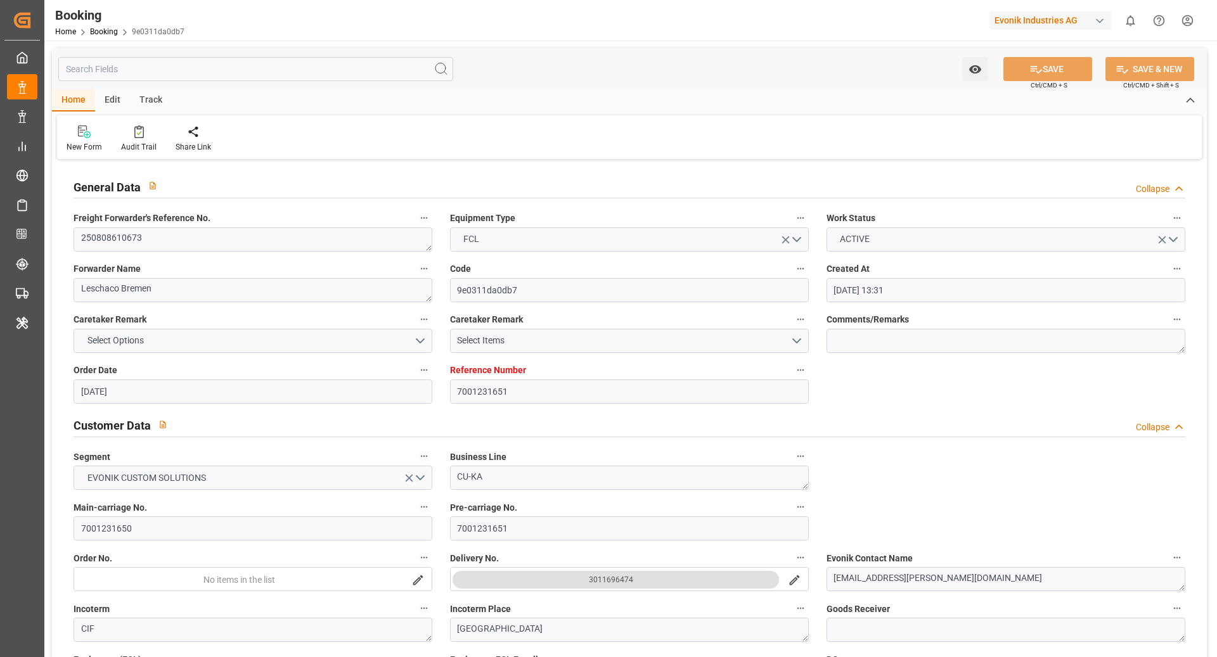
type input "30.09.2025 00:00"
type input "05.10.2025 00:00"
type input "06.10.2025 15:00"
type input "06.10.2025 00:00"
type input "18.08.2025"
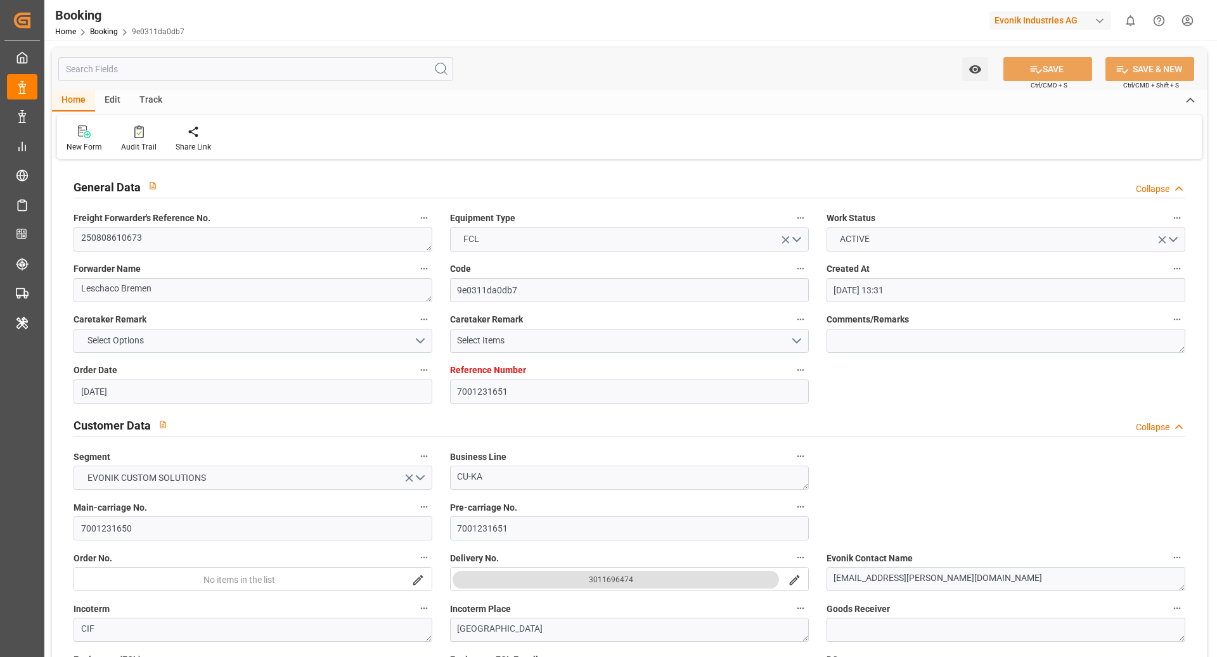
type input "03.10.2025 07:34"
type input "03.10.2025"
type input "08.08.2025 07:37"
type input "17.08.2025 02:06"
type input "18.08.2025 01:00"
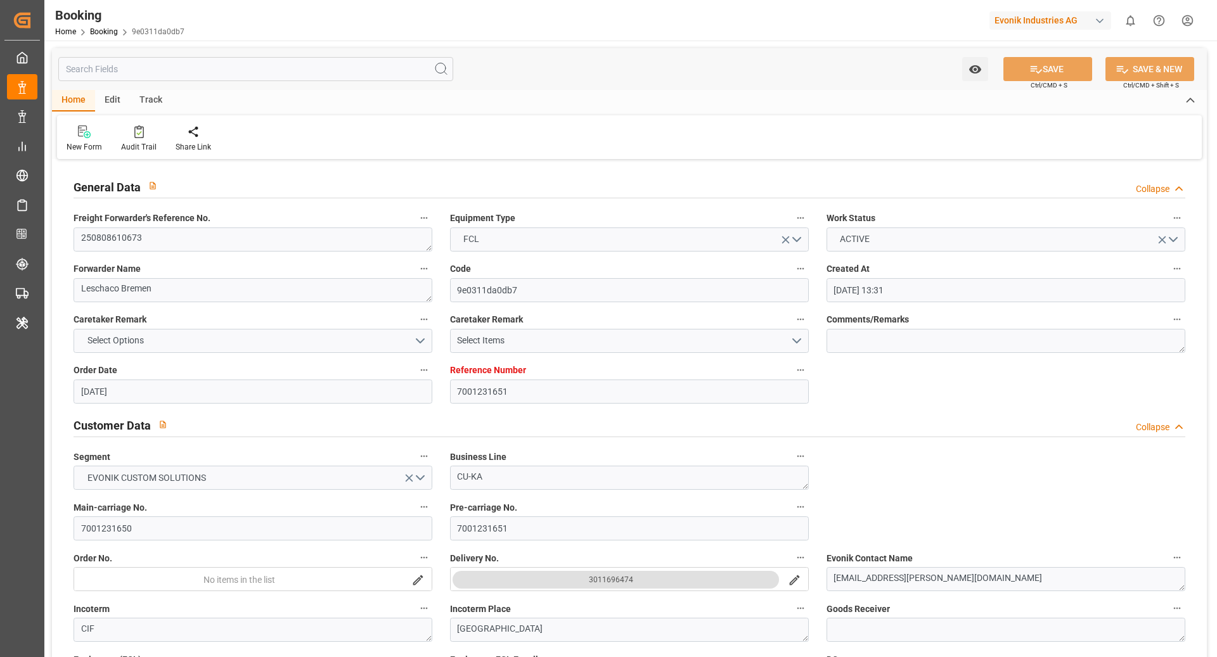
type input "18.08.2025 01:44"
type input "03.10.2025 13:00"
type input "03.10.2025 13:30"
type input "30.09.2025 20:00"
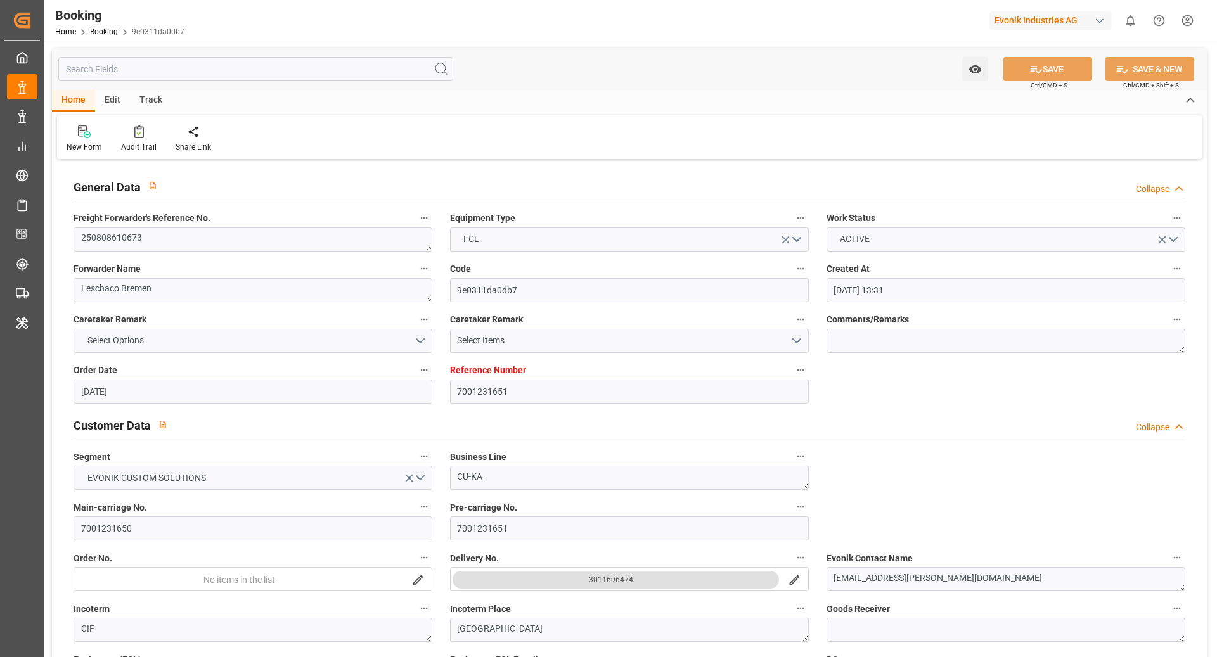
type input "03.10.2025 22:22"
type input "06.10.2025 15:00"
type input "11.10.2025 20:00"
type input "12.10.2025 09:33"
type input "16.10.2025 09:33"
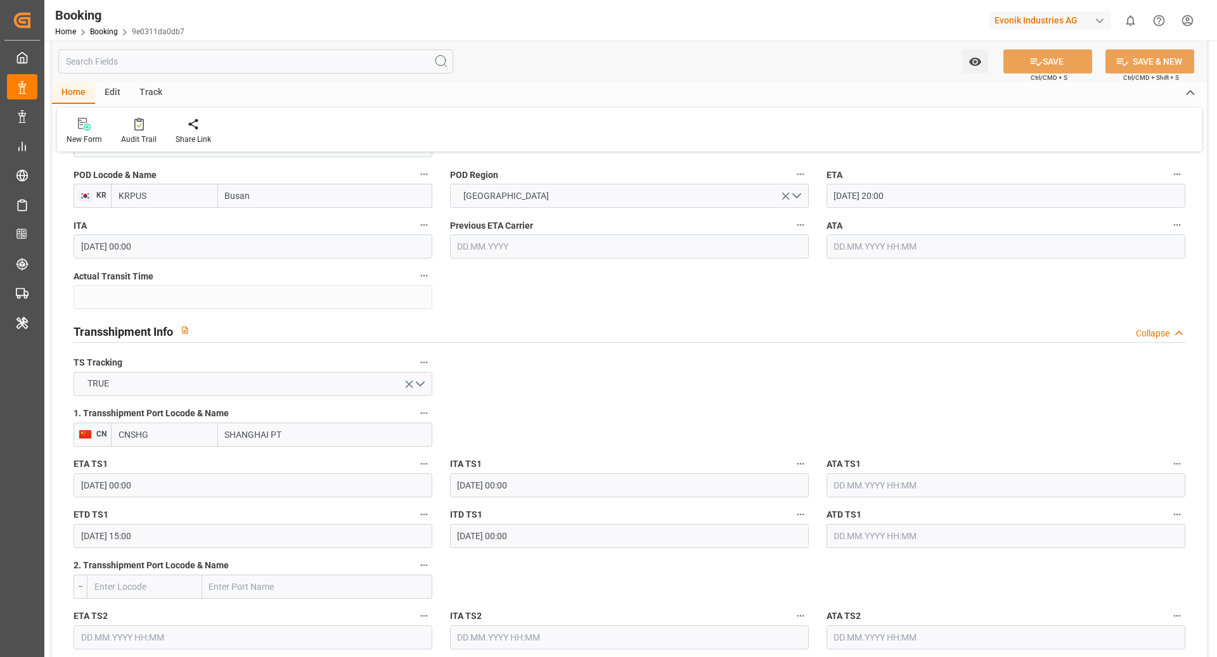
scroll to position [1199, 0]
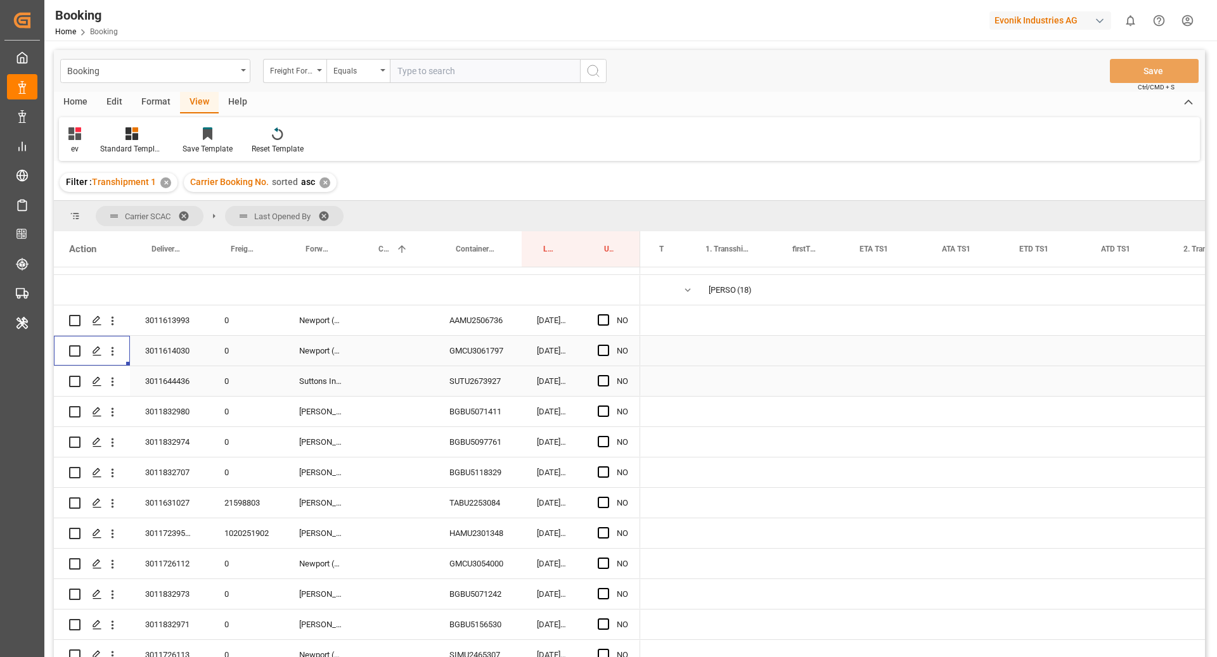
scroll to position [0, 1167]
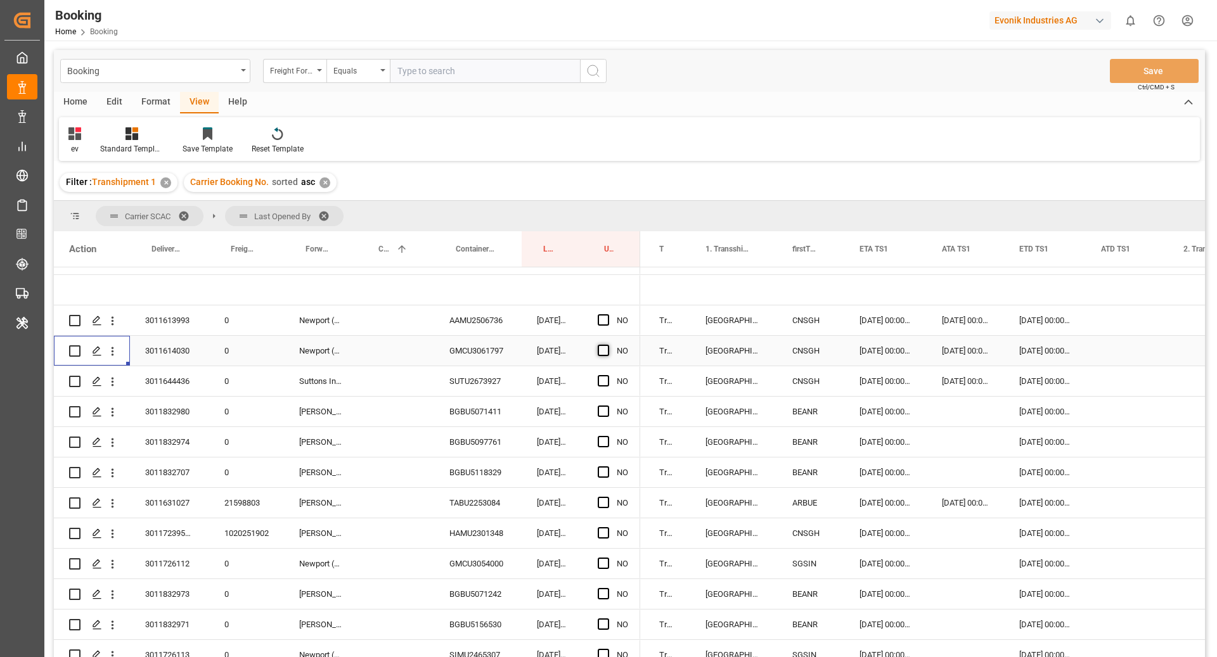
click at [609, 351] on span "Press SPACE to select this row." at bounding box center [603, 350] width 11 height 11
click at [607, 345] on input "Press SPACE to select this row." at bounding box center [607, 345] width 0 height 0
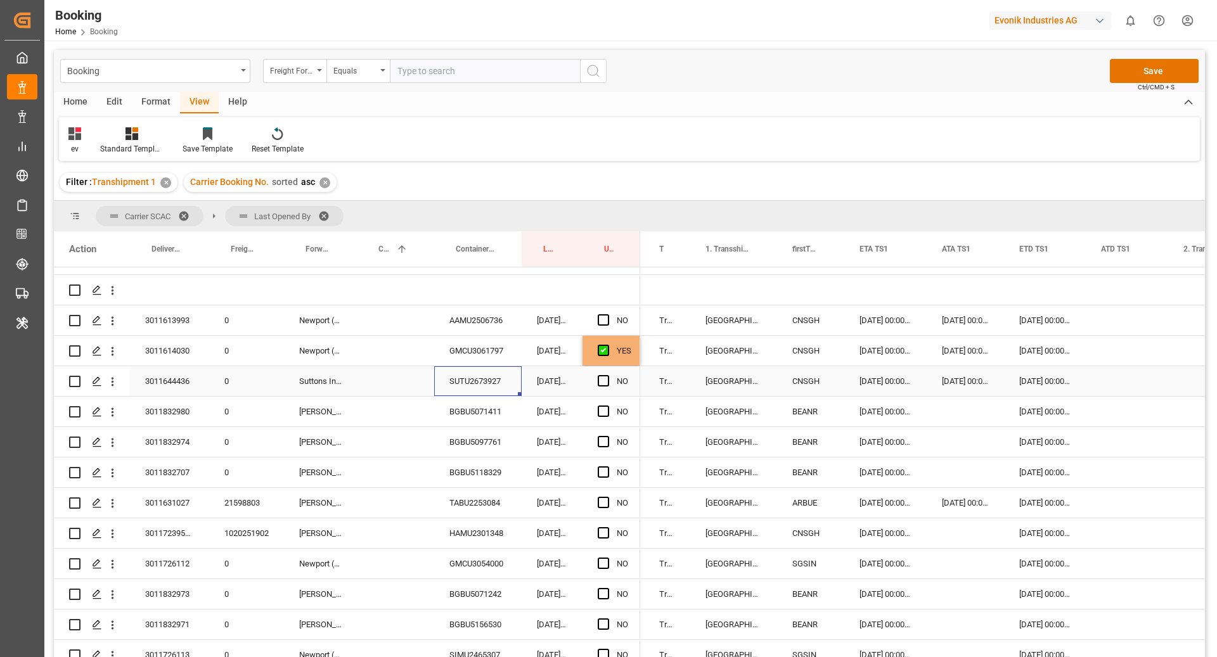
click at [483, 379] on div "SUTU2673927" at bounding box center [477, 381] width 87 height 30
click at [604, 382] on span "Press SPACE to select this row." at bounding box center [603, 380] width 11 height 11
click at [607, 375] on input "Press SPACE to select this row." at bounding box center [607, 375] width 0 height 0
click at [114, 389] on button "open menu" at bounding box center [112, 382] width 13 height 24
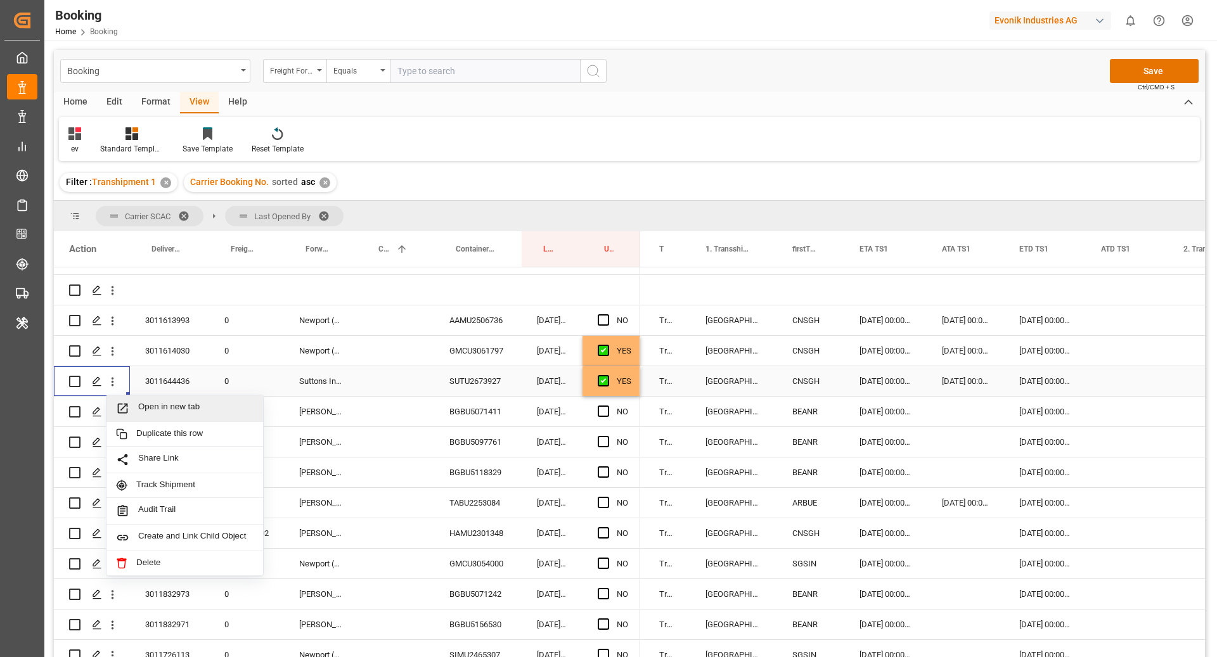
click at [141, 396] on div "Open in new tab" at bounding box center [185, 409] width 157 height 27
click at [604, 410] on span "Press SPACE to select this row." at bounding box center [603, 411] width 11 height 11
click at [607, 406] on input "Press SPACE to select this row." at bounding box center [607, 406] width 0 height 0
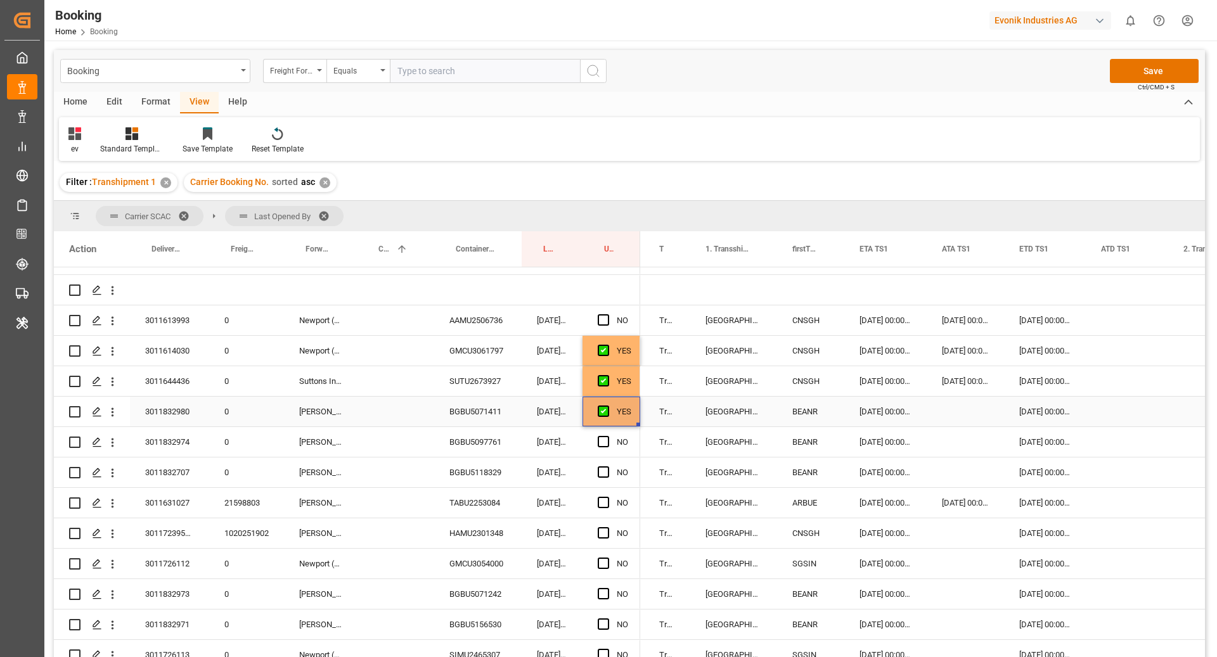
click at [492, 414] on div "BGBU5071411" at bounding box center [477, 412] width 87 height 30
click at [957, 411] on div "Press SPACE to select this row." at bounding box center [965, 412] width 77 height 30
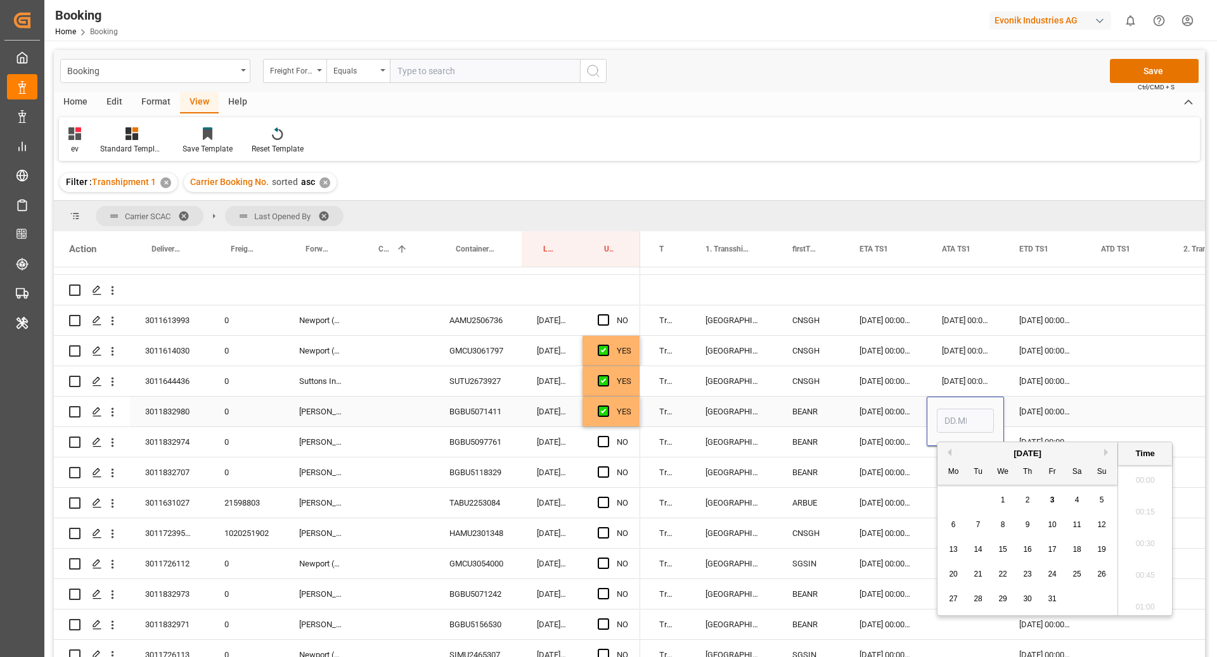
scroll to position [1842, 0]
click at [949, 455] on button "Previous Month" at bounding box center [948, 453] width 8 height 8
click at [974, 601] on span "30" at bounding box center [978, 599] width 8 height 9
type input "[DATE] 00:00"
click at [1027, 412] on div "[DATE] 00:00:00" at bounding box center [1045, 412] width 82 height 30
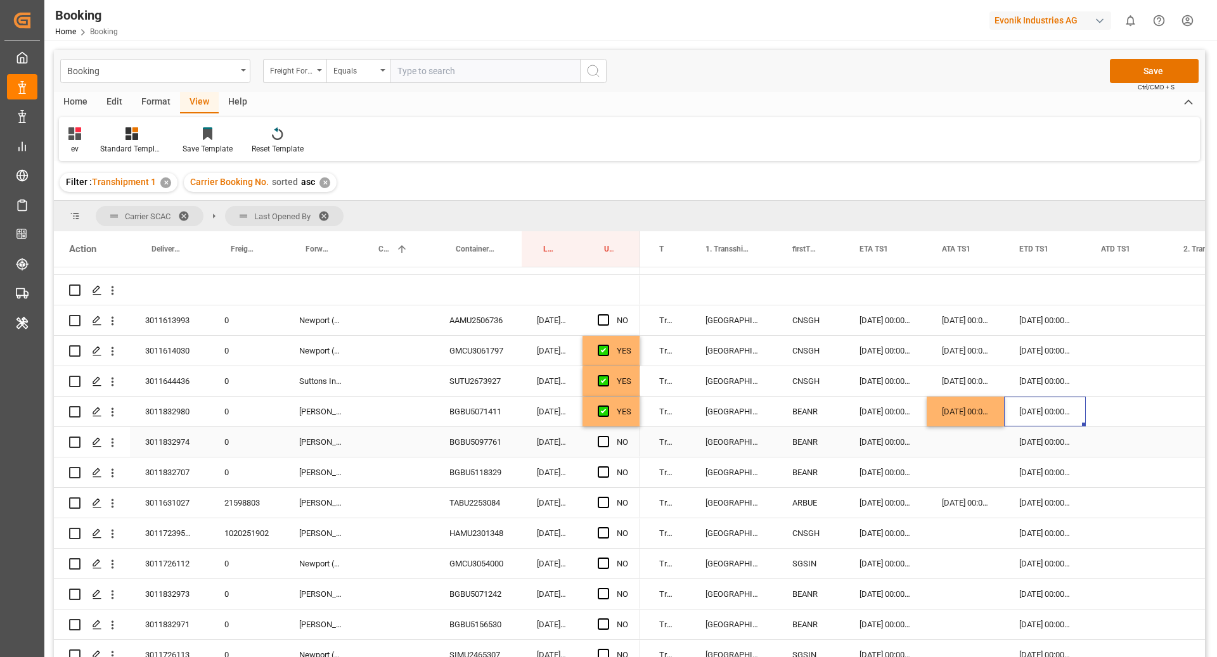
click at [507, 446] on div "BGBU5097761" at bounding box center [477, 442] width 87 height 30
click at [962, 420] on div "[DATE] 00:00:00" at bounding box center [965, 412] width 77 height 30
drag, startPoint x: 1002, startPoint y: 424, endPoint x: 1002, endPoint y: 436, distance: 12.7
click at [478, 464] on div "BGBU5118329" at bounding box center [477, 473] width 87 height 30
click at [950, 450] on div "[DATE] 00:00:00" at bounding box center [965, 442] width 77 height 30
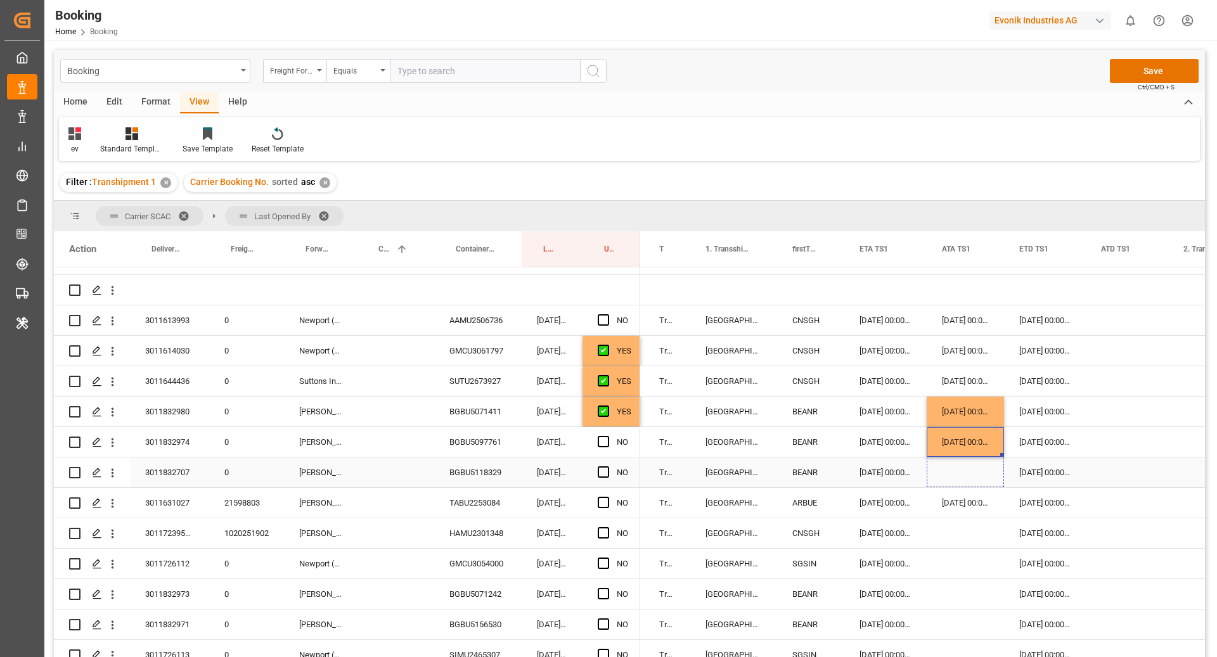
drag, startPoint x: 1000, startPoint y: 455, endPoint x: 1002, endPoint y: 463, distance: 9.1
click at [601, 505] on span "Press SPACE to select this row." at bounding box center [603, 502] width 11 height 11
click at [607, 497] on input "Press SPACE to select this row." at bounding box center [607, 497] width 0 height 0
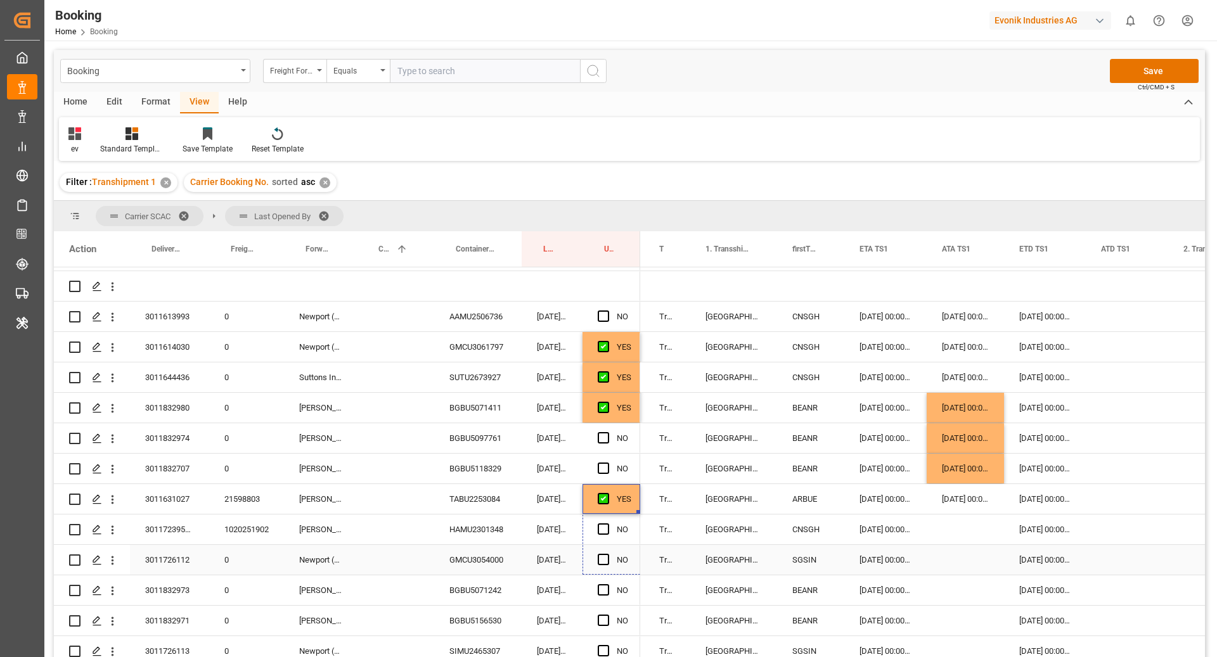
drag, startPoint x: 637, startPoint y: 514, endPoint x: 633, endPoint y: 562, distance: 49.0
click at [485, 586] on div "BGBU5071242" at bounding box center [477, 591] width 87 height 30
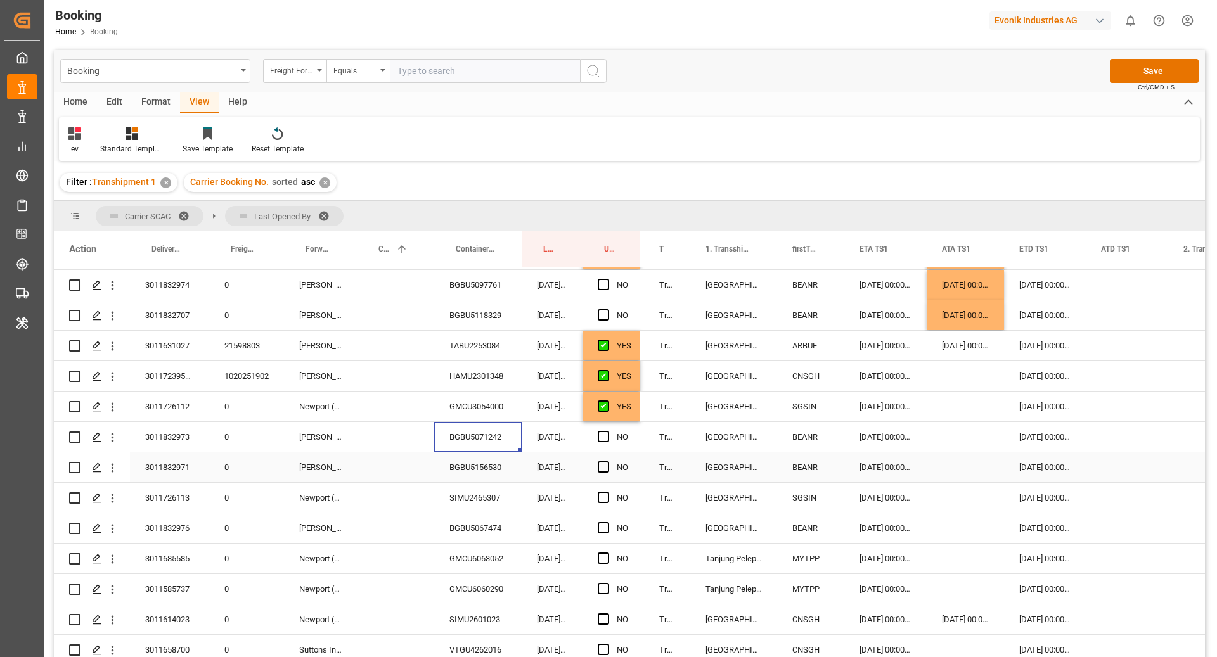
scroll to position [309, 0]
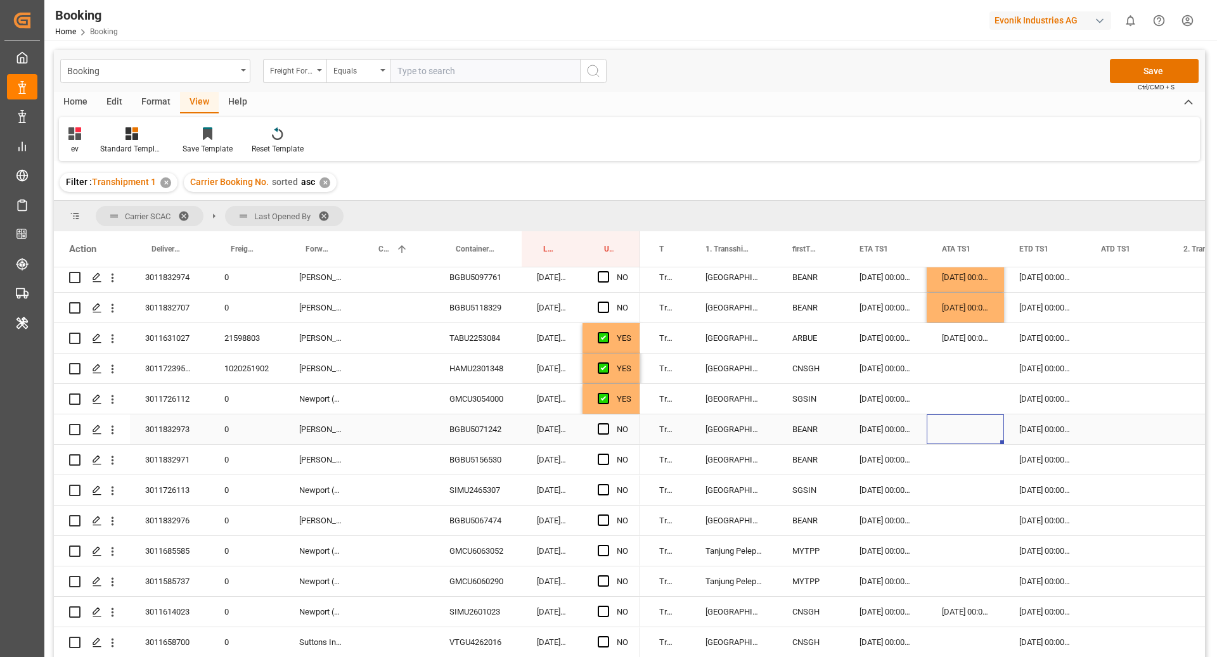
click at [960, 434] on div "Press SPACE to select this row." at bounding box center [965, 430] width 77 height 30
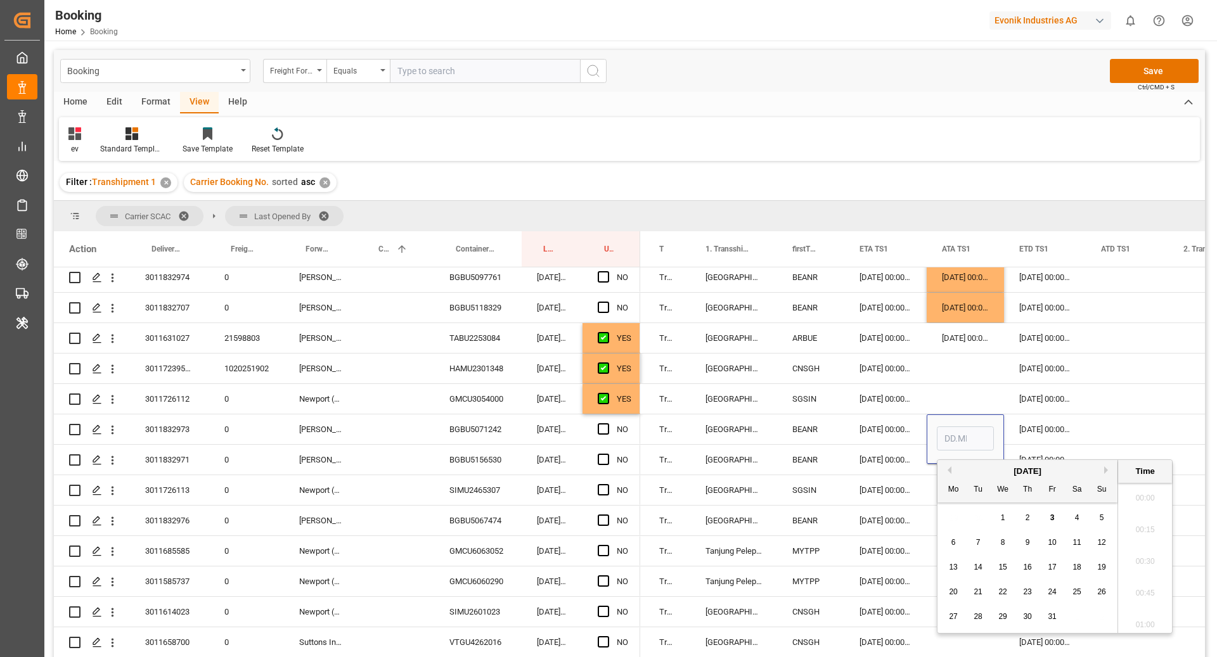
scroll to position [1842, 0]
click at [947, 470] on button "Previous Month" at bounding box center [948, 471] width 8 height 8
click at [979, 614] on span "30" at bounding box center [978, 616] width 8 height 9
type input "[DATE] 00:00"
click at [1019, 436] on div "[DATE] 00:00:00" at bounding box center [1045, 430] width 82 height 30
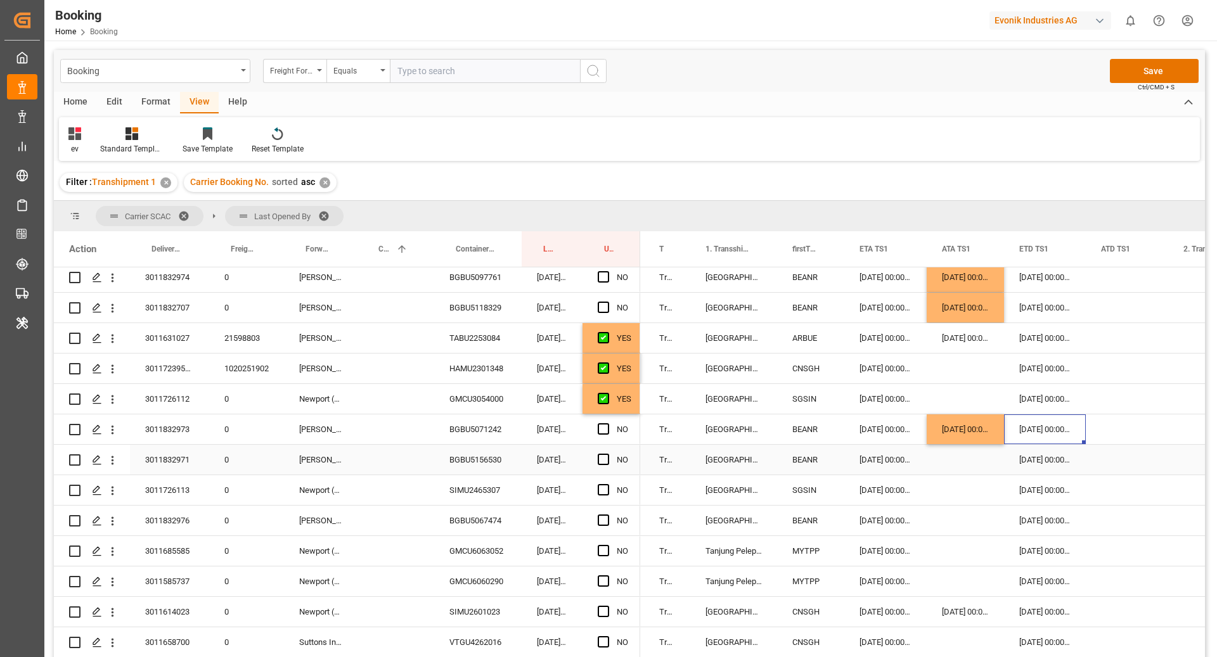
click at [447, 460] on div "BGBU5156530" at bounding box center [477, 460] width 87 height 30
click at [981, 441] on div "[DATE] 00:00:00" at bounding box center [965, 430] width 77 height 30
drag, startPoint x: 1002, startPoint y: 442, endPoint x: 993, endPoint y: 459, distance: 19.6
click at [602, 492] on span "Press SPACE to select this row." at bounding box center [603, 489] width 11 height 11
click at [607, 484] on input "Press SPACE to select this row." at bounding box center [607, 484] width 0 height 0
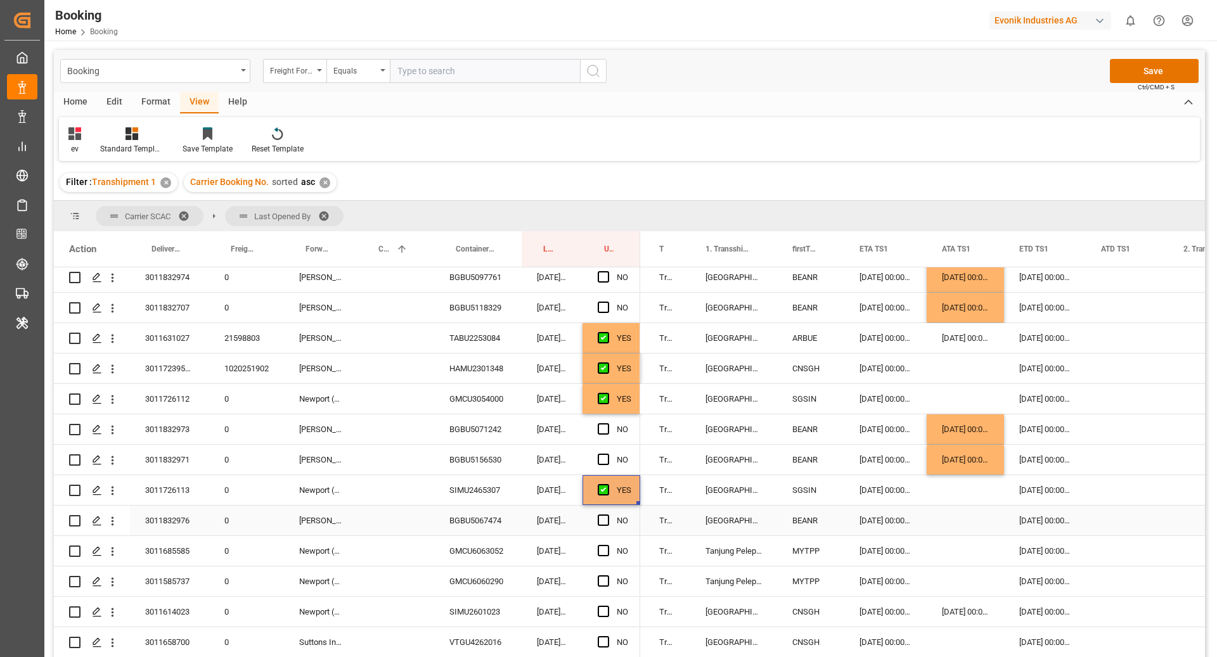
click at [465, 523] on div "BGBU5067474" at bounding box center [477, 521] width 87 height 30
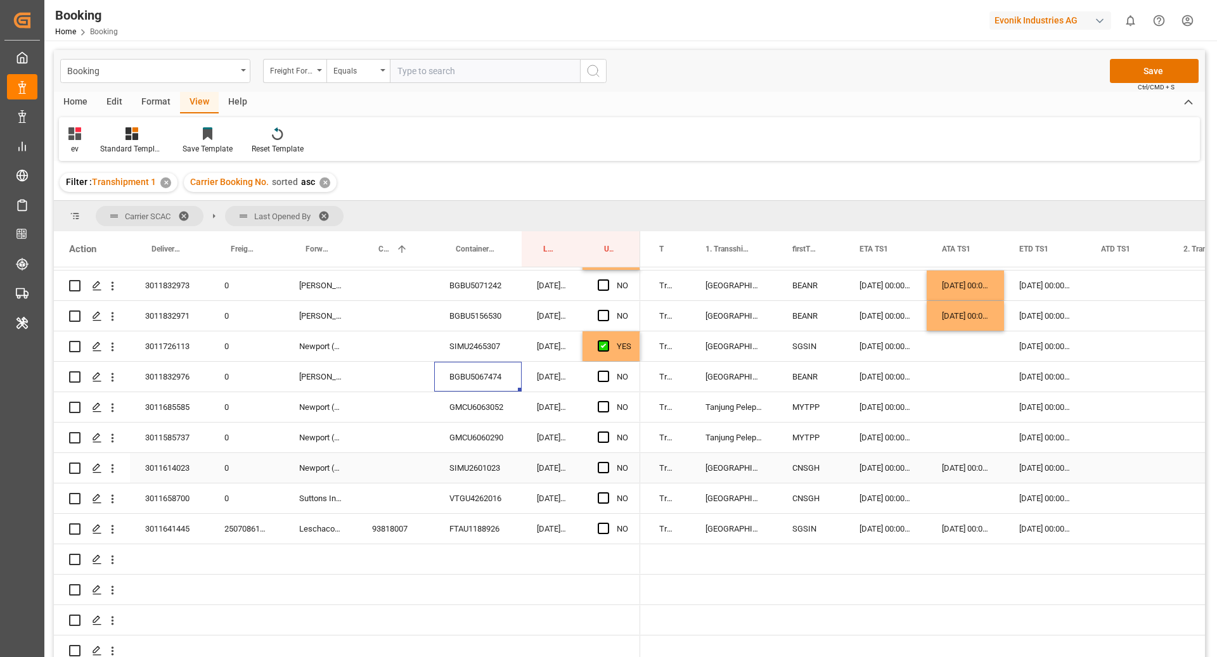
scroll to position [458, 0]
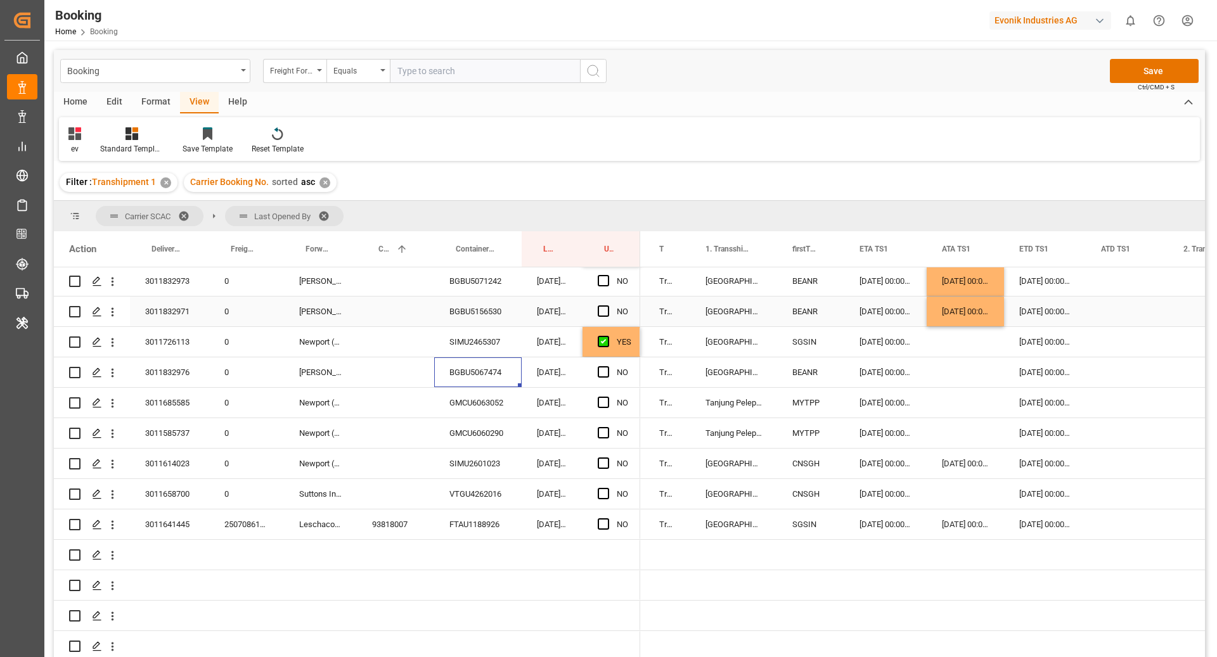
click at [945, 319] on div "30.09.2025 00:00:00" at bounding box center [965, 312] width 77 height 30
click at [958, 380] on div "Press SPACE to select this row." at bounding box center [965, 373] width 77 height 30
click at [605, 406] on span "Press SPACE to select this row." at bounding box center [603, 402] width 11 height 11
click at [607, 397] on input "Press SPACE to select this row." at bounding box center [607, 397] width 0 height 0
click at [481, 432] on div "GMCU6060290" at bounding box center [477, 433] width 87 height 30
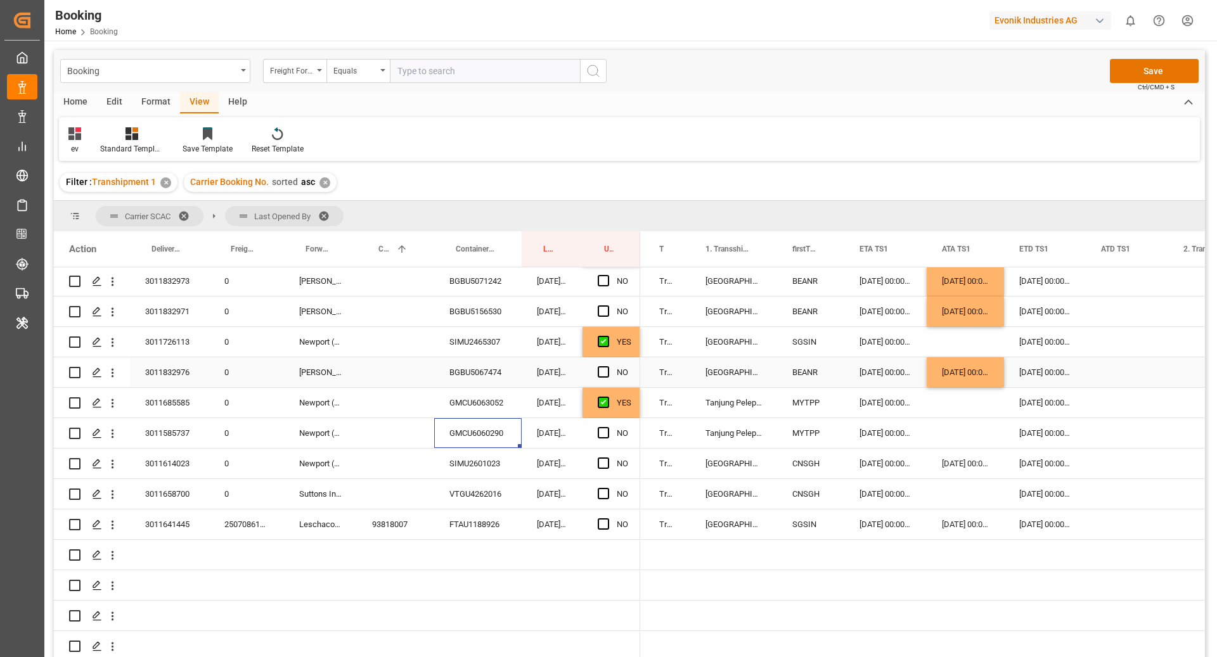
click at [961, 366] on div "30.09.2025 00:00:00" at bounding box center [965, 373] width 77 height 30
click at [948, 430] on div "Press SPACE to select this row." at bounding box center [965, 433] width 77 height 30
click at [511, 469] on div "SIMU2601023" at bounding box center [477, 464] width 87 height 30
click at [598, 495] on span "Press SPACE to select this row." at bounding box center [603, 493] width 11 height 11
click at [607, 488] on input "Press SPACE to select this row." at bounding box center [607, 488] width 0 height 0
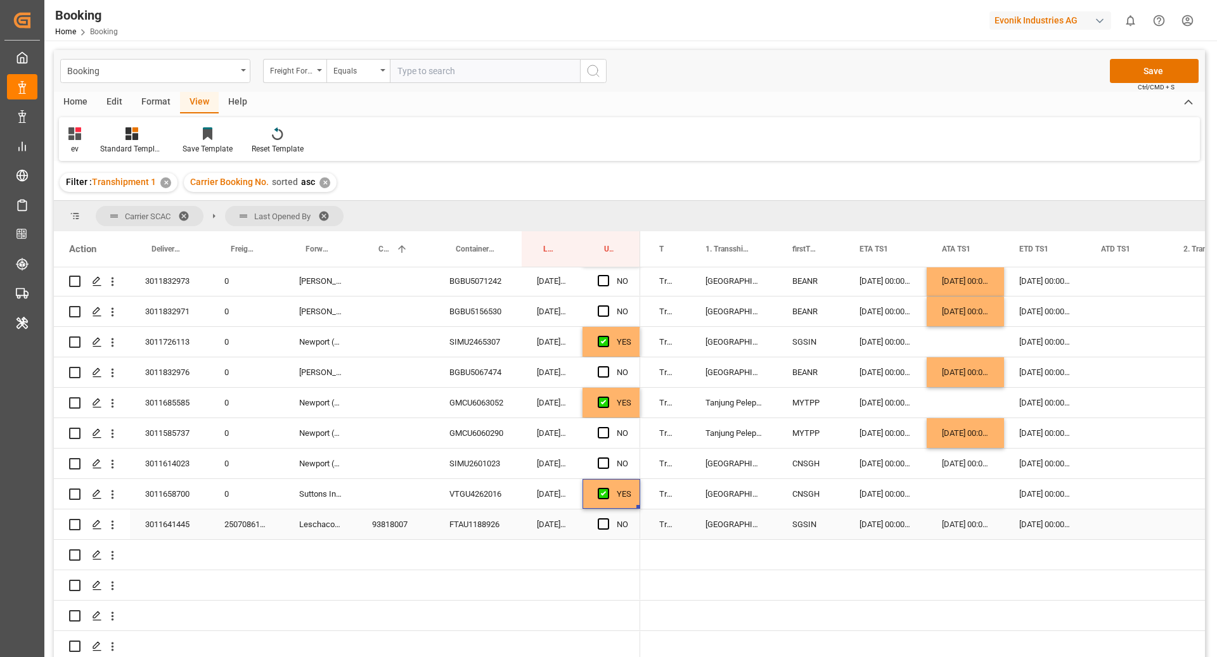
click at [598, 522] on div "Press SPACE to select this row." at bounding box center [607, 524] width 19 height 29
click at [601, 465] on span "Press SPACE to select this row." at bounding box center [603, 463] width 11 height 11
click at [607, 458] on input "Press SPACE to select this row." at bounding box center [607, 458] width 0 height 0
click at [602, 528] on span "Press SPACE to select this row." at bounding box center [603, 524] width 11 height 11
click at [607, 519] on input "Press SPACE to select this row." at bounding box center [607, 519] width 0 height 0
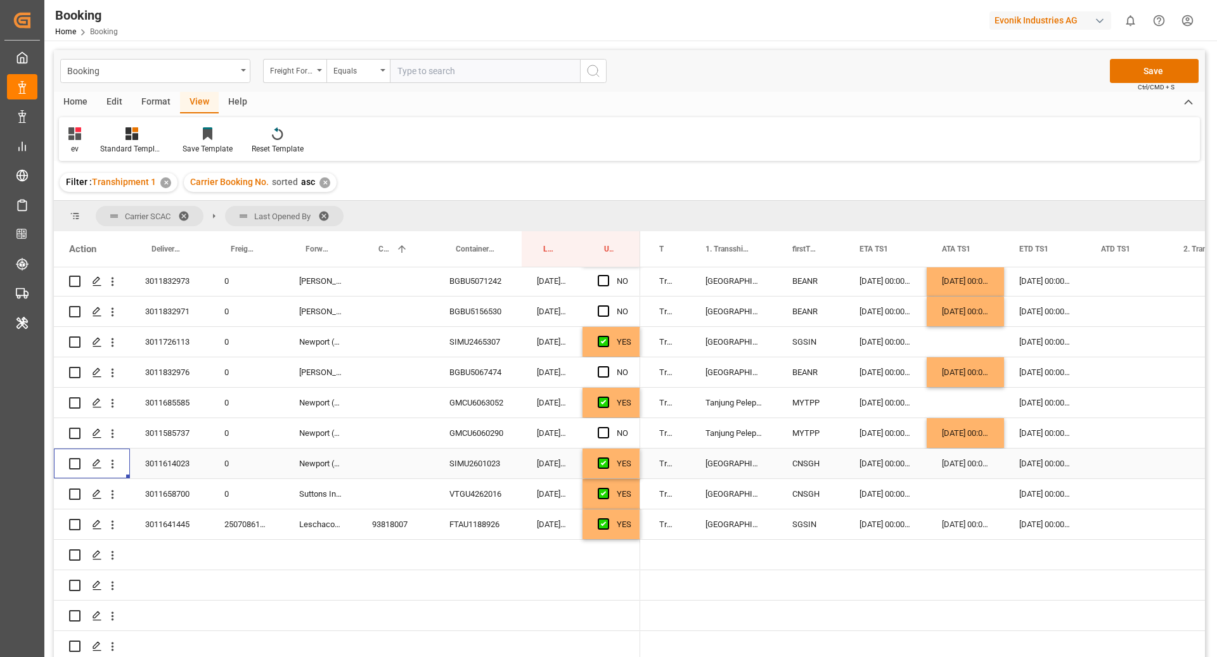
click at [122, 463] on div "Press SPACE to select this row." at bounding box center [112, 464] width 32 height 24
click at [118, 469] on icon "open menu" at bounding box center [112, 464] width 13 height 13
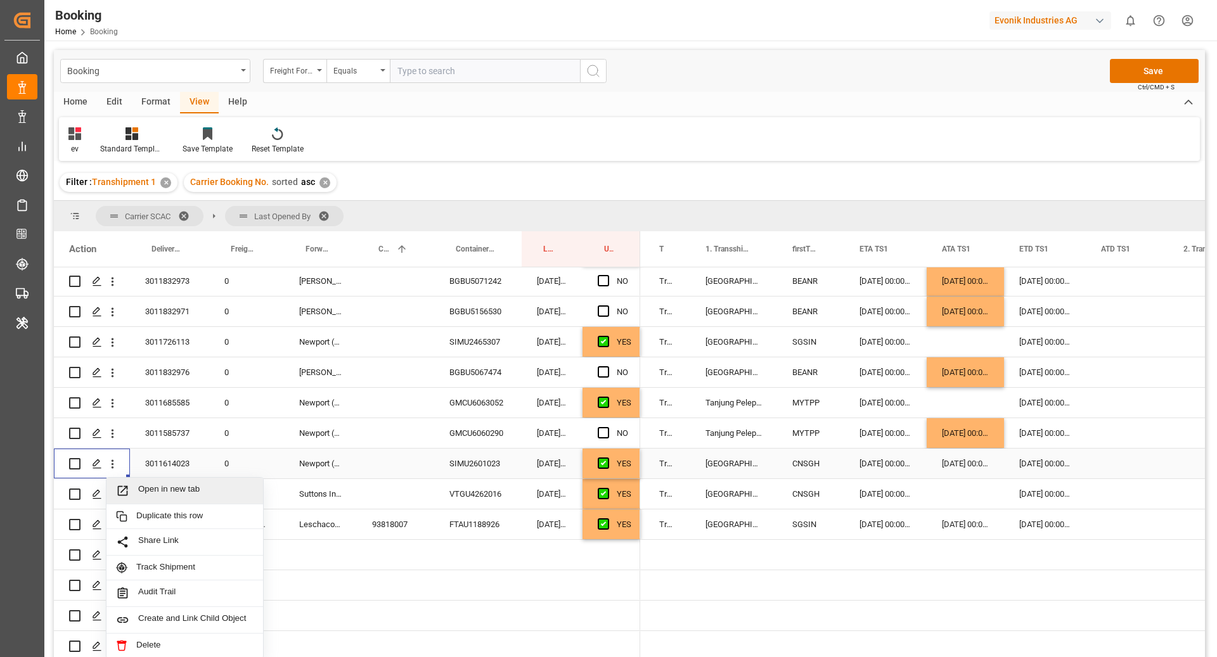
click at [174, 499] on div "Open in new tab" at bounding box center [185, 491] width 157 height 27
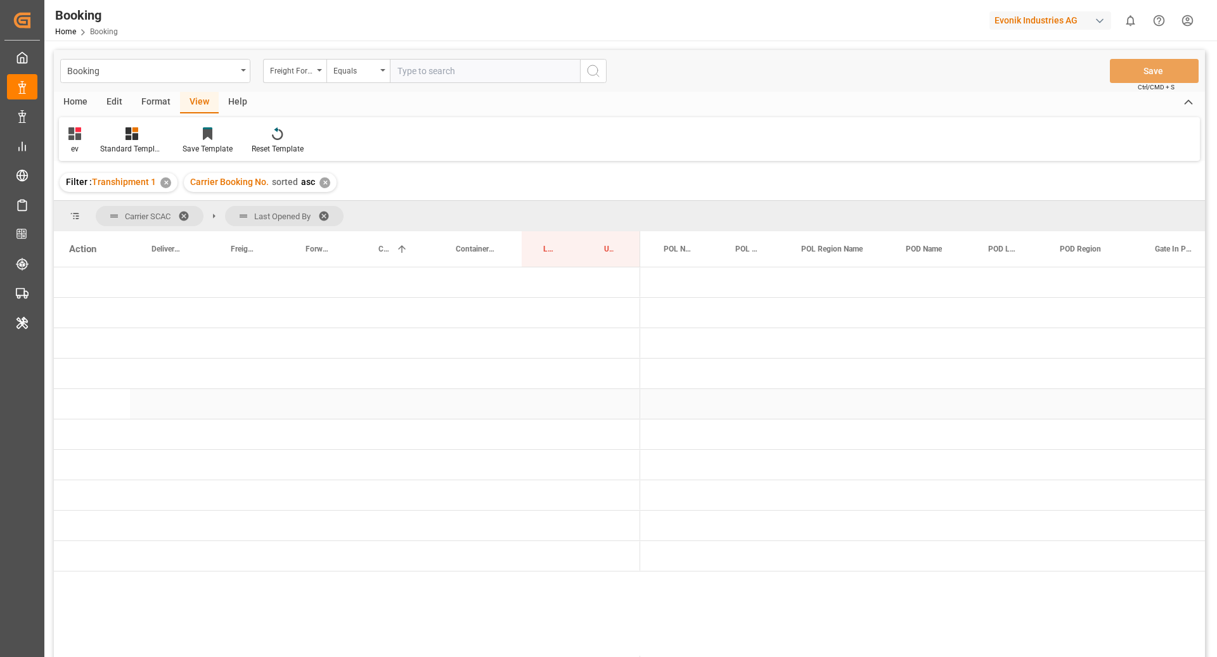
scroll to position [0, 0]
click at [658, 400] on span "Press SPACE to select this row." at bounding box center [661, 404] width 11 height 11
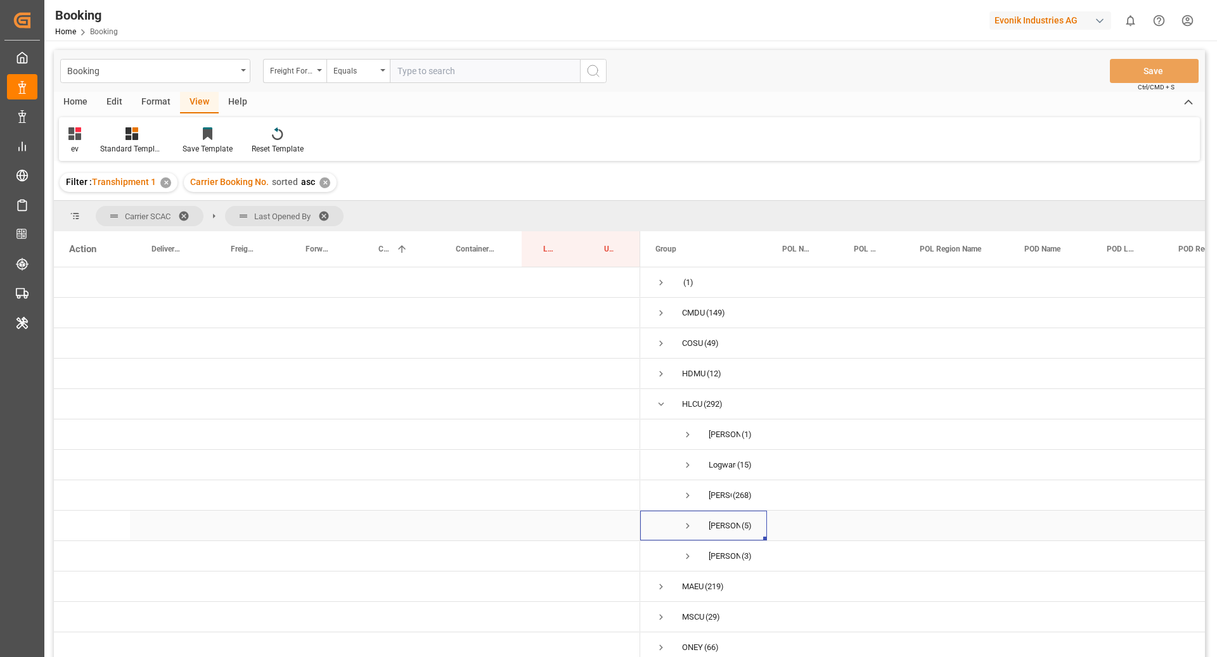
click at [687, 529] on span "Press SPACE to select this row." at bounding box center [687, 526] width 11 height 11
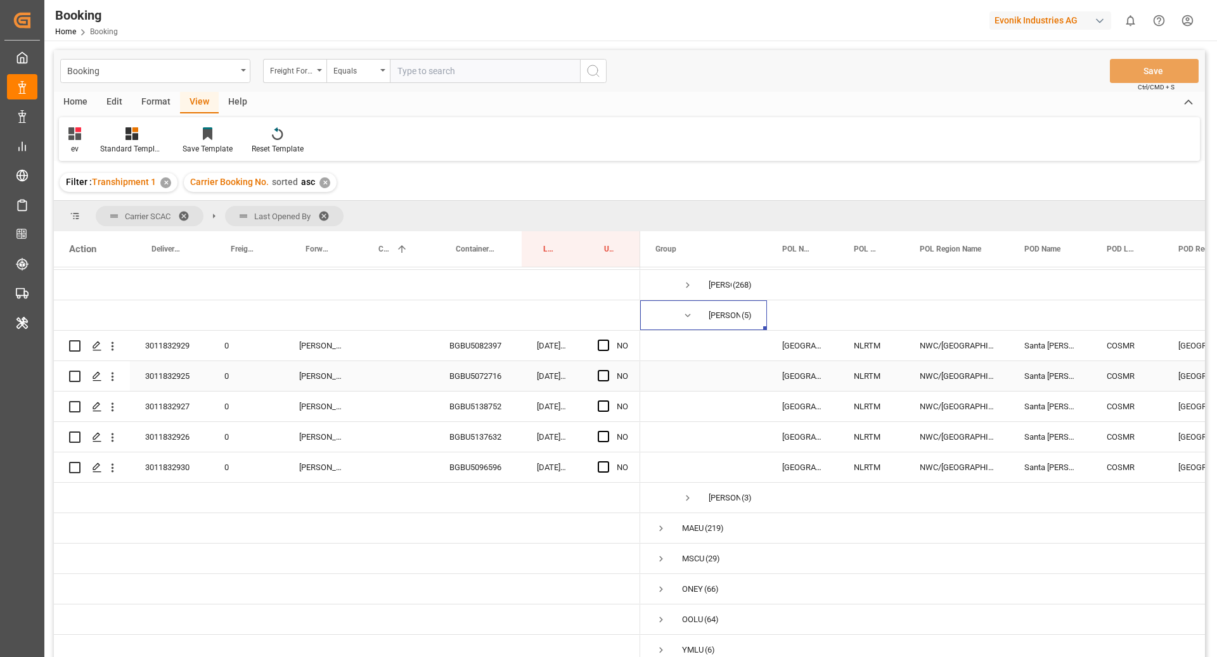
scroll to position [223, 0]
click at [485, 335] on div "BGBU5082397" at bounding box center [477, 346] width 87 height 30
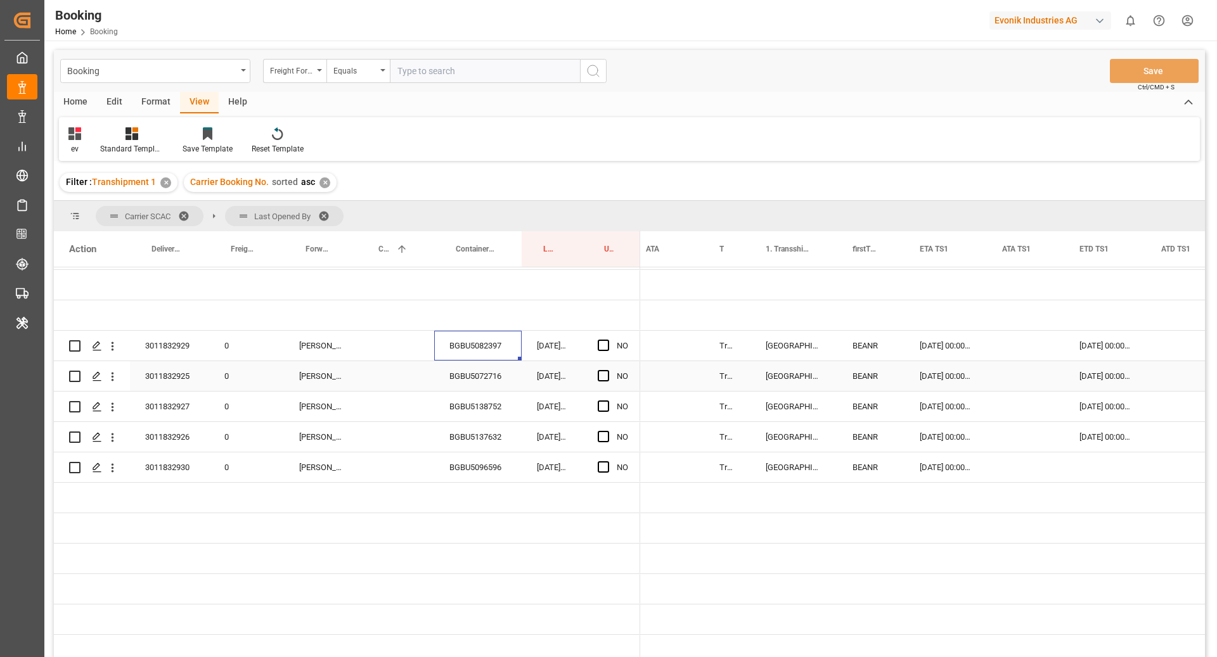
scroll to position [0, 1229]
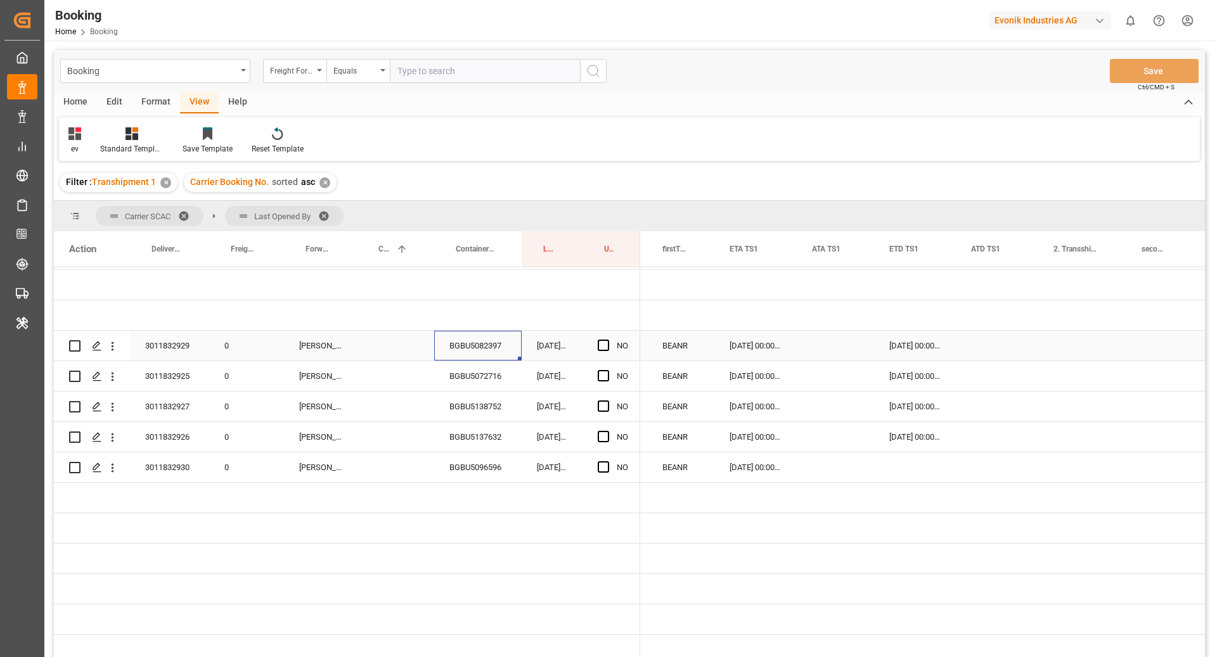
click at [826, 342] on div "Press SPACE to select this row." at bounding box center [835, 346] width 77 height 30
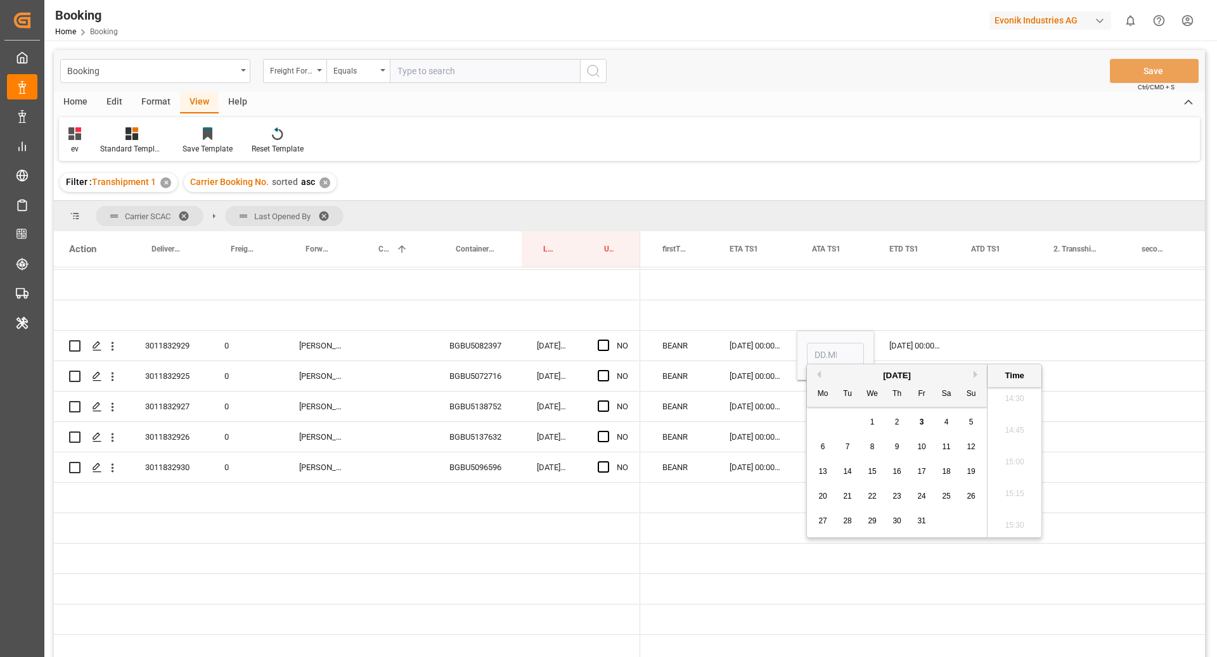
click at [820, 375] on button "Previous Month" at bounding box center [817, 375] width 8 height 8
click at [851, 519] on div "30" at bounding box center [848, 521] width 16 height 15
type input "30.09.2025 00:00"
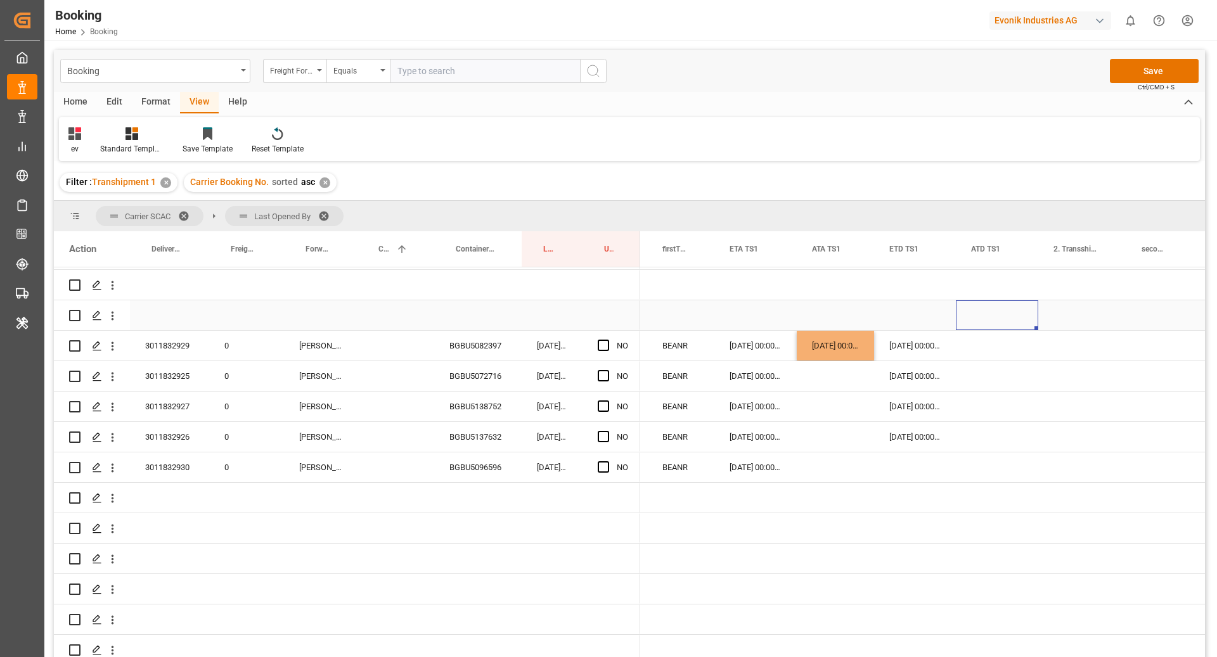
click at [964, 309] on div "Press SPACE to select this row." at bounding box center [997, 316] width 82 height 30
click at [511, 365] on div "BGBU5072716" at bounding box center [477, 376] width 87 height 30
click at [490, 379] on div "0 0" at bounding box center [347, 361] width 586 height 609
click at [501, 392] on div "BGBU5138752" at bounding box center [477, 407] width 87 height 30
click at [462, 429] on div "BGBU5137632" at bounding box center [477, 437] width 87 height 30
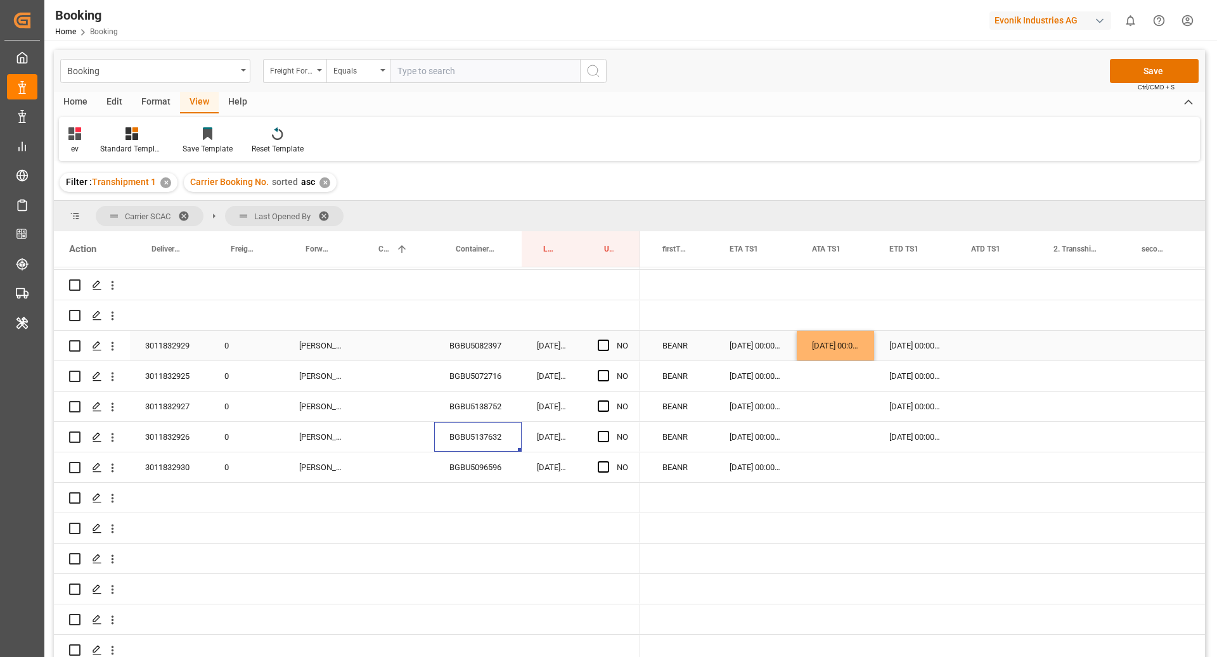
click at [839, 337] on div "30.09.2025 00:00:00" at bounding box center [835, 346] width 77 height 30
drag, startPoint x: 872, startPoint y: 345, endPoint x: 878, endPoint y: 415, distance: 70.6
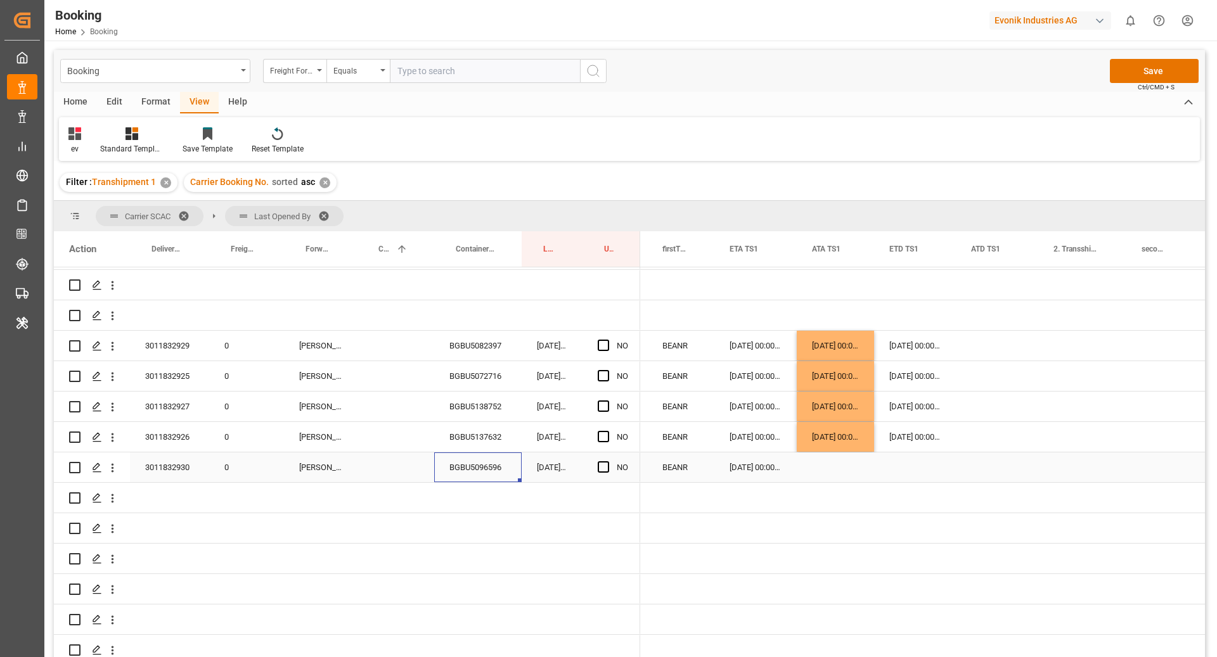
click at [455, 462] on div "BGBU5096596" at bounding box center [477, 468] width 87 height 30
click at [842, 434] on div "30.09.2025 00:00:00" at bounding box center [835, 437] width 77 height 30
drag, startPoint x: 871, startPoint y: 437, endPoint x: 874, endPoint y: 465, distance: 28.0
click at [917, 460] on div "Press SPACE to select this row." at bounding box center [915, 468] width 82 height 30
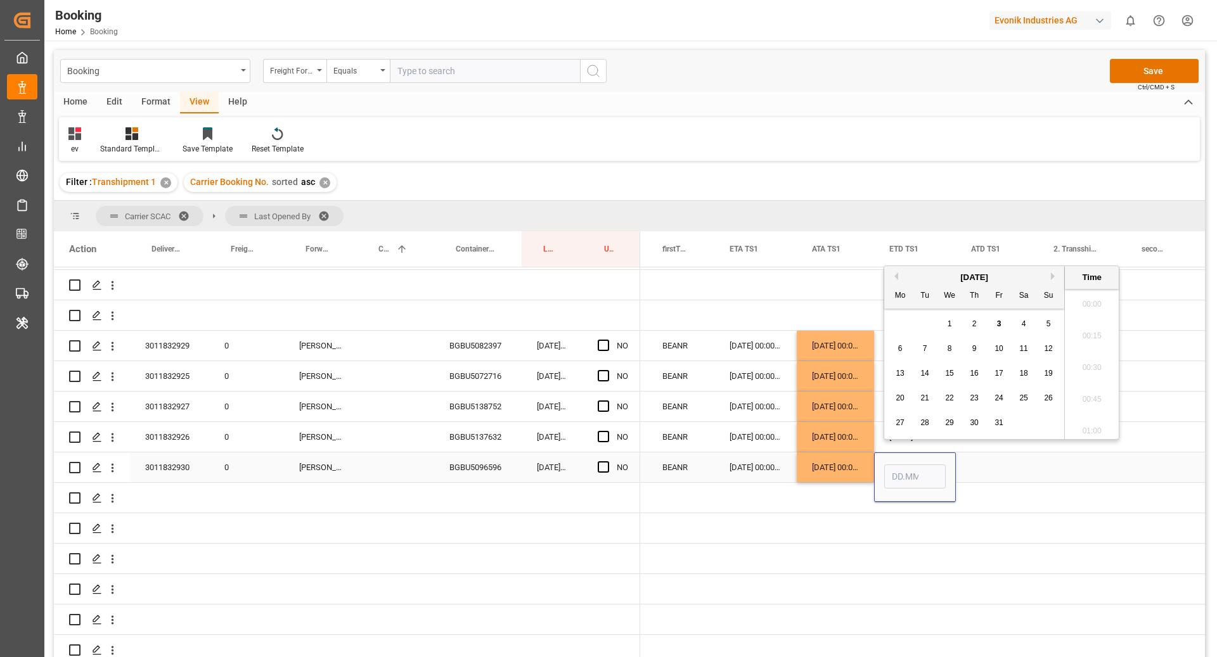
scroll to position [1842, 0]
click at [957, 350] on div "6 7 8 9 10 11 12" at bounding box center [974, 349] width 173 height 25
click at [955, 350] on div "8" at bounding box center [950, 349] width 16 height 15
type input "08.10.2025 00:00"
click at [994, 453] on div "Press SPACE to select this row." at bounding box center [997, 468] width 82 height 30
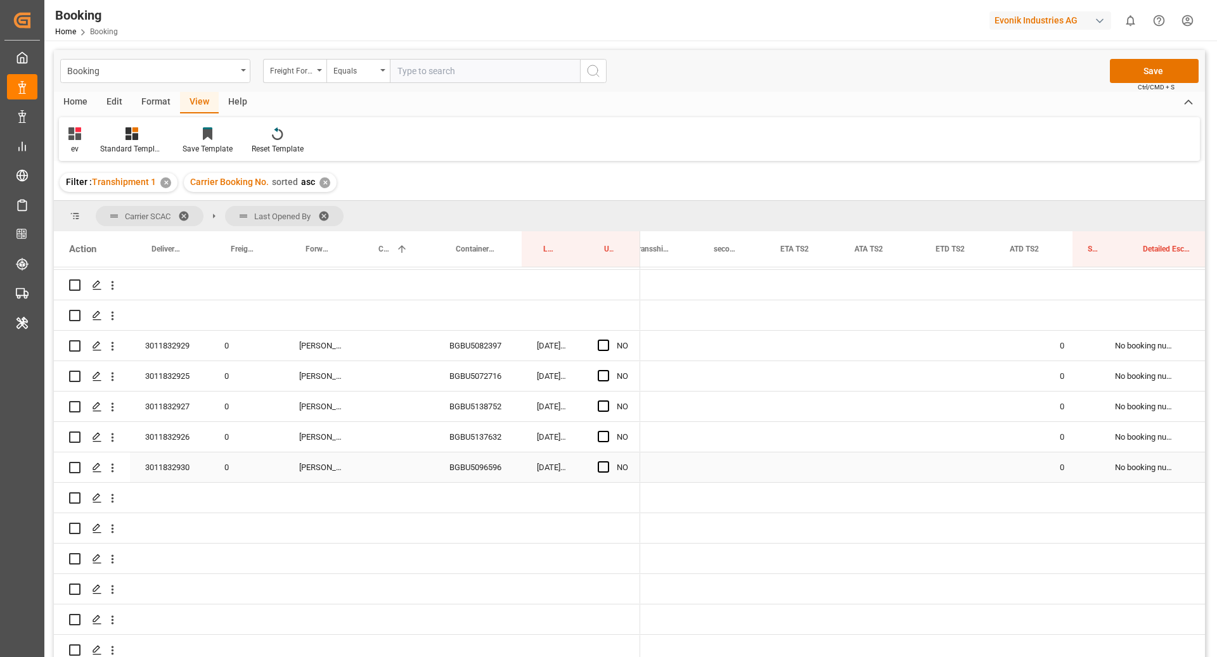
scroll to position [0, 1792]
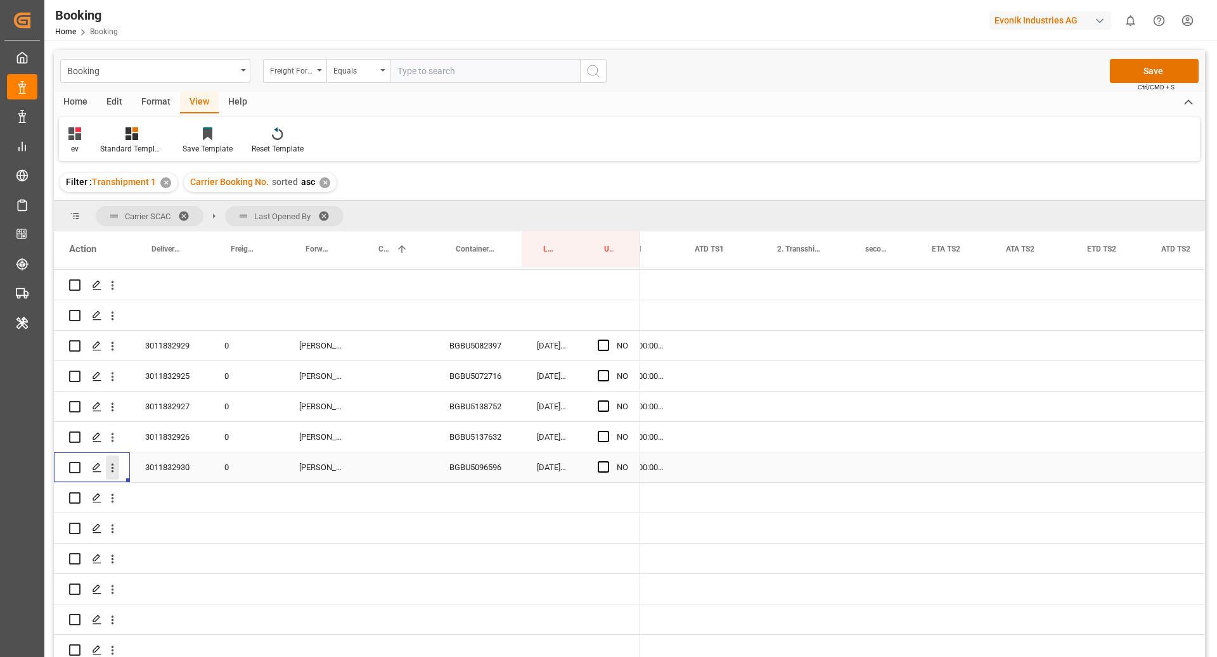
click at [117, 462] on icon "open menu" at bounding box center [112, 468] width 13 height 13
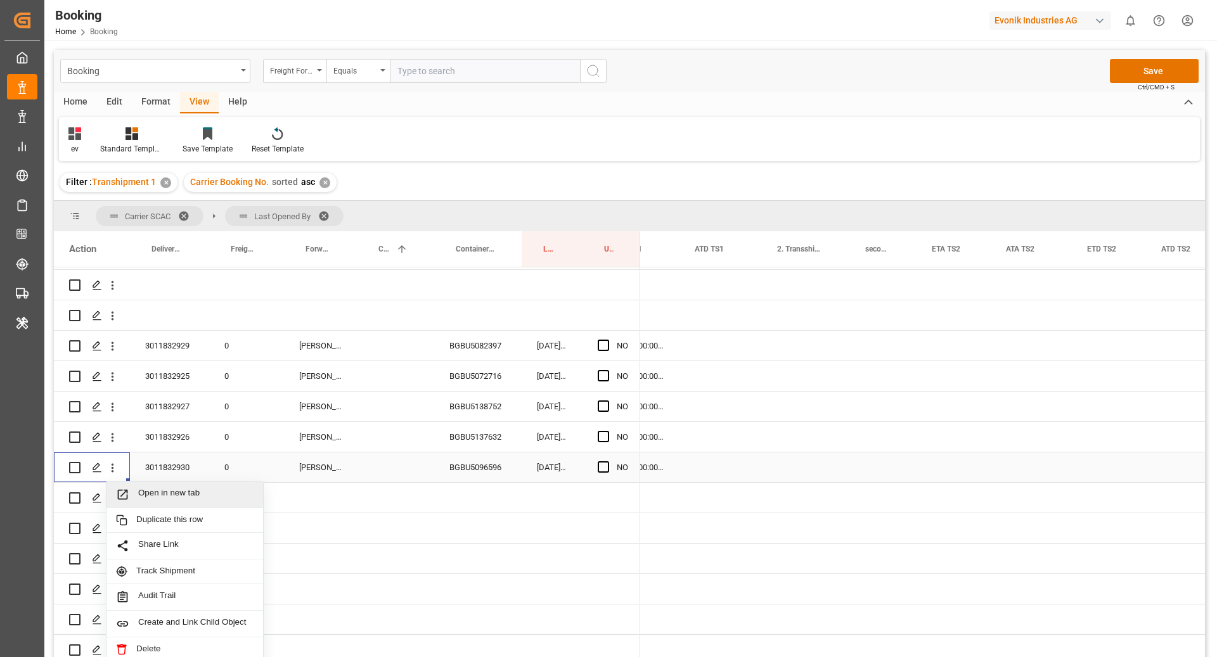
click at [183, 488] on span "Open in new tab" at bounding box center [195, 494] width 115 height 13
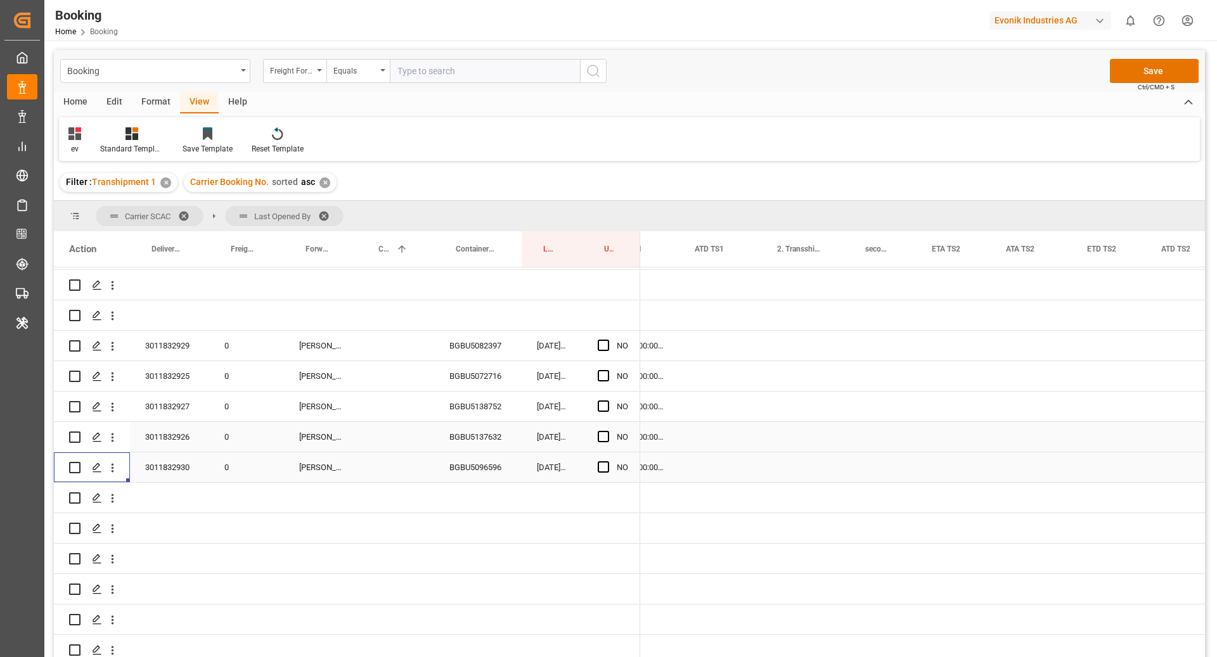
click at [758, 422] on div "Press SPACE to select this row." at bounding box center [721, 437] width 82 height 30
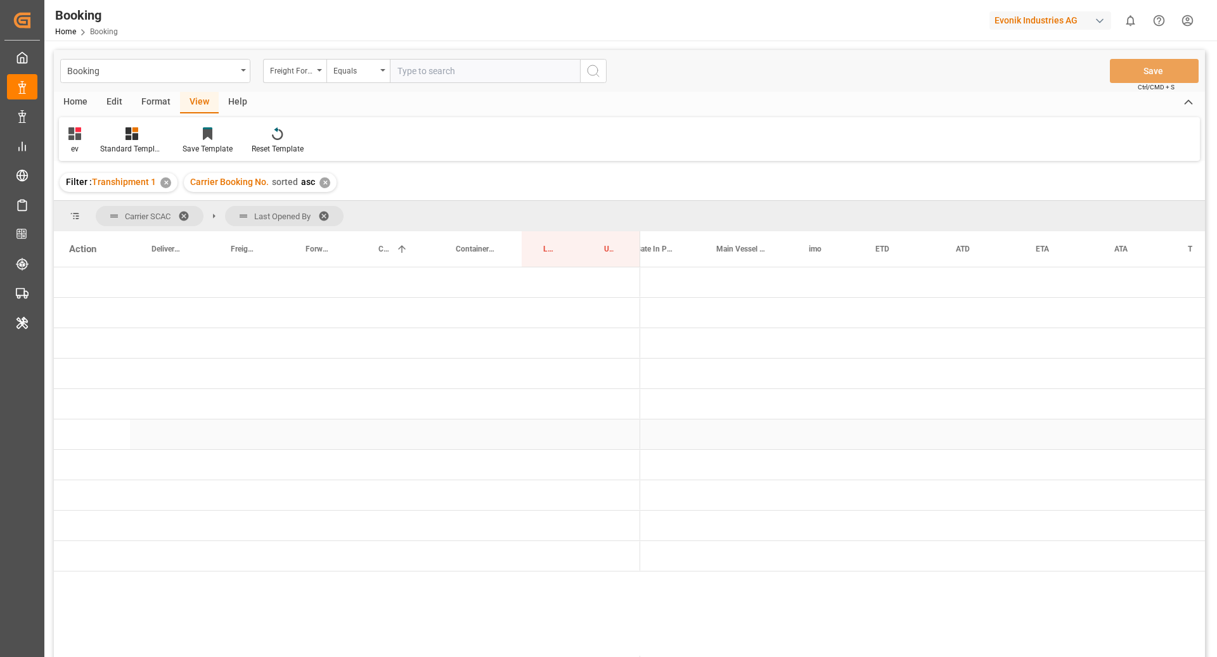
scroll to position [0, 0]
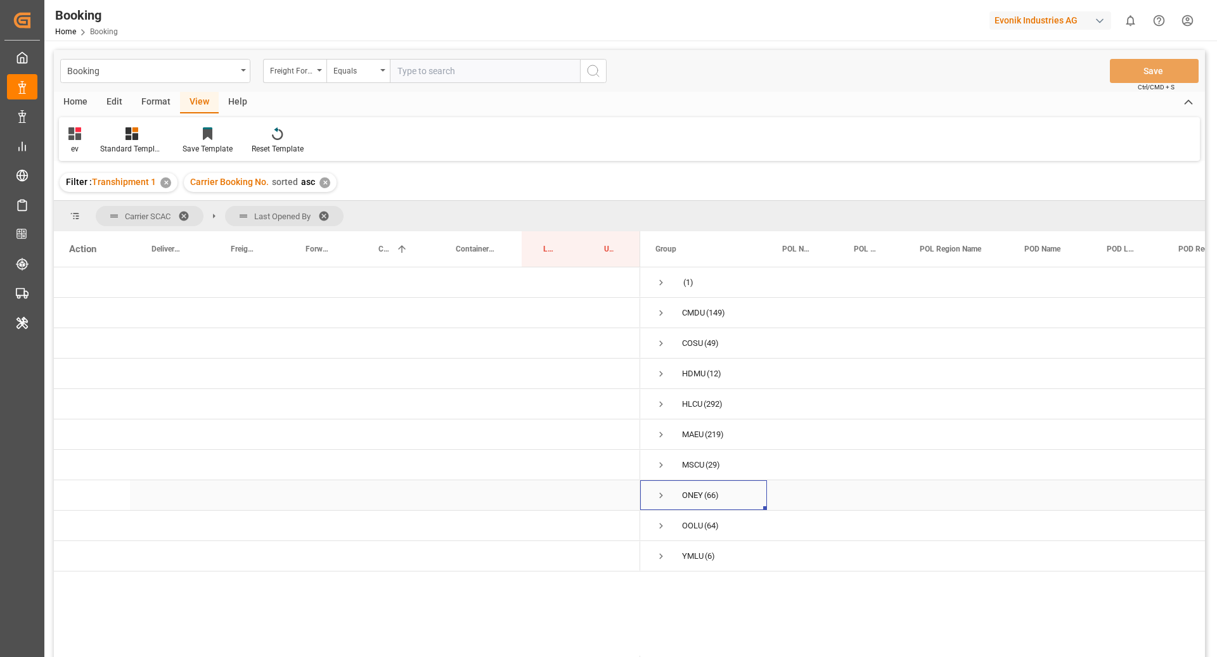
click at [659, 494] on span "Press SPACE to select this row." at bounding box center [661, 495] width 11 height 11
click at [687, 529] on span "Press SPACE to select this row." at bounding box center [687, 526] width 11 height 11
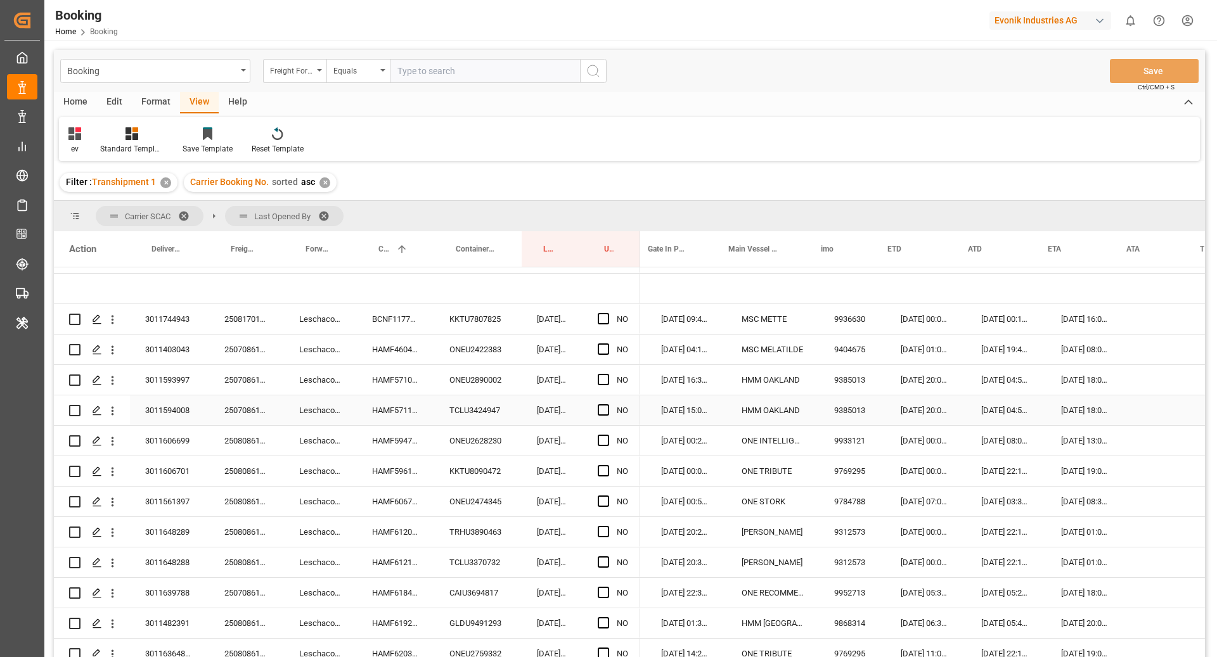
scroll to position [0, 637]
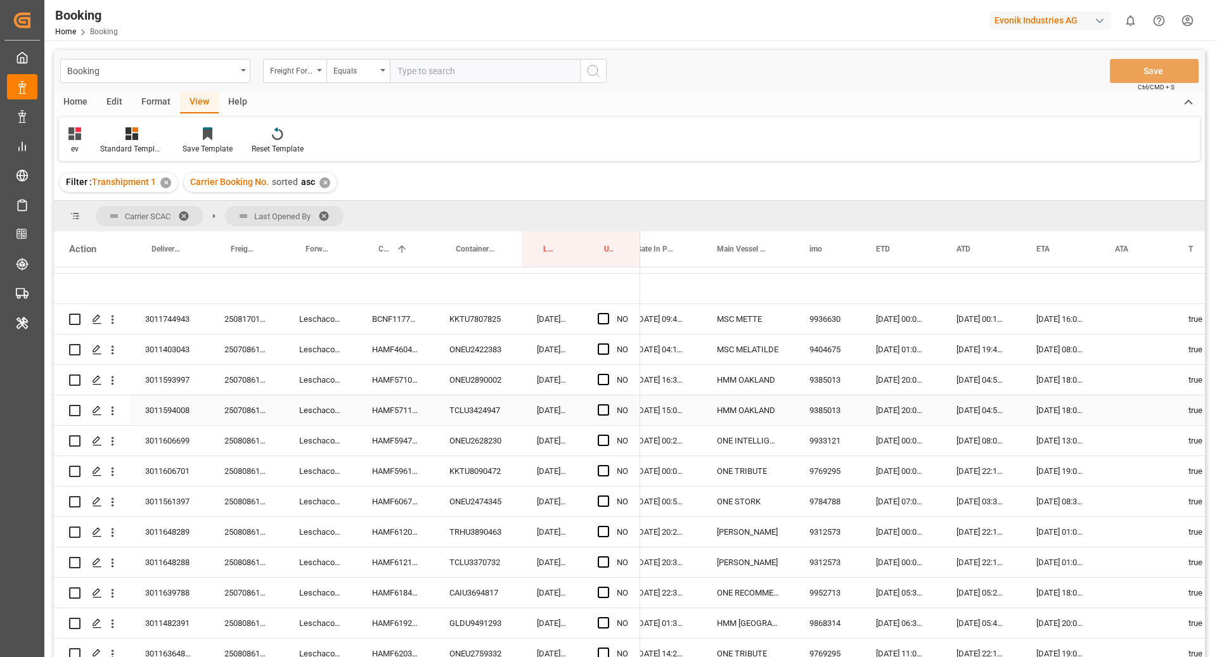
click at [866, 414] on div "26.07.2025 20:00:00" at bounding box center [901, 411] width 81 height 30
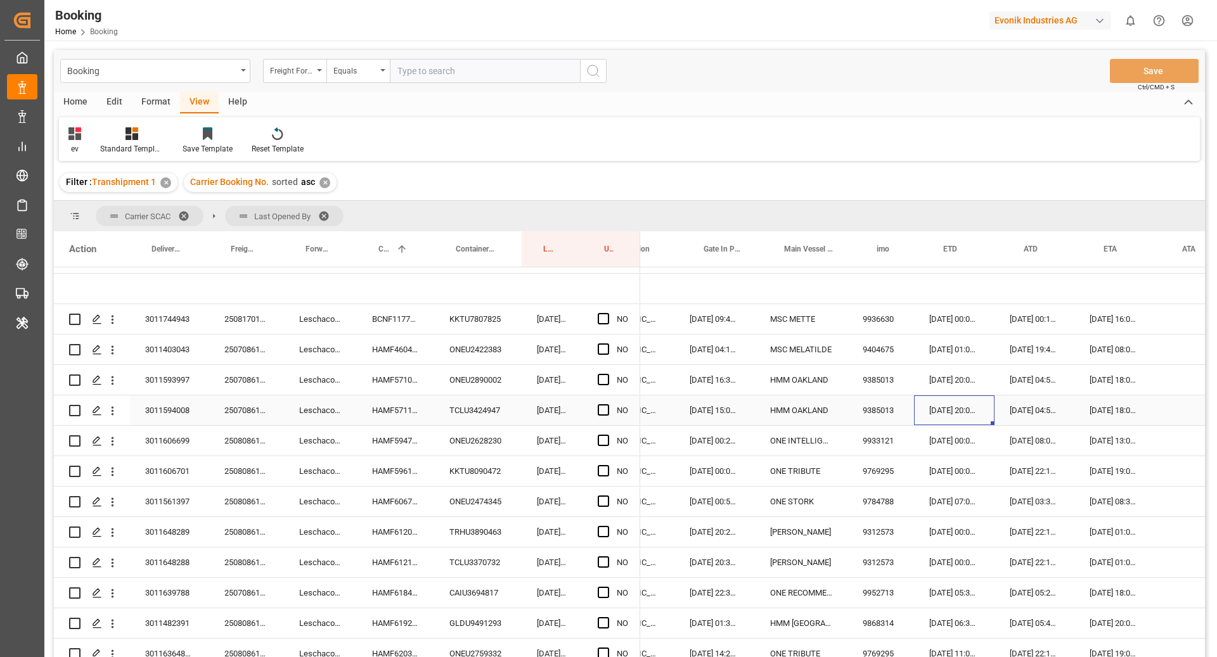
scroll to position [0, 568]
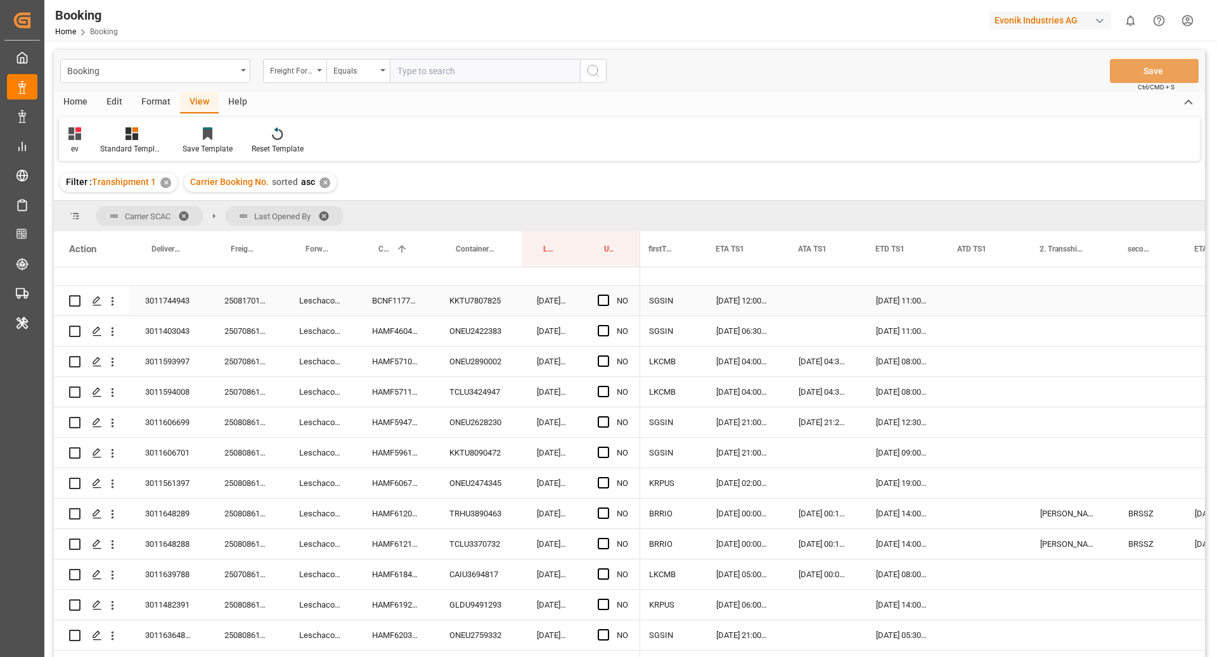
click at [600, 301] on span "Press SPACE to select this row." at bounding box center [603, 300] width 11 height 11
click at [607, 295] on input "Press SPACE to select this row." at bounding box center [607, 295] width 0 height 0
click at [474, 328] on div "ONEU2422383" at bounding box center [477, 331] width 87 height 30
click at [403, 341] on div "HAMF46044600" at bounding box center [395, 331] width 77 height 30
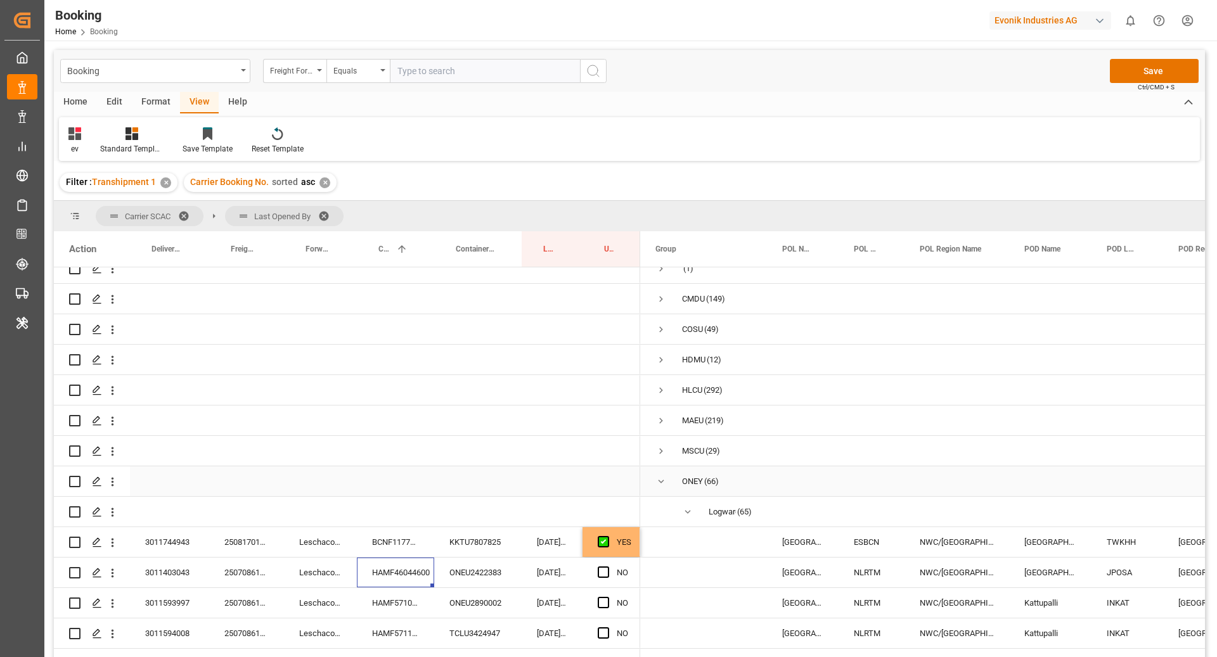
scroll to position [0, 0]
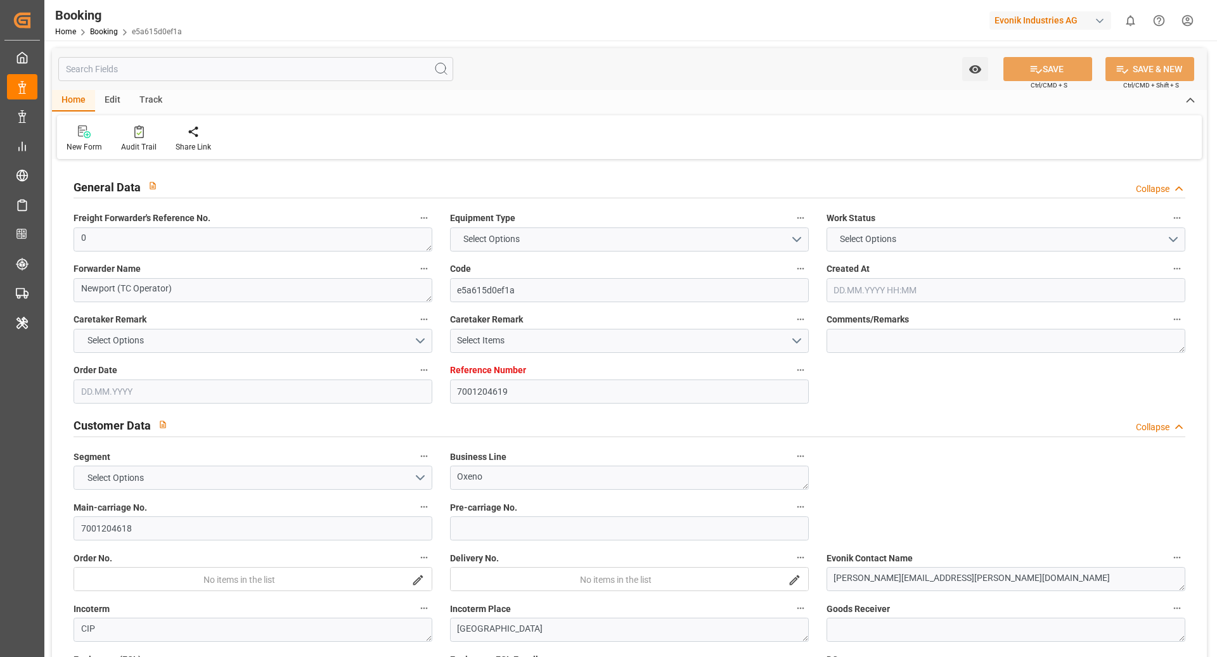
type input "7001204619"
type input "9778791"
type input "Hapag [PERSON_NAME]"
type input "Hapag [PERSON_NAME] Aktiengesellschaft"
type input "NLRTM"
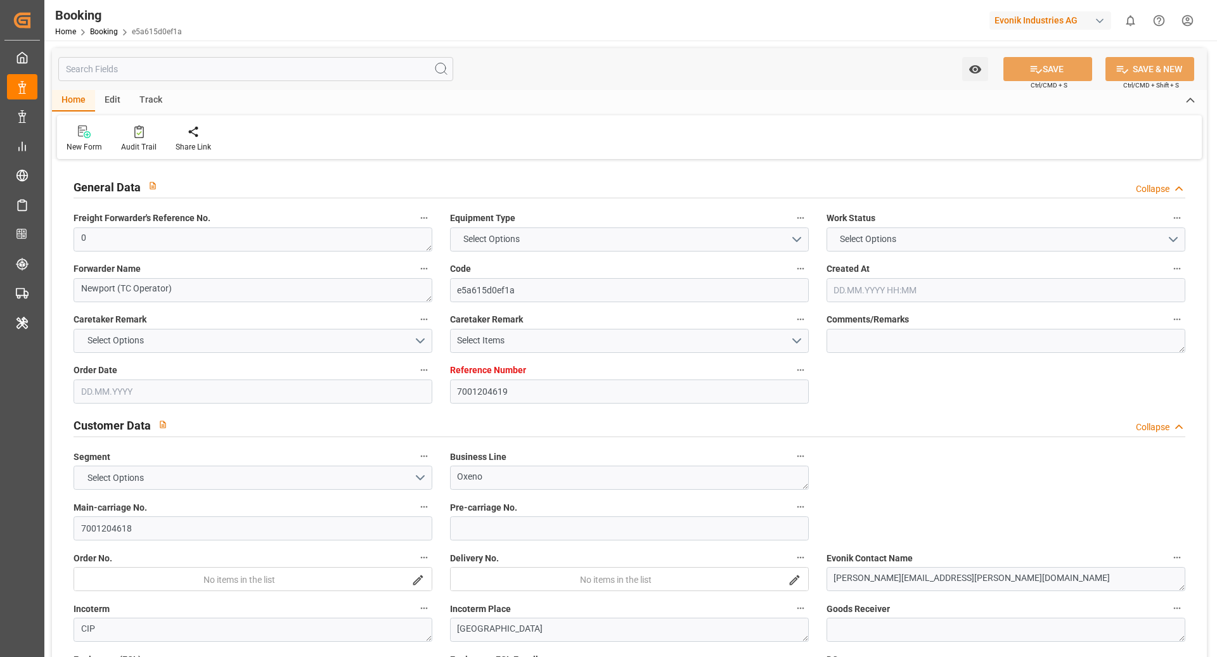
type input "CNNJG"
type input "CNSGH"
type input "0"
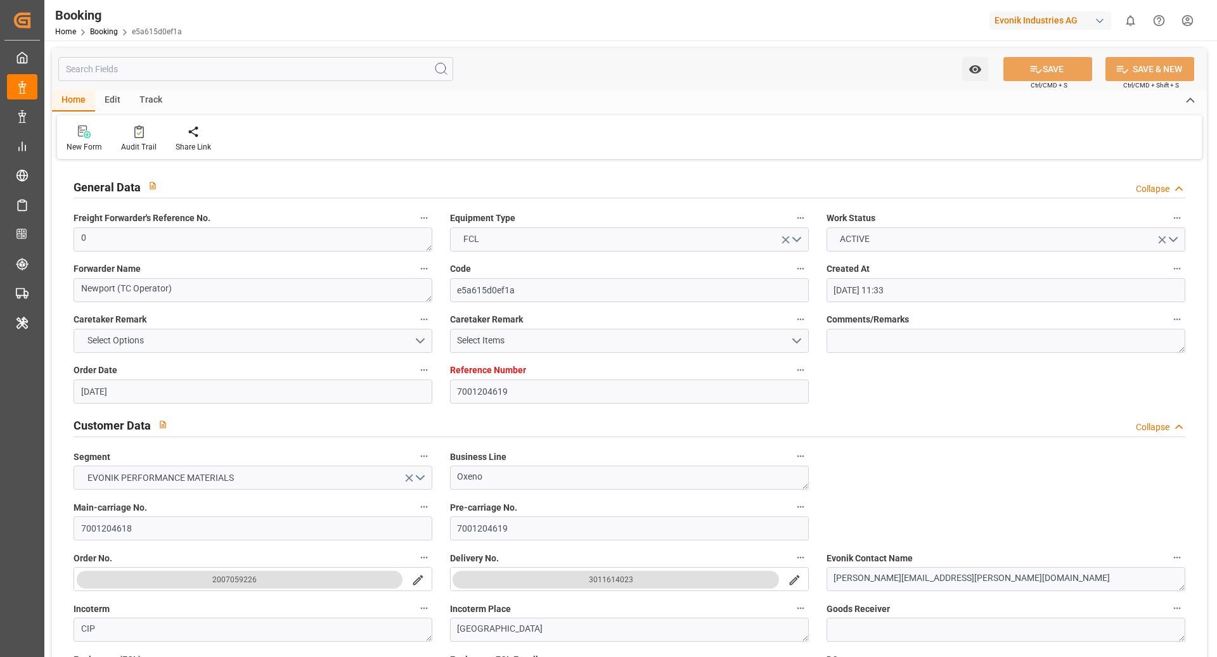
type input "[DATE] 11:33"
type input "[DATE]"
type input "[DATE] 00:00"
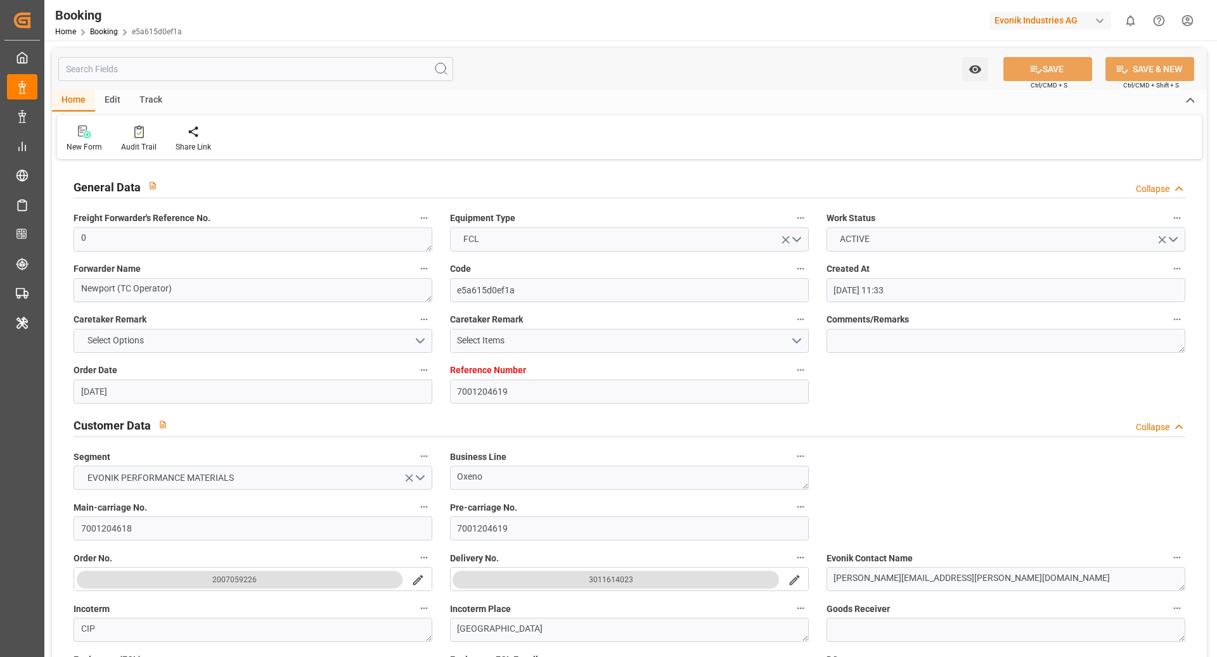
type input "[DATE] 00:00"
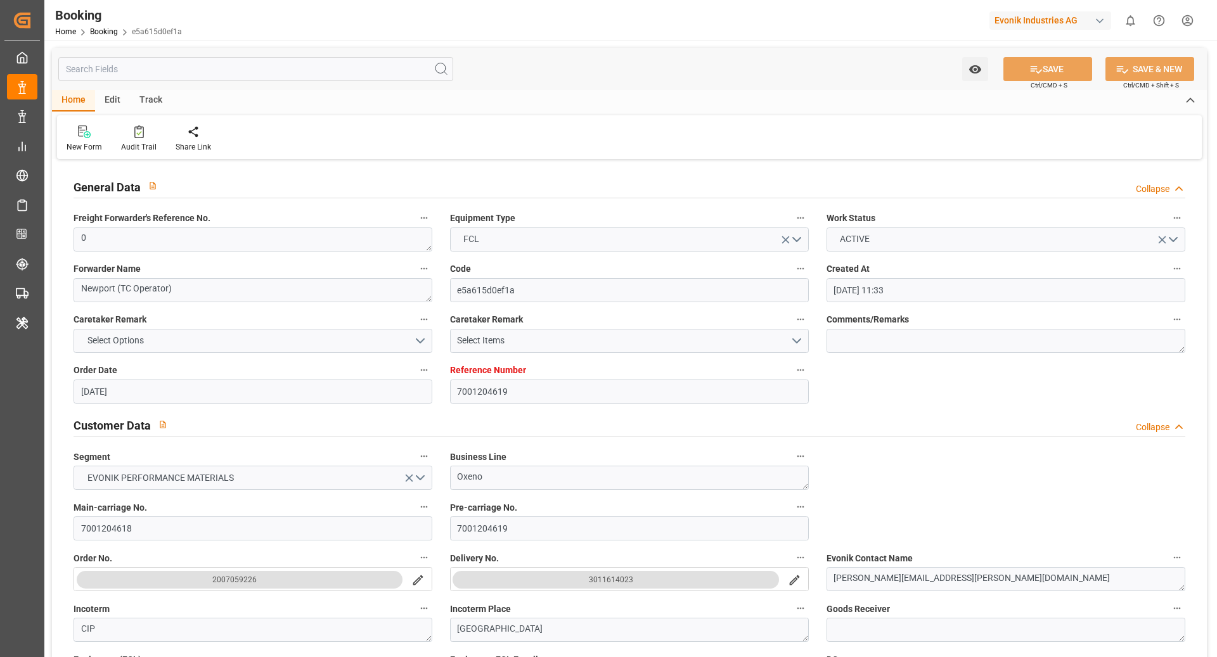
type input "[DATE] 00:00"
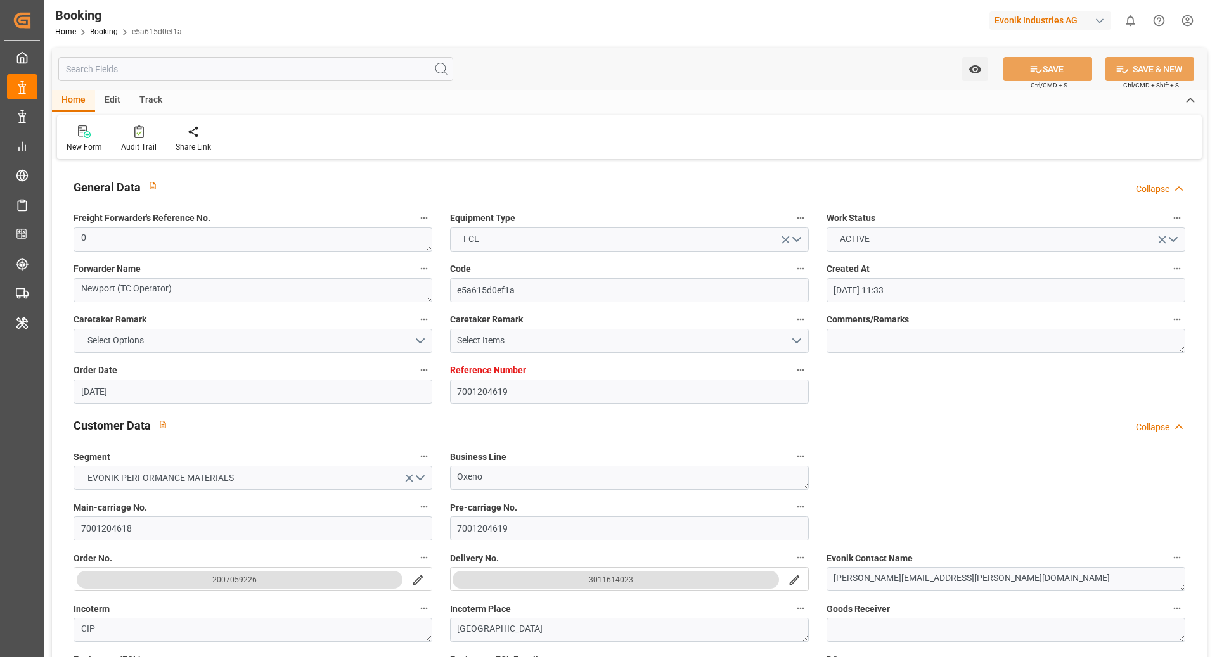
type input "[DATE]"
type input "[DATE] 09:22"
type input "[DATE] 11:58"
type input "[DATE]"
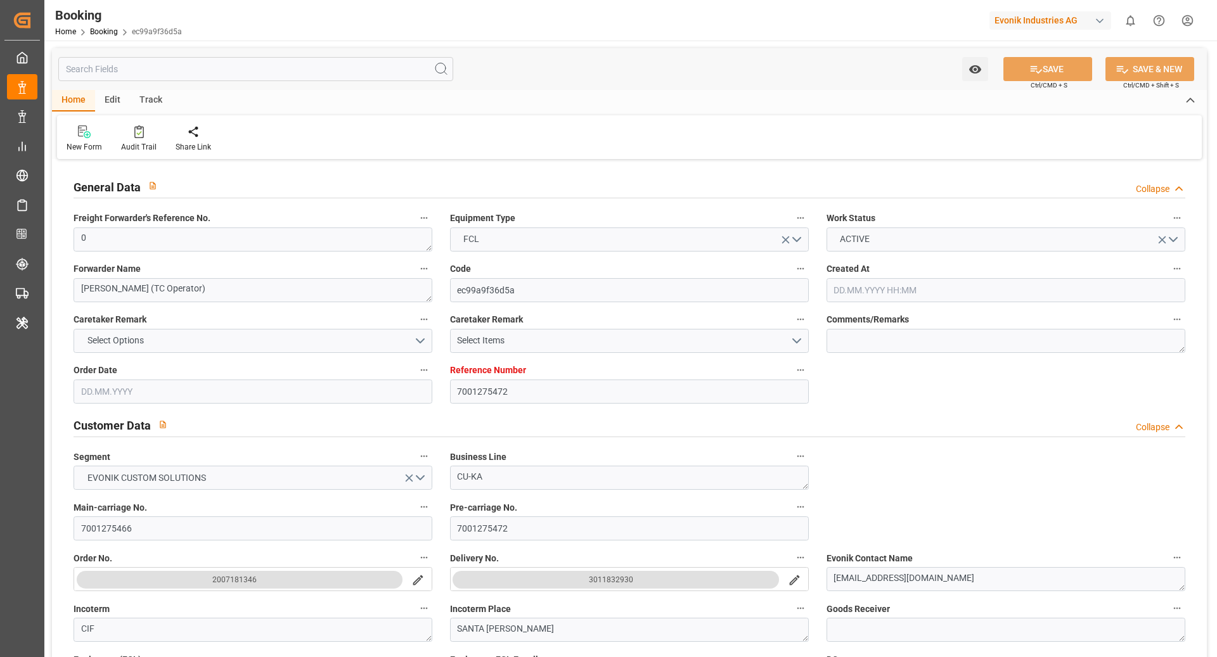
type input "[DATE]"
type input "[DATE] 00:00"
type input "25.09.2025 00:00"
type input "29.09.2025 00:00"
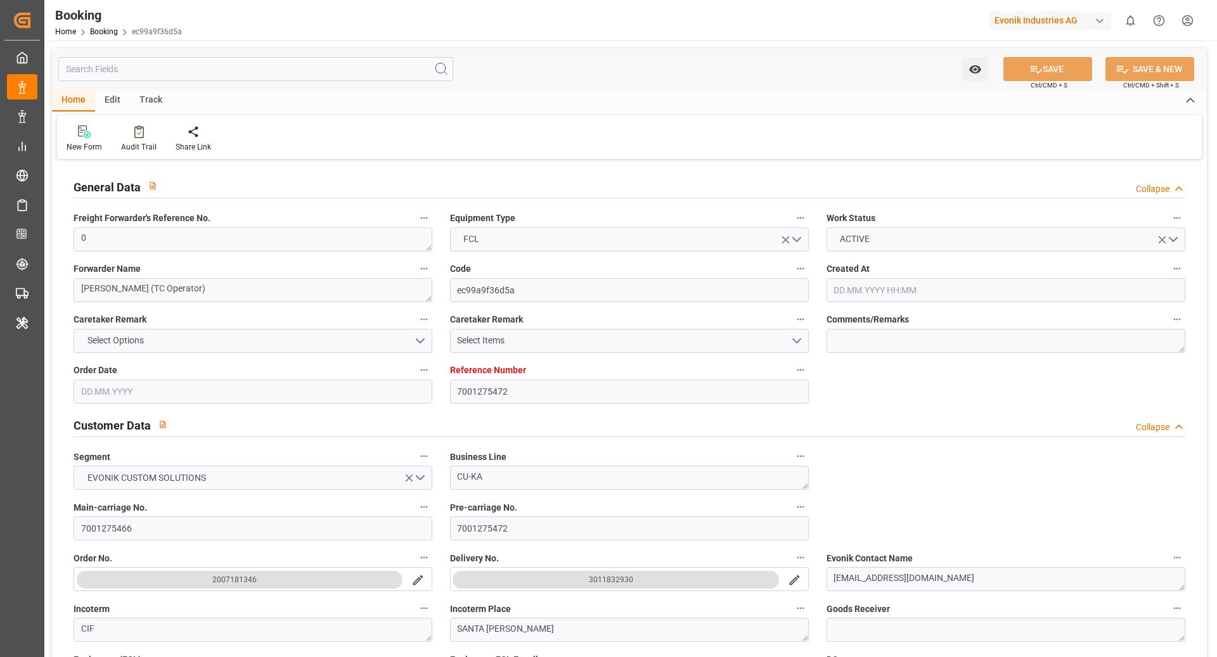
type input "29.09.2025 00:00"
type input "25.09.2025 00:00"
type input "31.10.2025 00:00"
type input "03.11.2025 00:00"
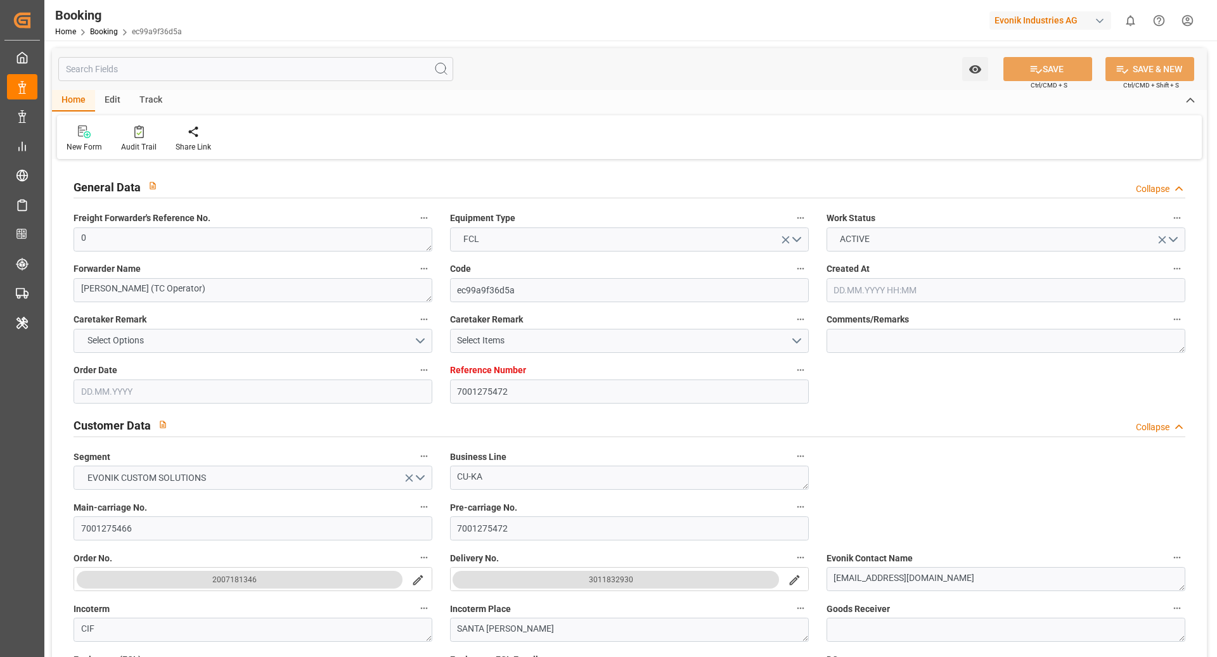
type input "01.10.2025 00:00"
type input "30.09.2025 08:40"
click at [135, 148] on div "Audit Trail" at bounding box center [139, 148] width 36 height 11
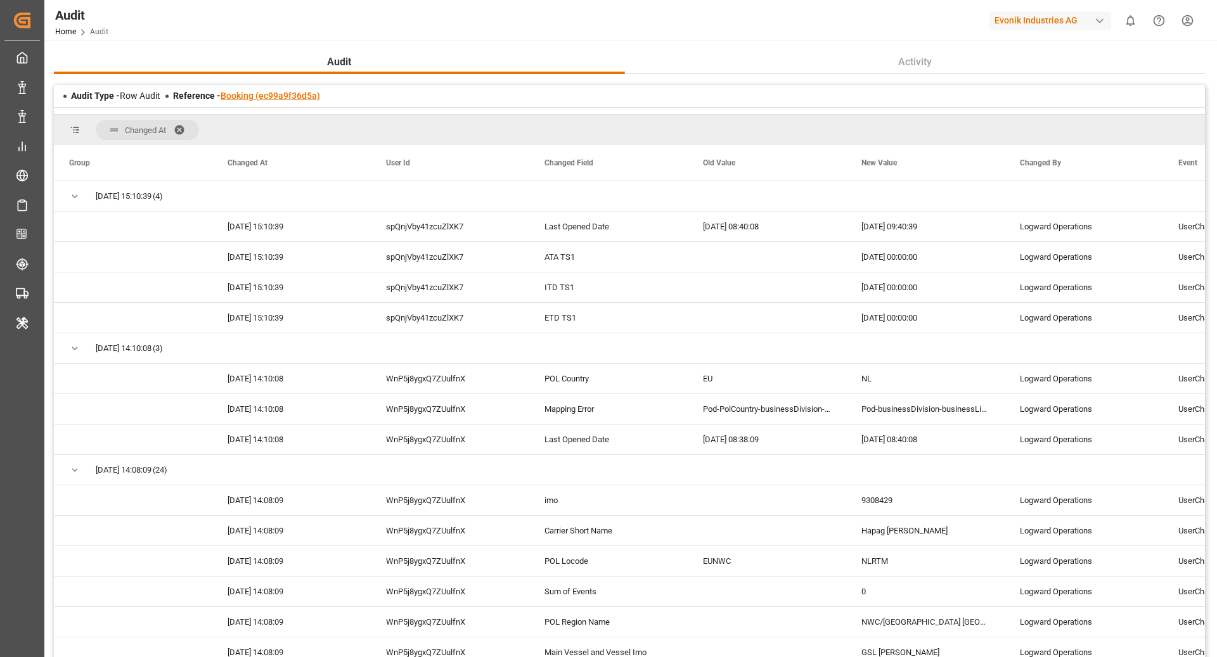
click at [276, 96] on link "Booking (ec99a9f36d5a)" at bounding box center [271, 96] width 100 height 10
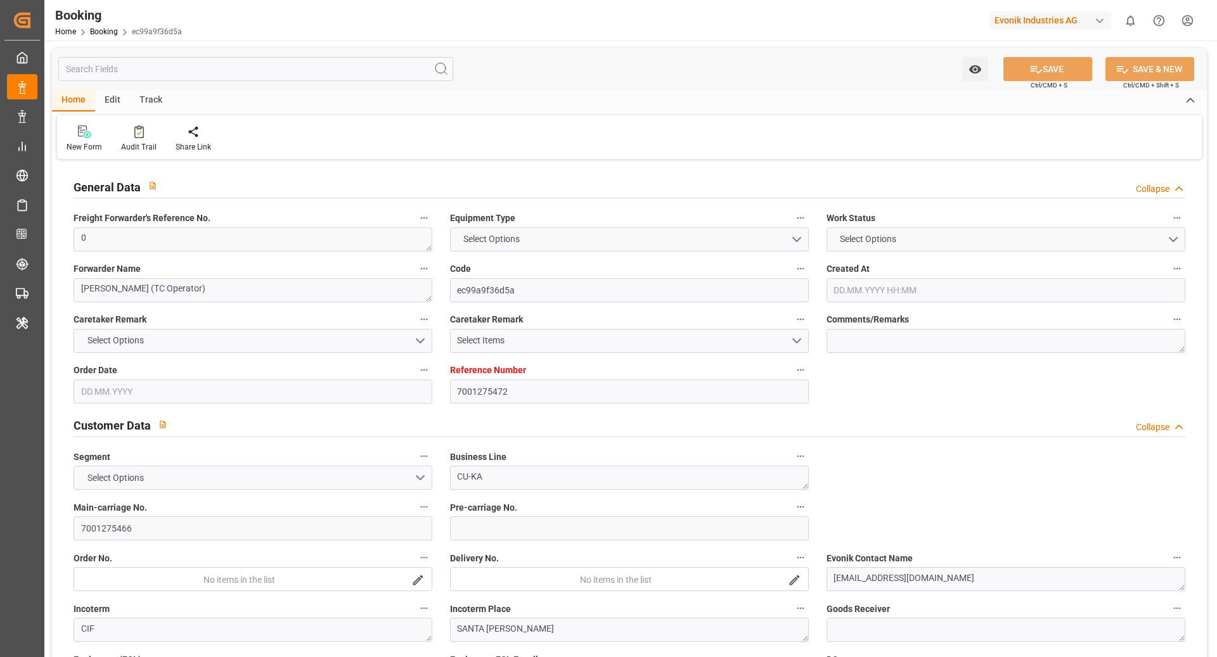
type input "7001275472"
type input "9308429"
type input "Hapag Lloyd"
type input "Hapag Lloyd Aktiengesellschaft"
type input "NLRTM"
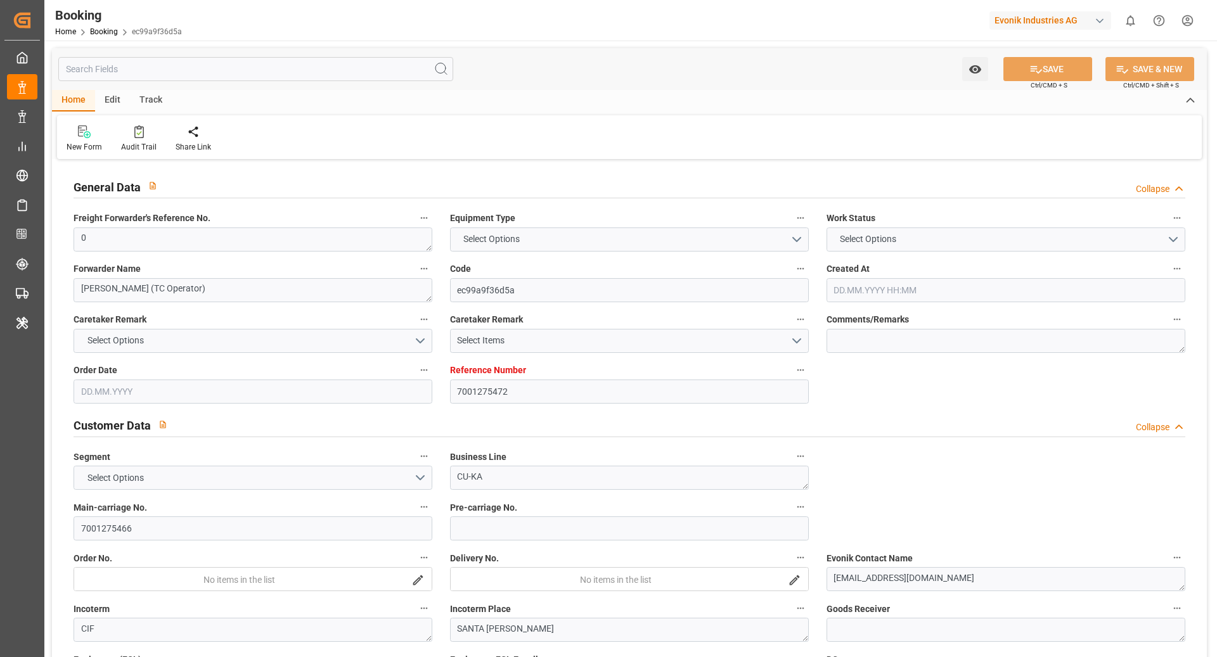
type input "COSMR"
type input "BEANR"
type input "0"
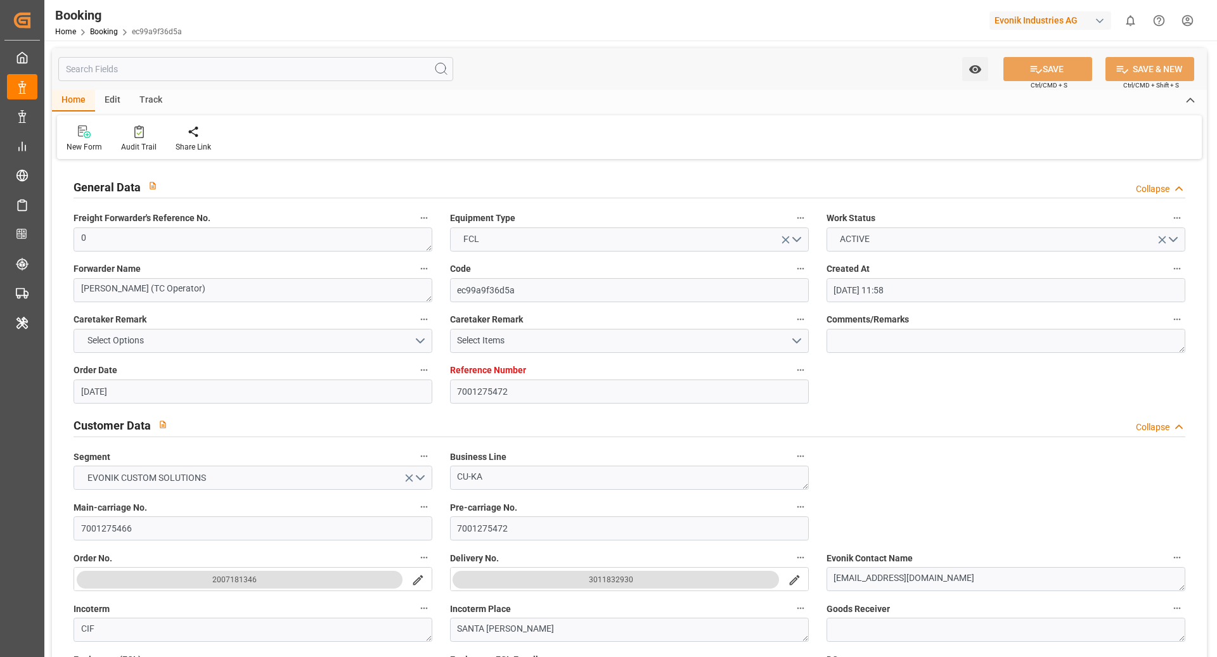
type input "15.09.2025 11:58"
type input "15.09.2025"
type input "02.11.2025"
type input "25.09.2025"
type input "25.09.2025 00:00"
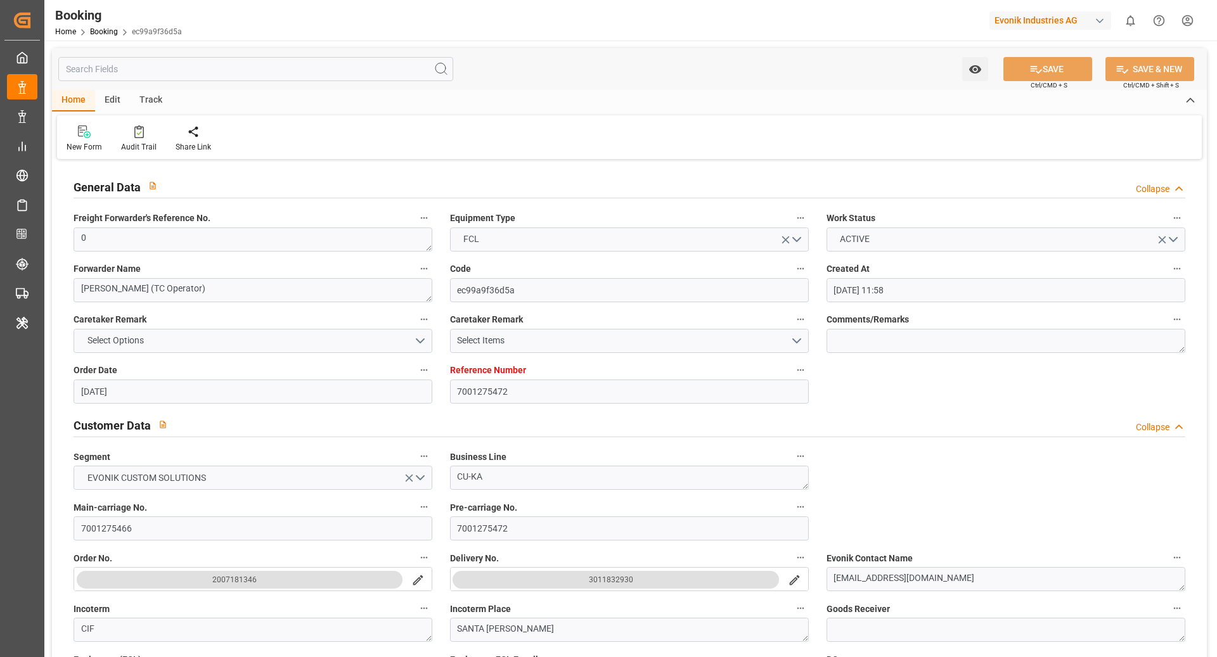
type input "25.09.2025 00:00"
type input "29.09.2025 00:00"
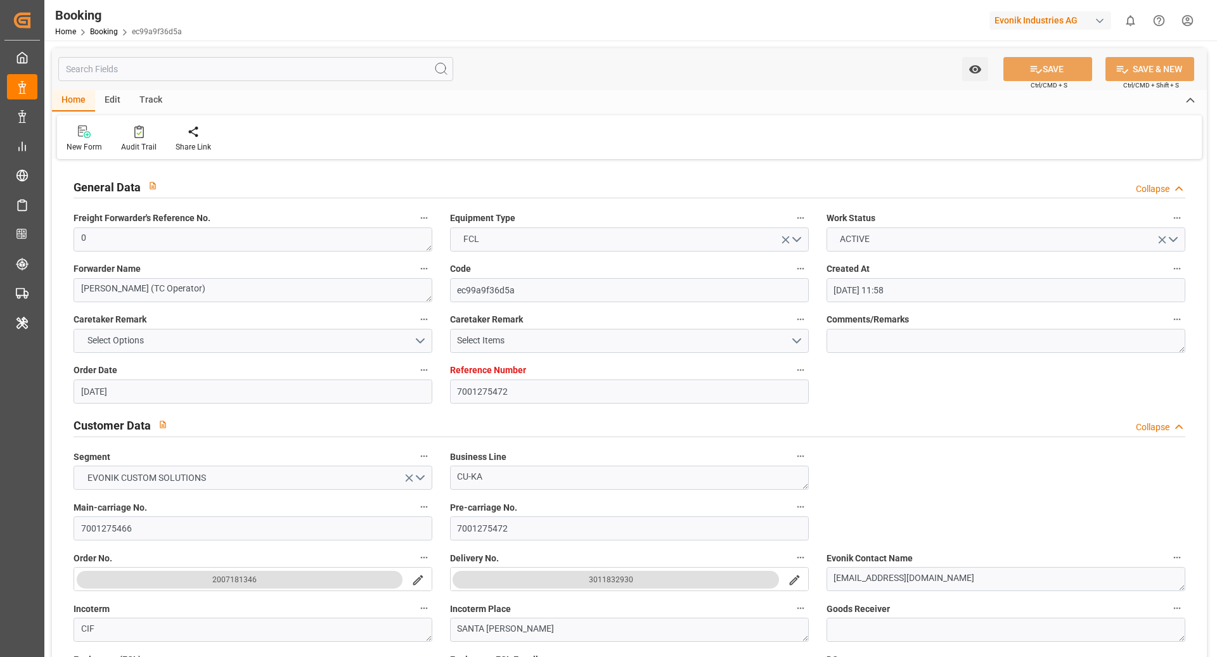
type input "25.09.2025 00:00"
type input "31.10.2025 00:00"
type input "03.11.2025 00:00"
type input "01.10.2025 00:00"
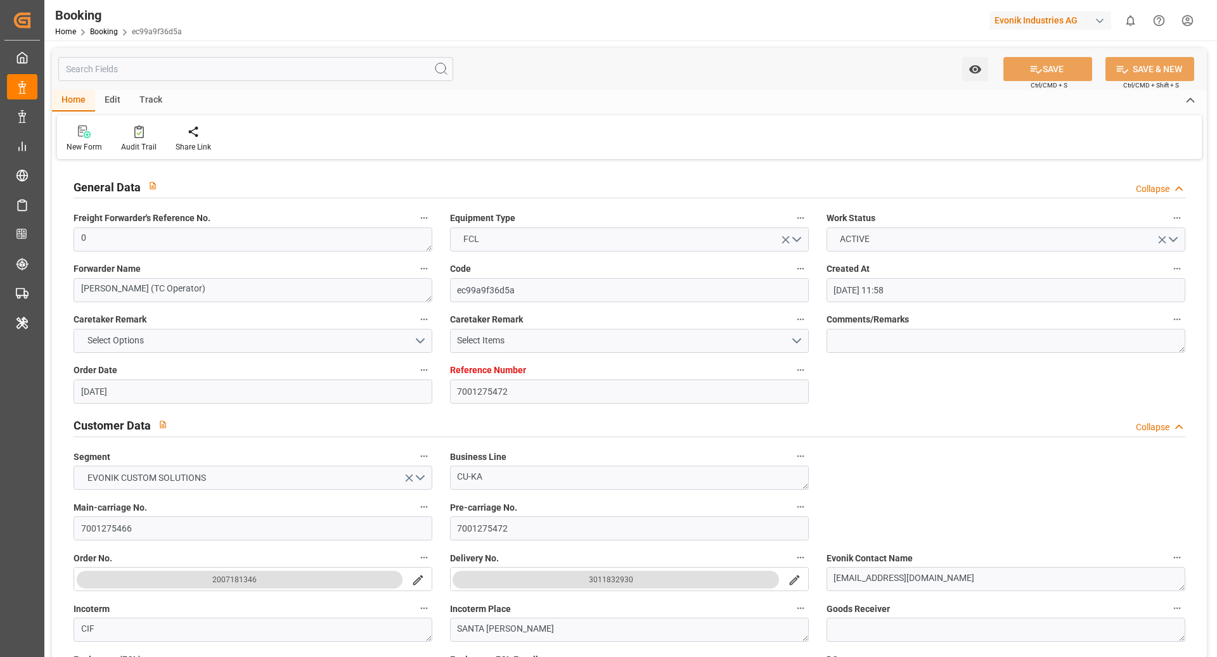
type input "30.09.2025 00:00"
type input "08.10.2025 00:00"
type input "03.10.2025 09:40"
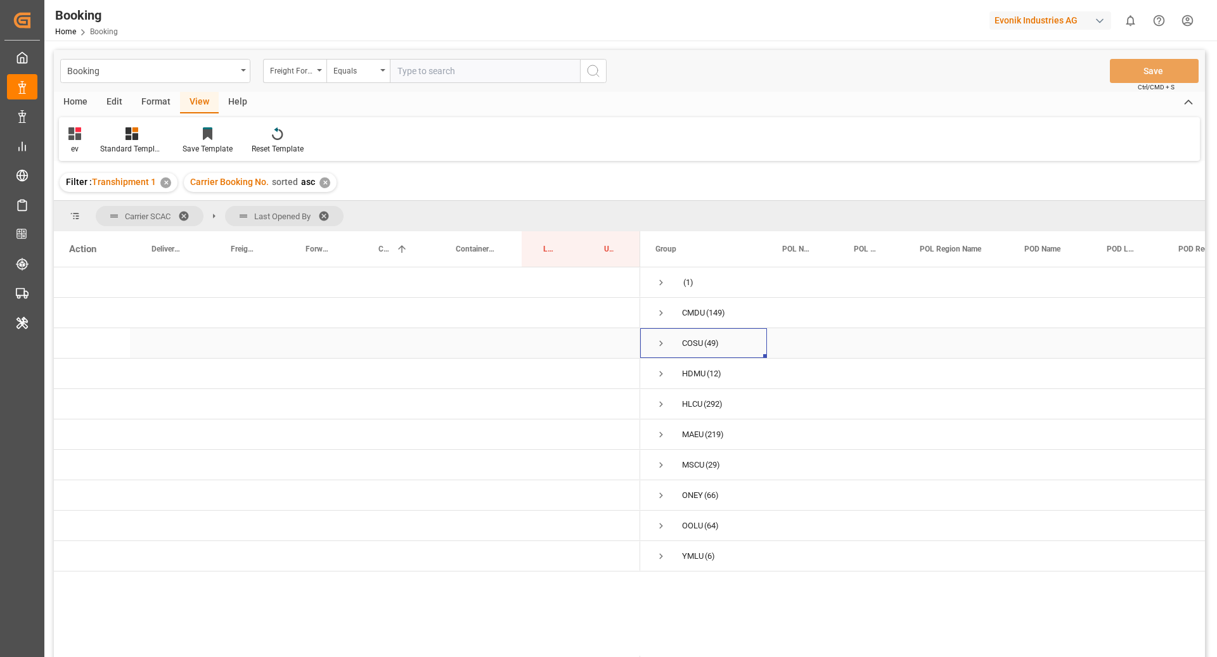
click at [657, 351] on span "Press SPACE to select this row." at bounding box center [661, 343] width 11 height 29
click at [665, 341] on span "Press SPACE to select this row." at bounding box center [661, 343] width 11 height 11
click at [657, 463] on span "Press SPACE to select this row." at bounding box center [661, 465] width 11 height 11
click at [664, 469] on span "Press SPACE to select this row." at bounding box center [661, 465] width 11 height 11
